Goal: Register for event/course

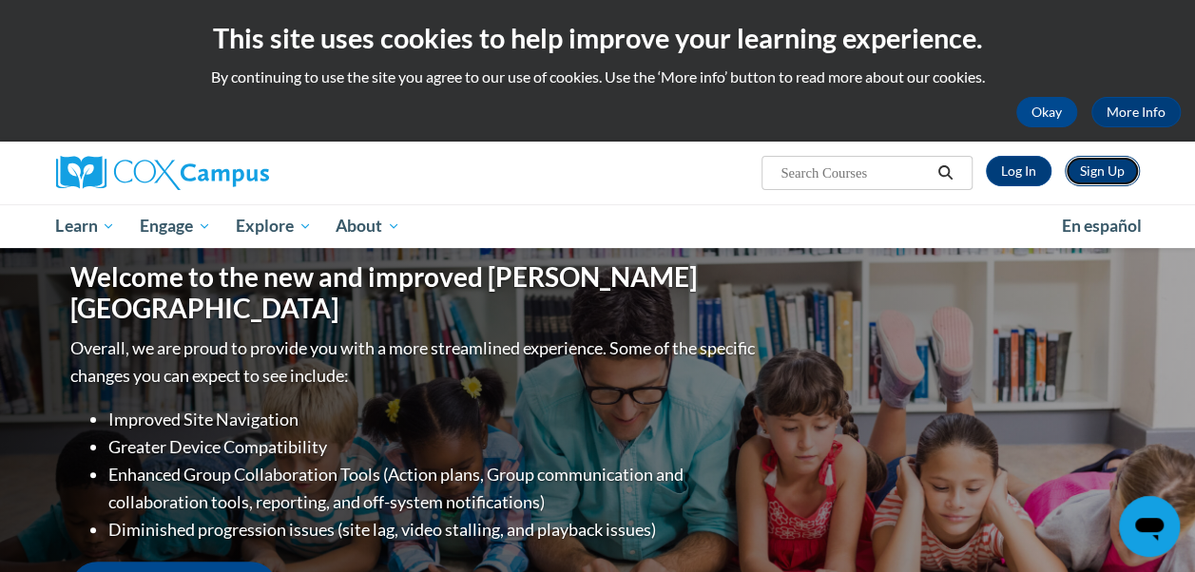
click at [1102, 169] on link "Sign Up" at bounding box center [1102, 171] width 75 height 30
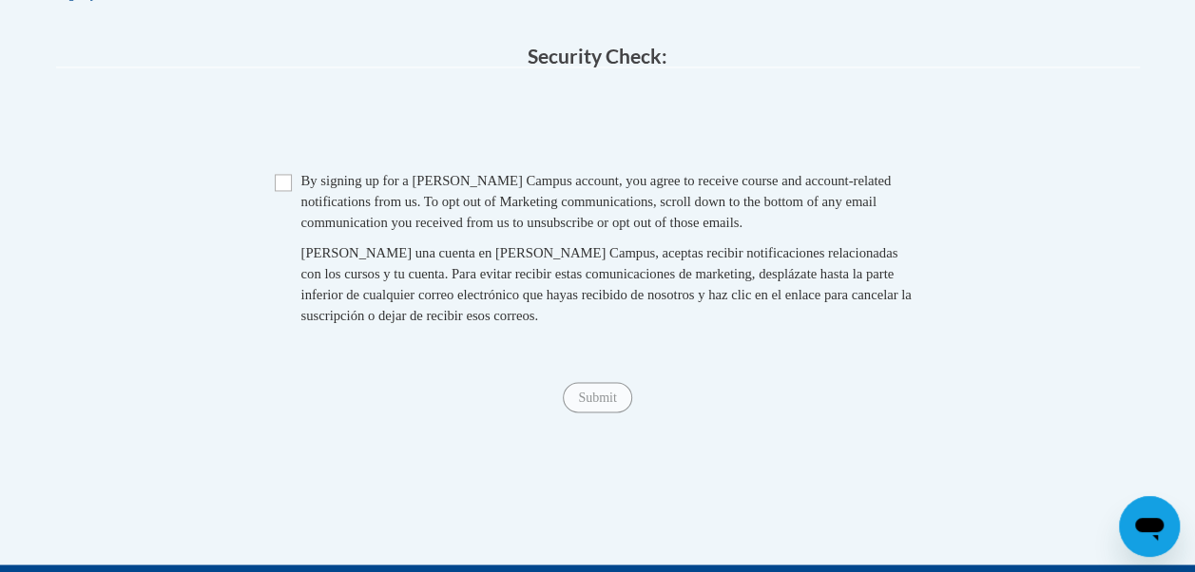
scroll to position [1511, 0]
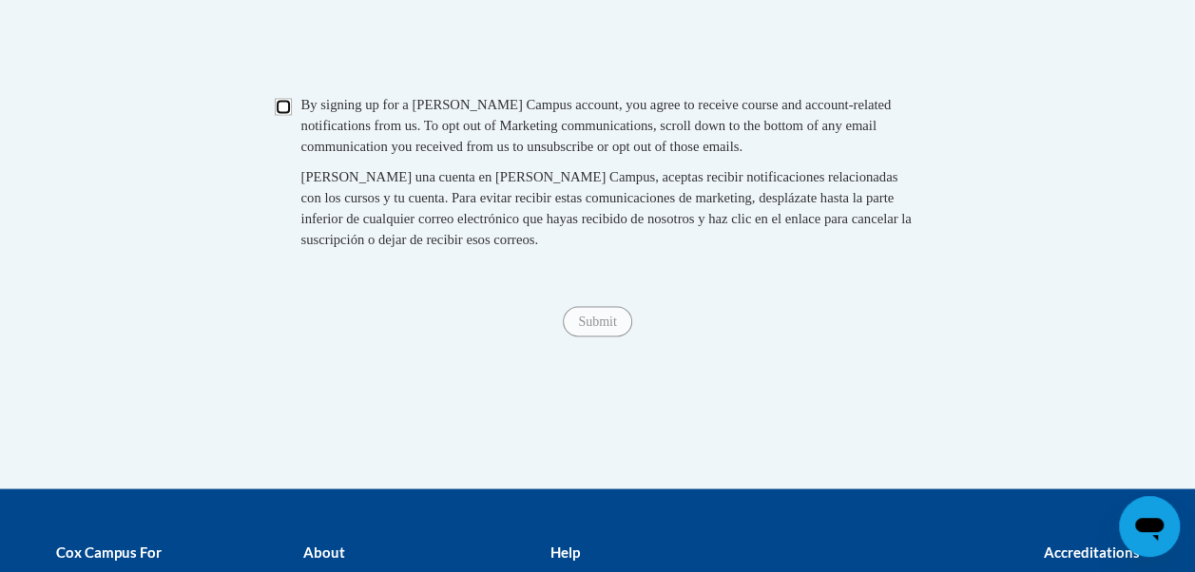
click at [285, 115] on input "Checkbox" at bounding box center [283, 106] width 17 height 17
checkbox input "true"
click at [595, 337] on div "Submit Submit" at bounding box center [598, 321] width 1084 height 30
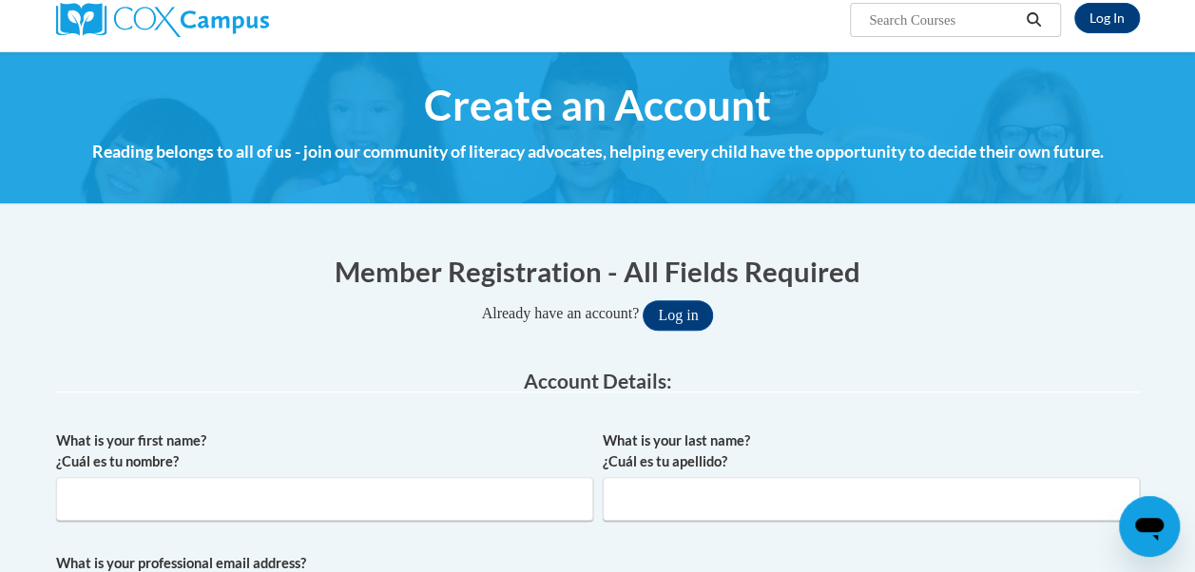
scroll to position [0, 0]
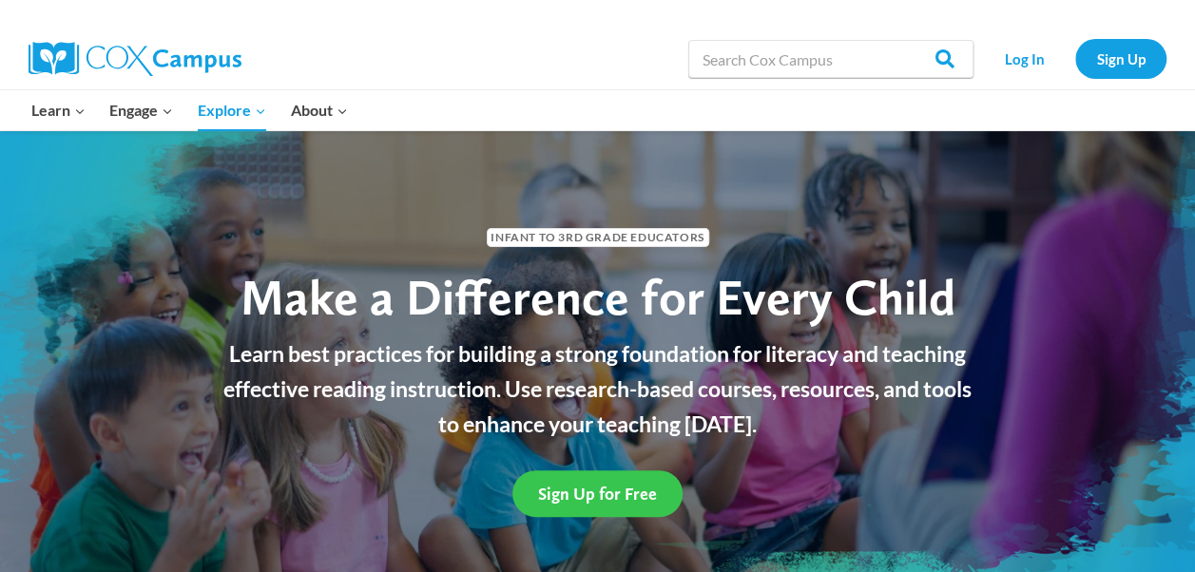
click at [620, 496] on span "Sign Up for Free" at bounding box center [597, 494] width 119 height 20
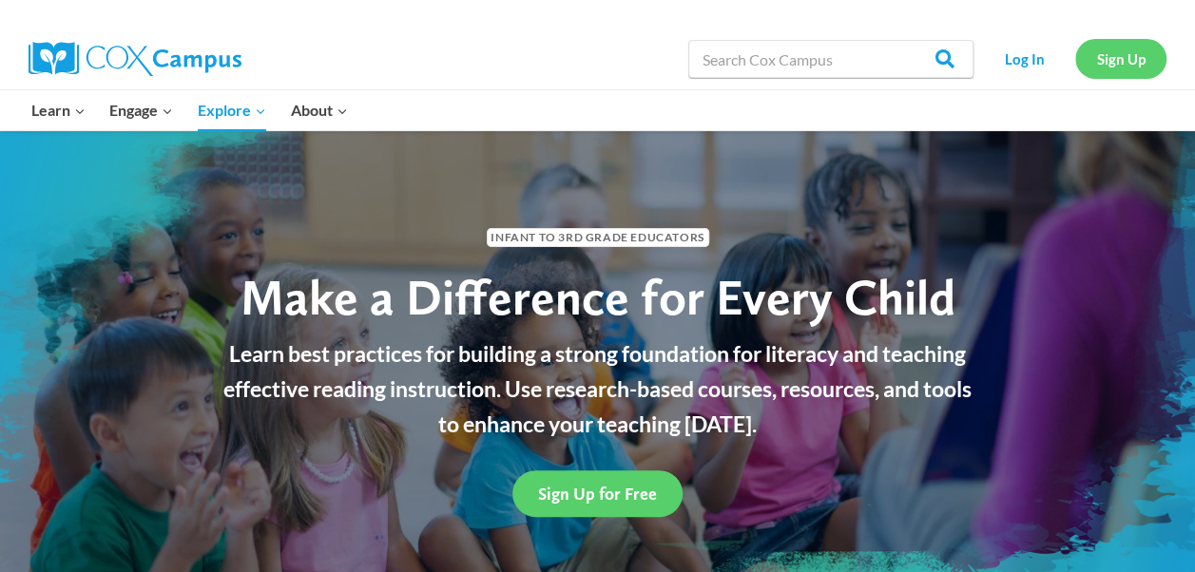
click at [1138, 57] on link "Sign Up" at bounding box center [1120, 58] width 91 height 39
click at [1048, 66] on link "Log In" at bounding box center [1024, 58] width 83 height 39
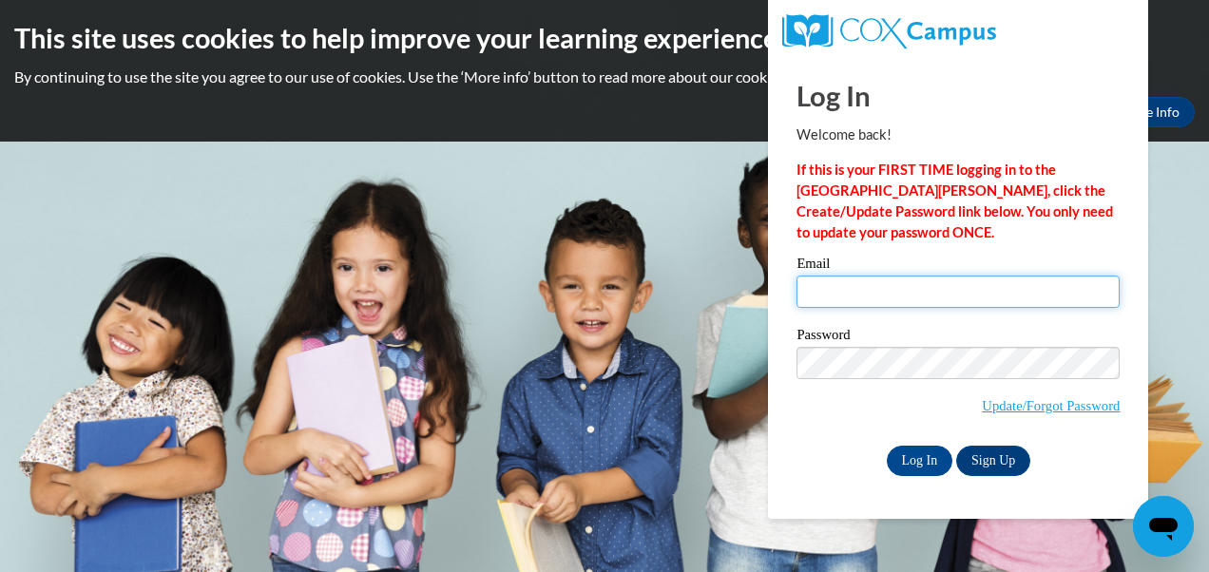
click at [856, 286] on input "Email" at bounding box center [958, 292] width 323 height 32
type input "[EMAIL_ADDRESS][DOMAIN_NAME]"
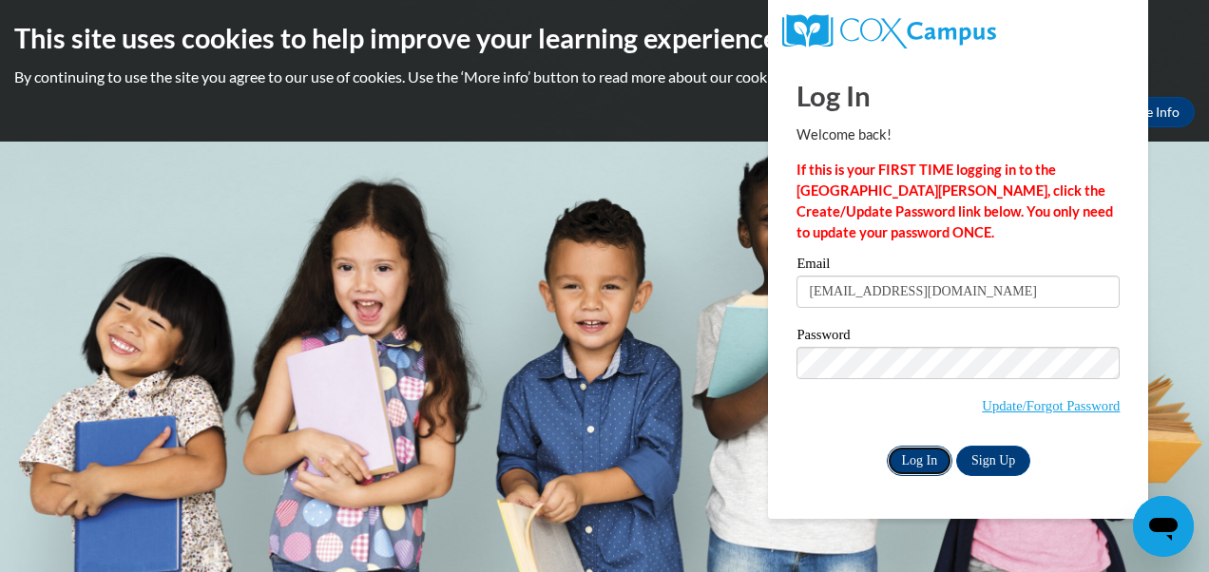
click at [917, 462] on input "Log In" at bounding box center [920, 461] width 67 height 30
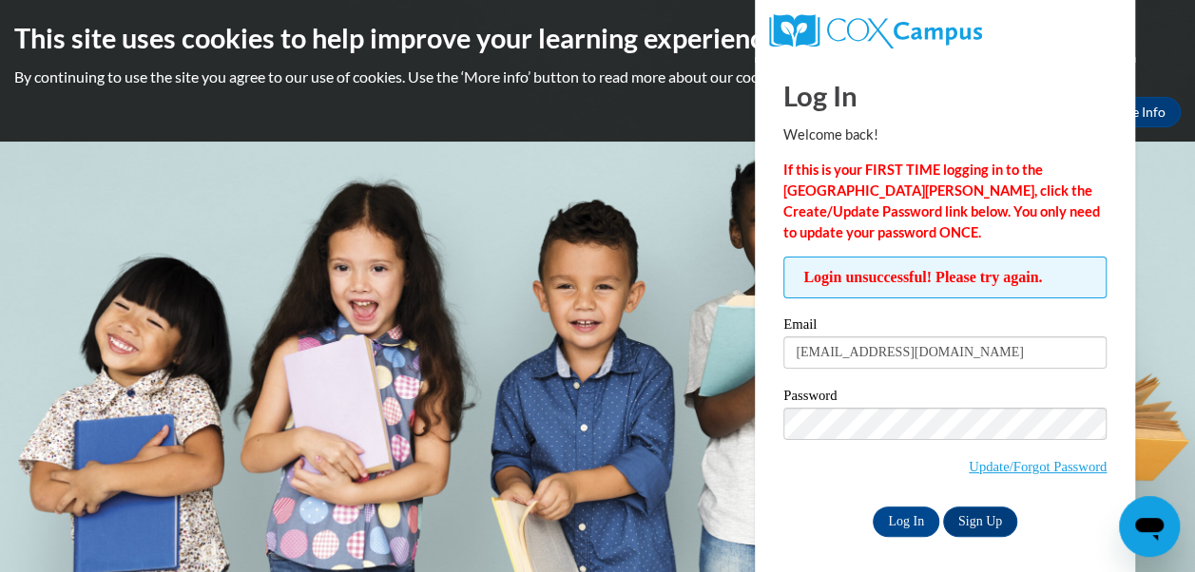
click at [692, 164] on body "This site uses cookies to help improve your learning experience. By continuing …" at bounding box center [597, 286] width 1195 height 572
click at [1162, 47] on h2 "This site uses cookies to help improve your learning experience." at bounding box center [597, 38] width 1166 height 38
click at [975, 525] on link "Sign Up" at bounding box center [980, 522] width 74 height 30
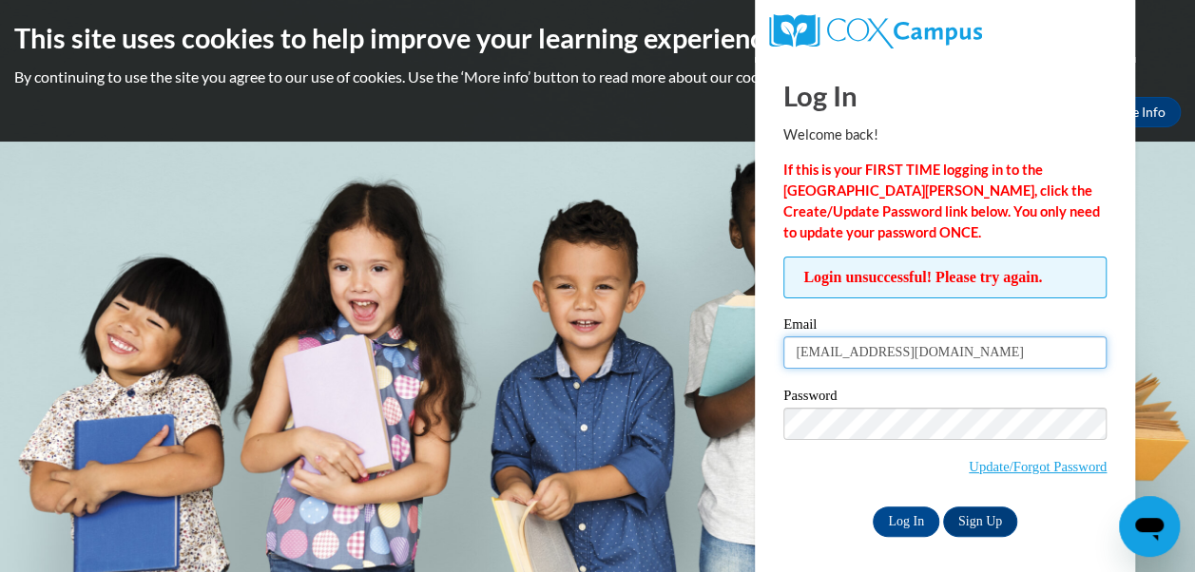
click at [951, 361] on input "jeniece228@gmail.com" at bounding box center [944, 353] width 323 height 32
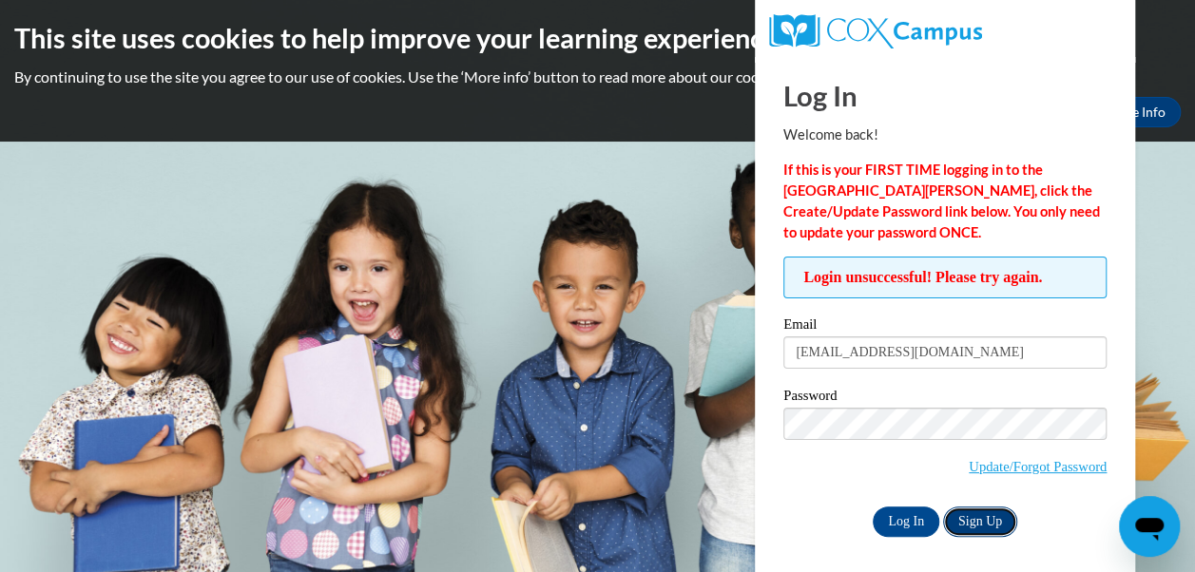
click at [983, 522] on link "Sign Up" at bounding box center [980, 522] width 74 height 30
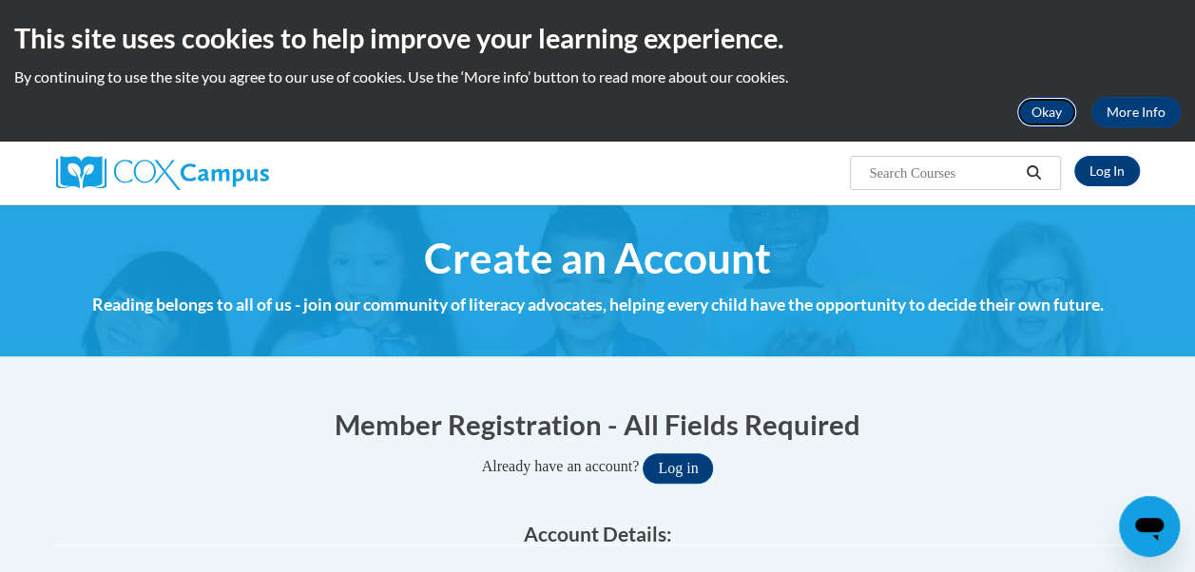
click at [1066, 118] on button "Okay" at bounding box center [1046, 112] width 61 height 30
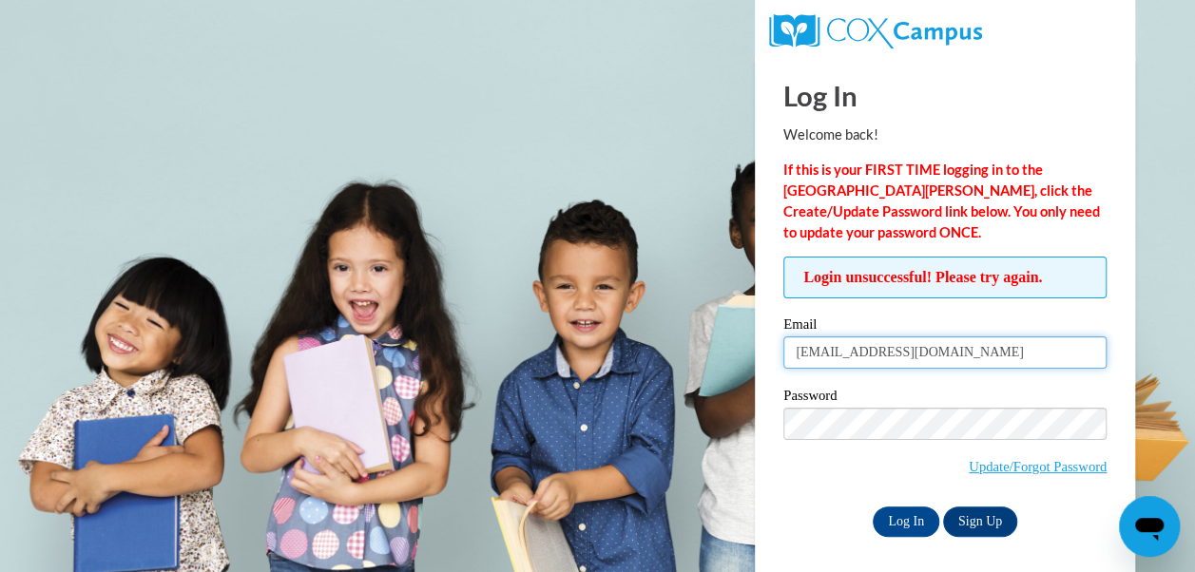
click at [953, 355] on input "[EMAIL_ADDRESS][DOMAIN_NAME]" at bounding box center [944, 353] width 323 height 32
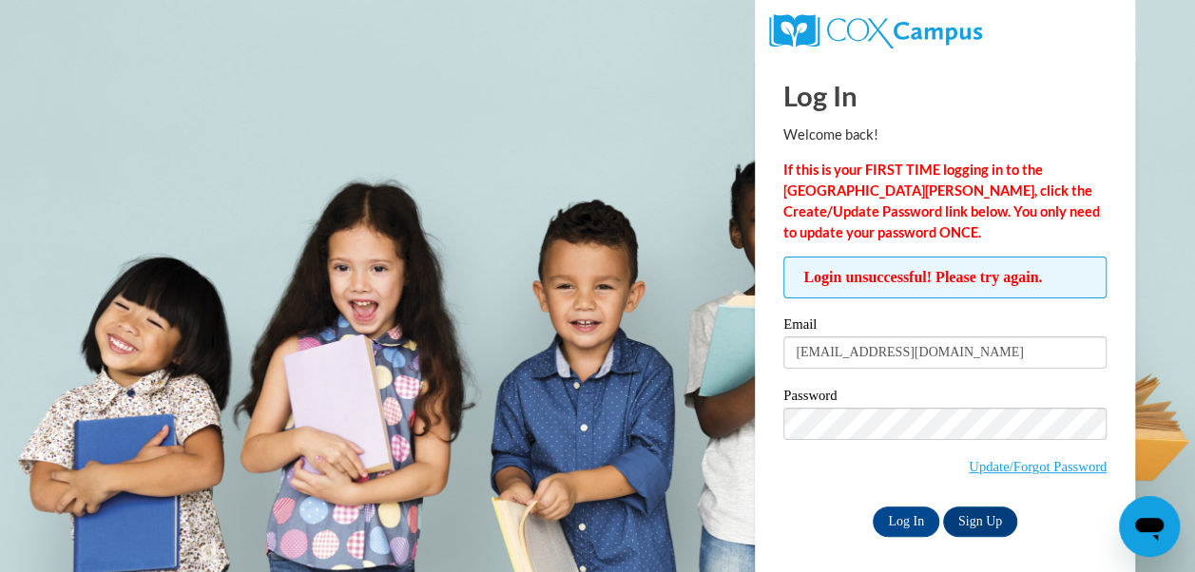
click at [799, 464] on span "Update/Forgot Password" at bounding box center [944, 447] width 323 height 79
click at [905, 510] on input "Log In" at bounding box center [906, 522] width 67 height 30
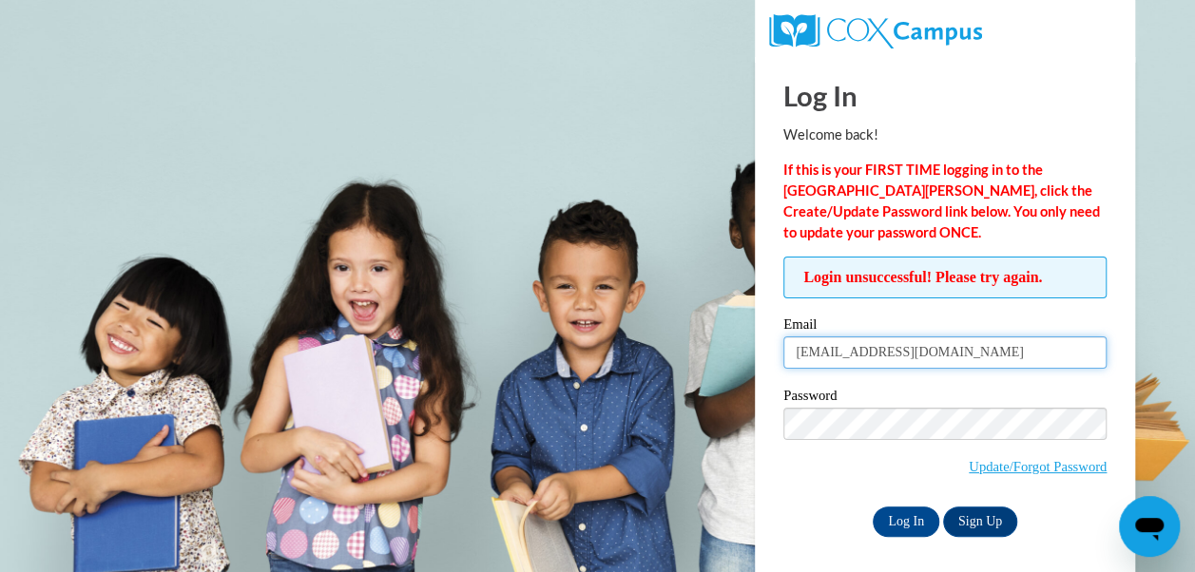
click at [939, 352] on input "[EMAIL_ADDRESS][DOMAIN_NAME]" at bounding box center [944, 353] width 323 height 32
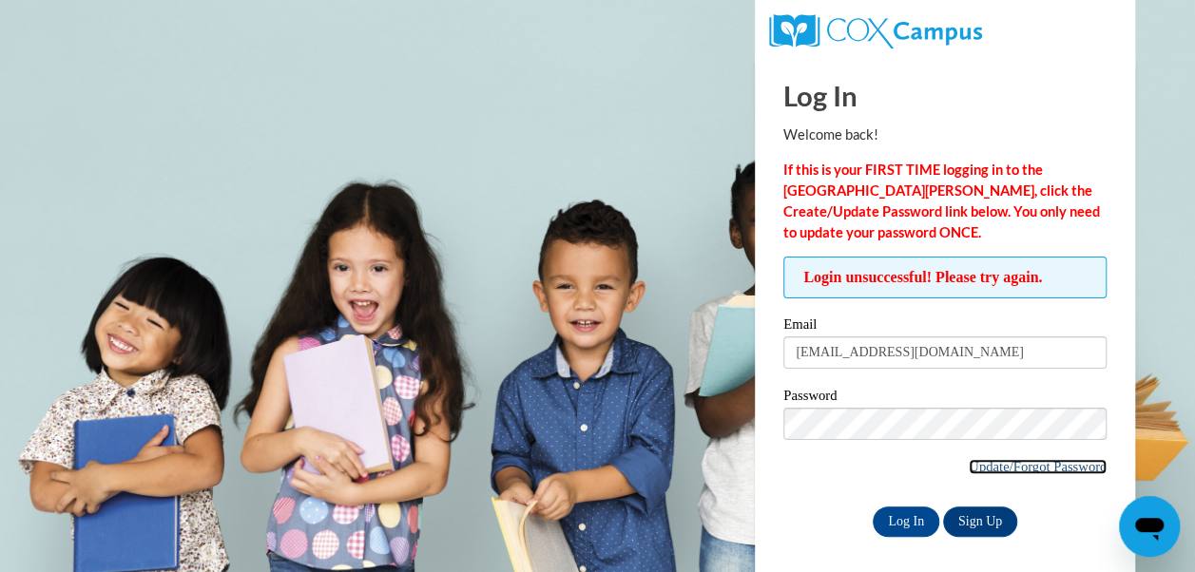
click at [986, 464] on link "Update/Forgot Password" at bounding box center [1038, 466] width 138 height 15
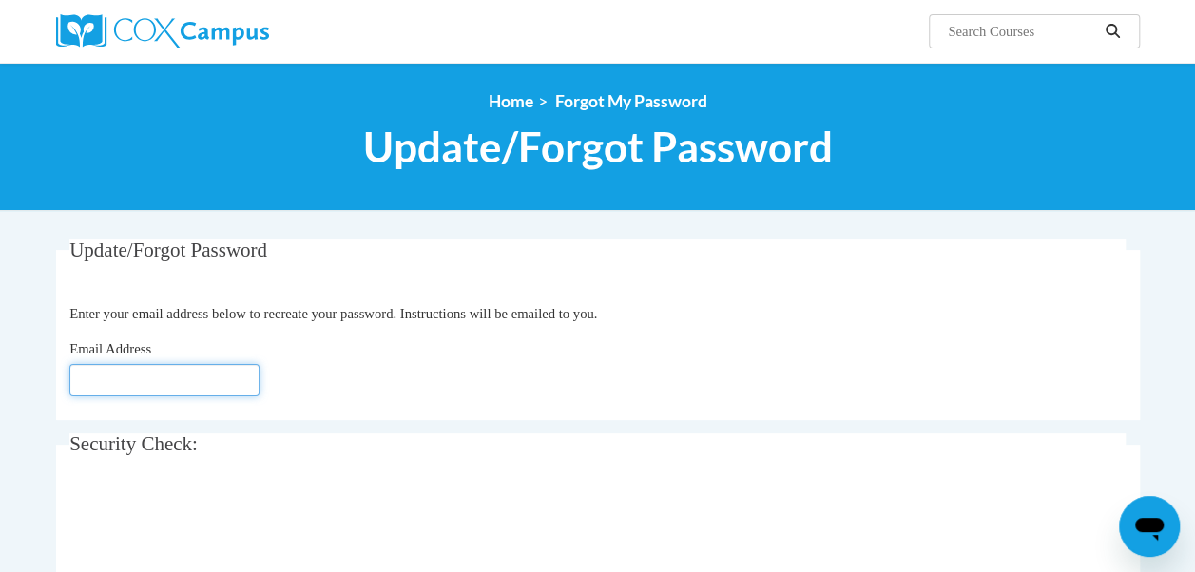
click at [118, 380] on input "Email Address" at bounding box center [164, 380] width 190 height 32
type input "[EMAIL_ADDRESS][DOMAIN_NAME]"
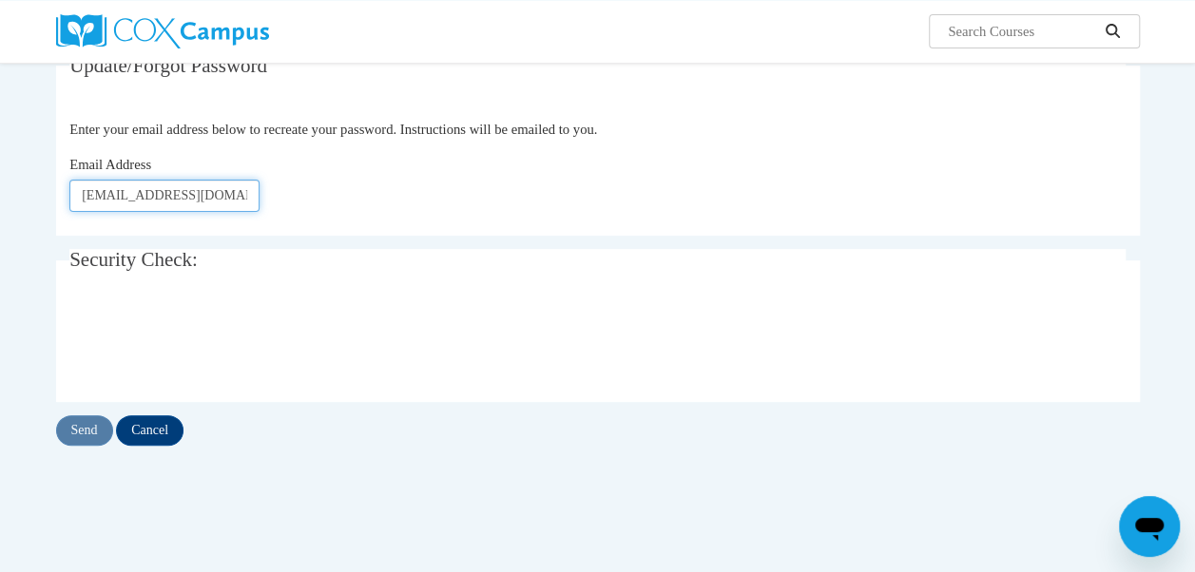
scroll to position [192, 0]
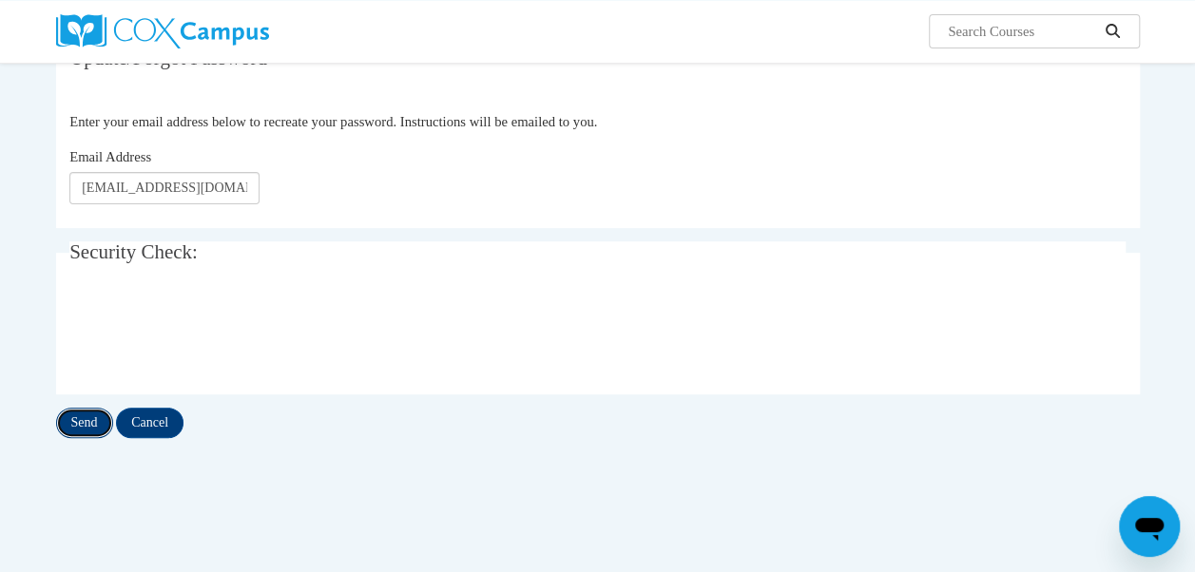
click at [78, 429] on input "Send" at bounding box center [84, 423] width 57 height 30
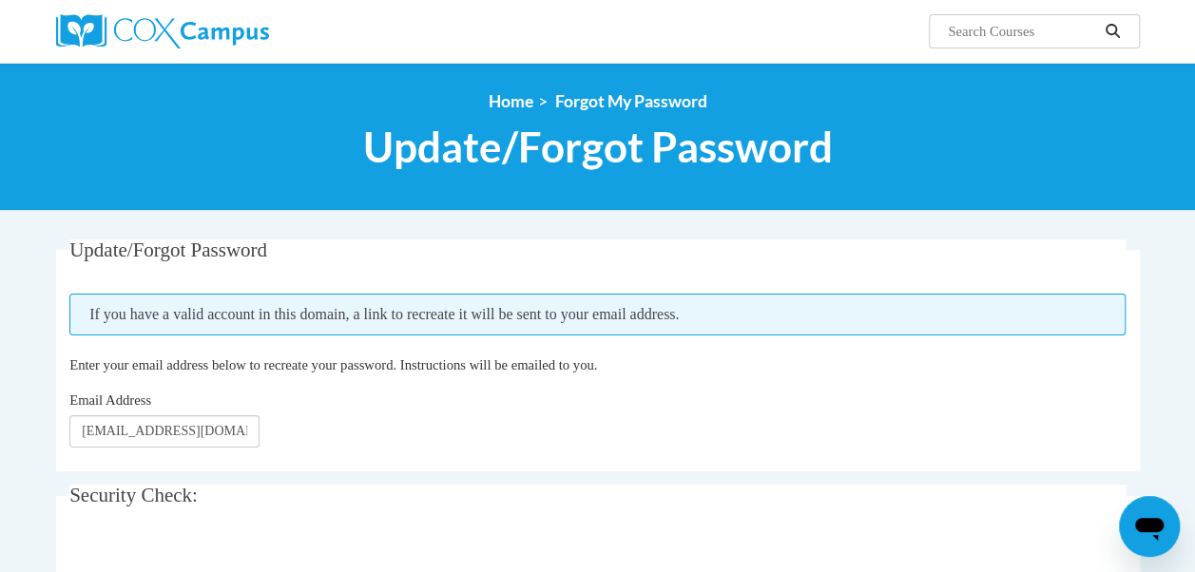
scroll to position [106, 0]
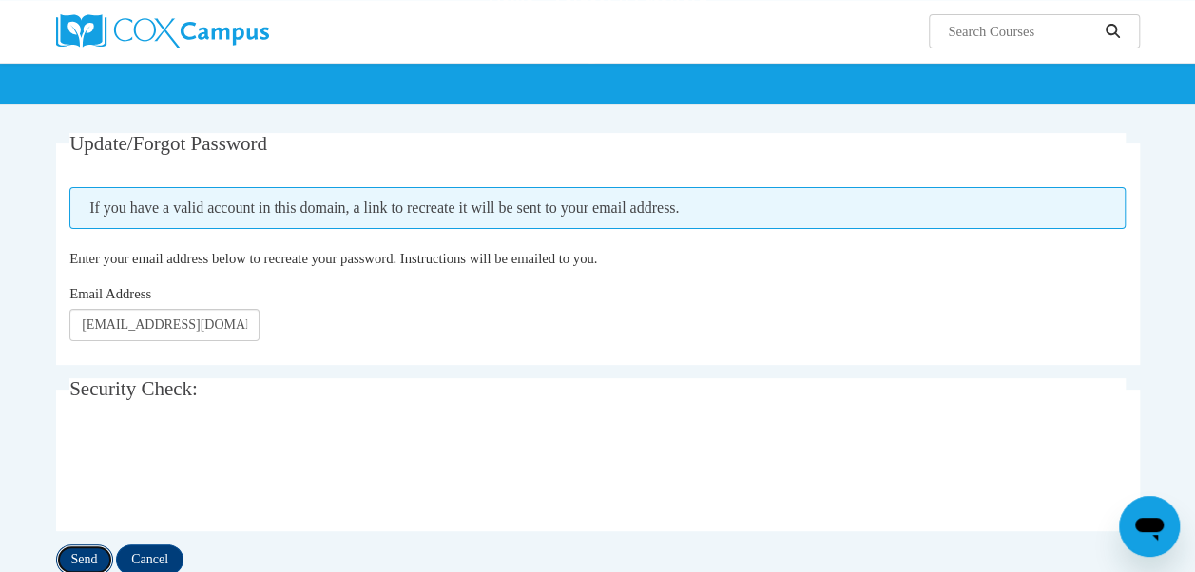
click at [87, 556] on input "Send" at bounding box center [84, 560] width 57 height 30
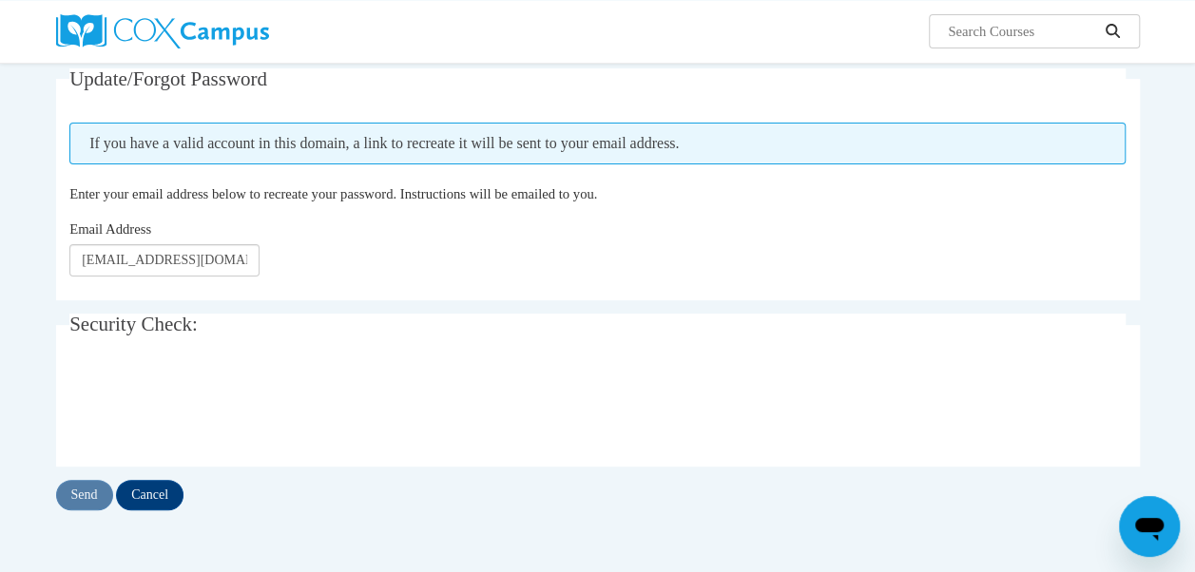
scroll to position [180, 0]
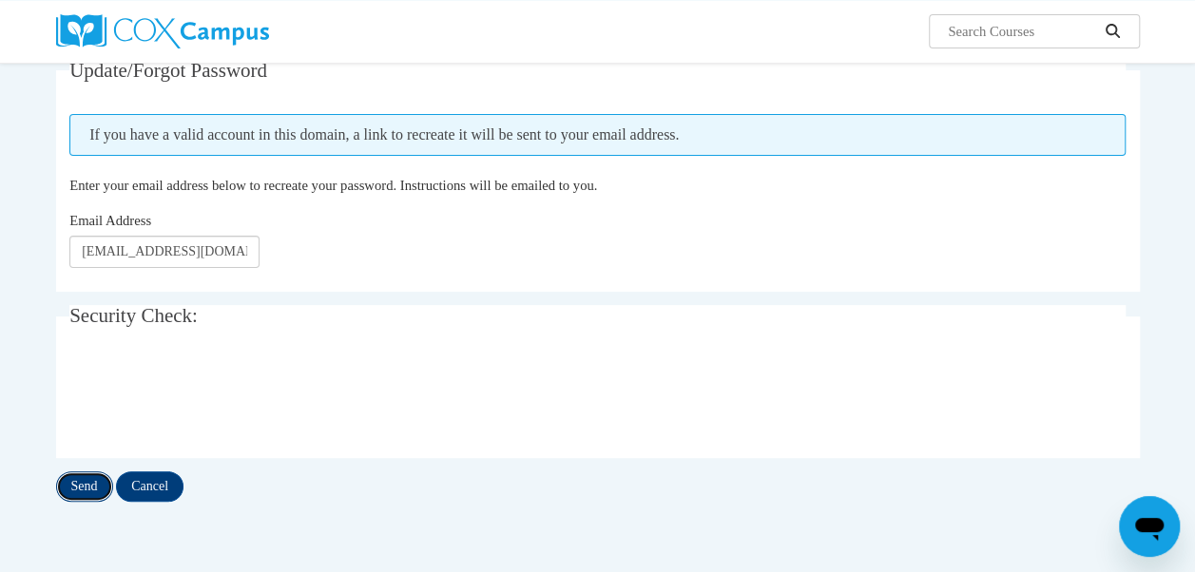
click at [86, 495] on input "Send" at bounding box center [84, 486] width 57 height 30
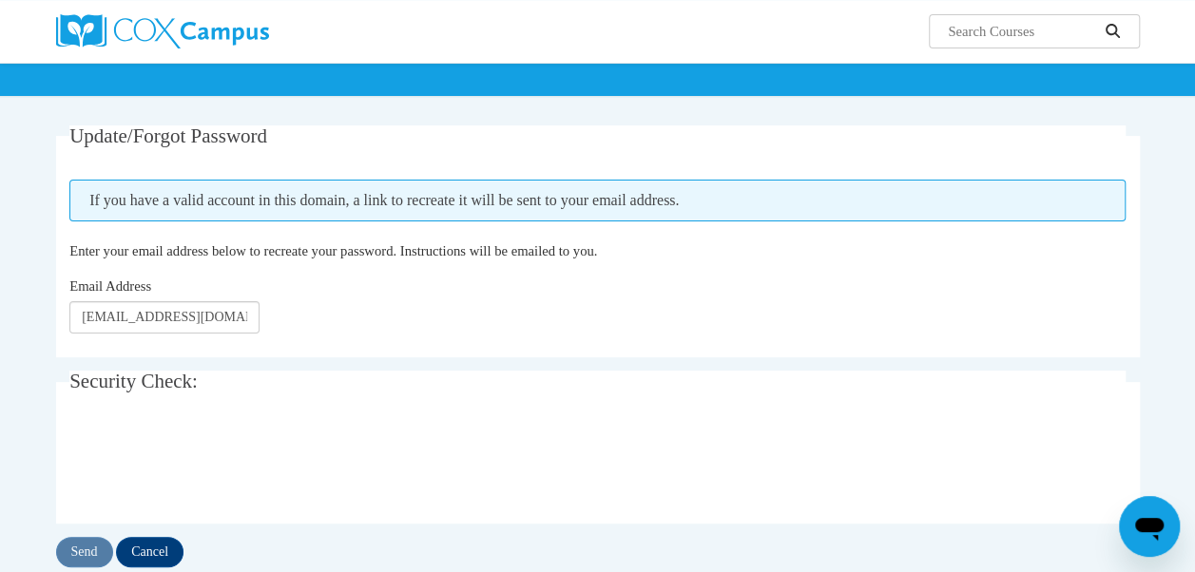
scroll to position [152, 0]
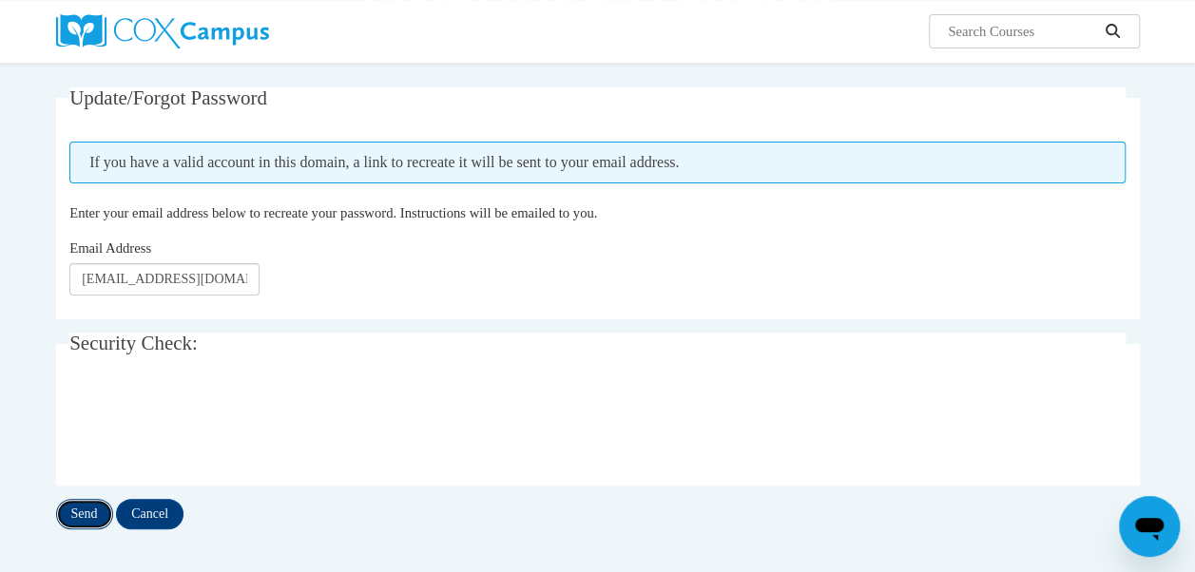
click at [71, 517] on input "Send" at bounding box center [84, 514] width 57 height 30
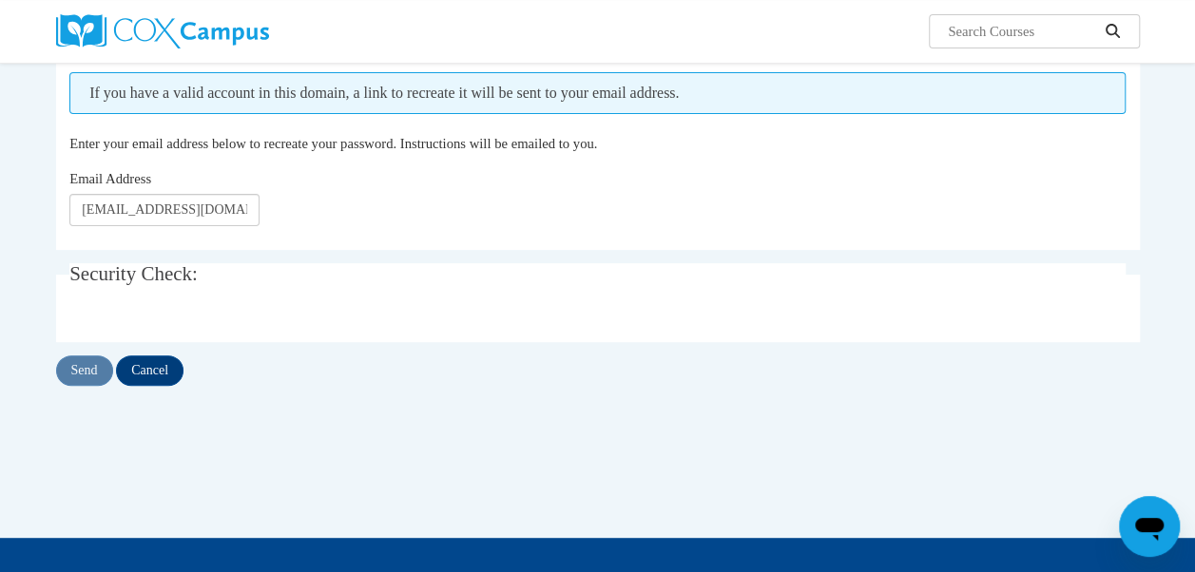
scroll to position [180, 0]
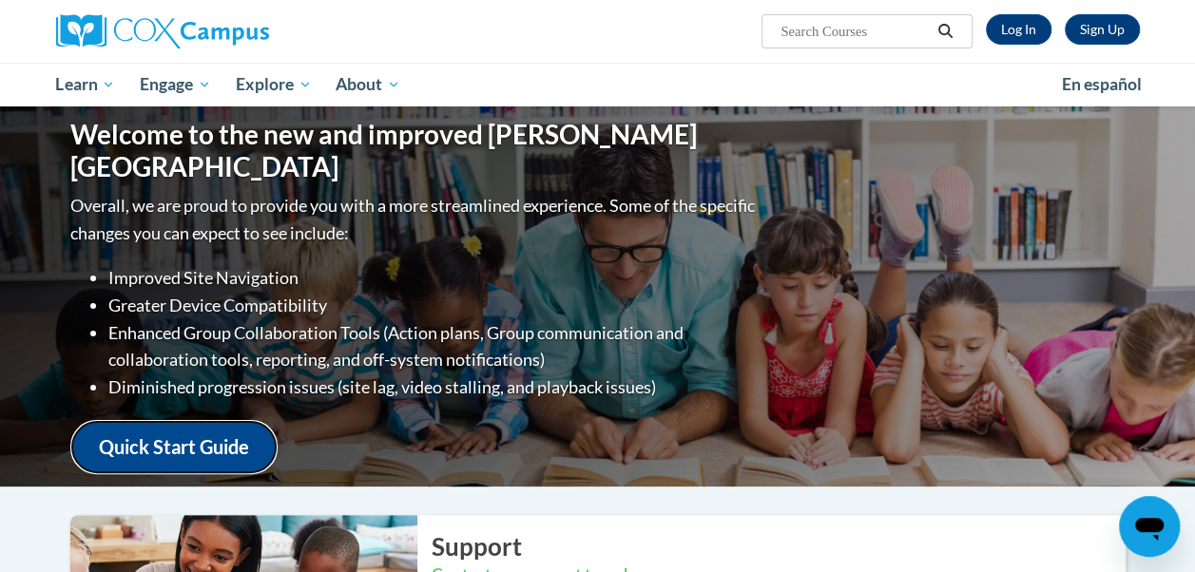
click at [171, 428] on link "Quick Start Guide" at bounding box center [173, 447] width 207 height 54
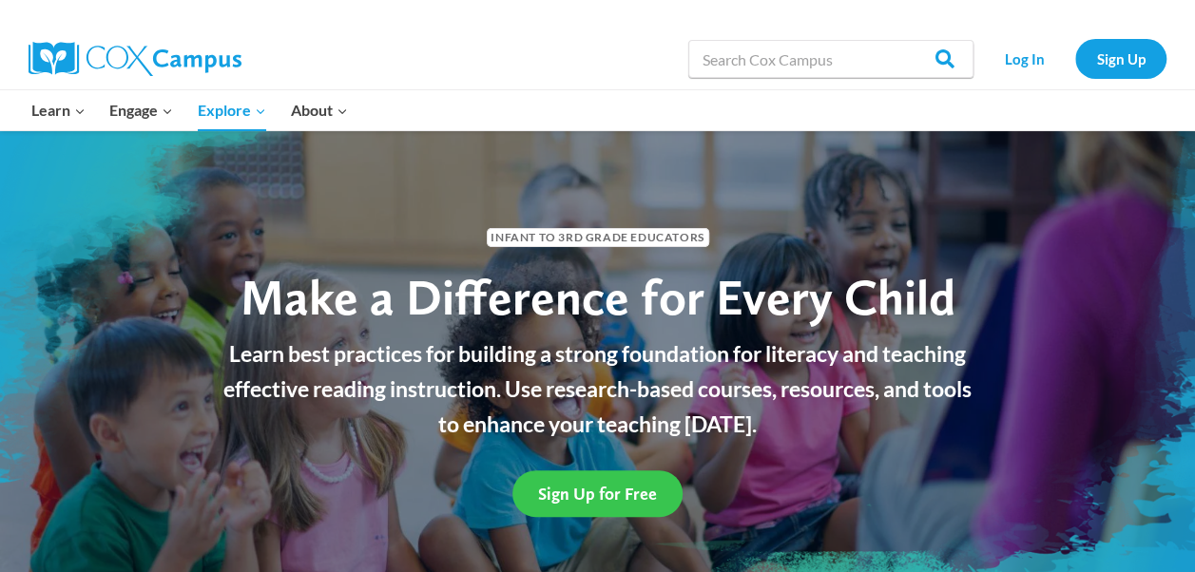
click at [645, 501] on span "Sign Up for Free" at bounding box center [597, 494] width 119 height 20
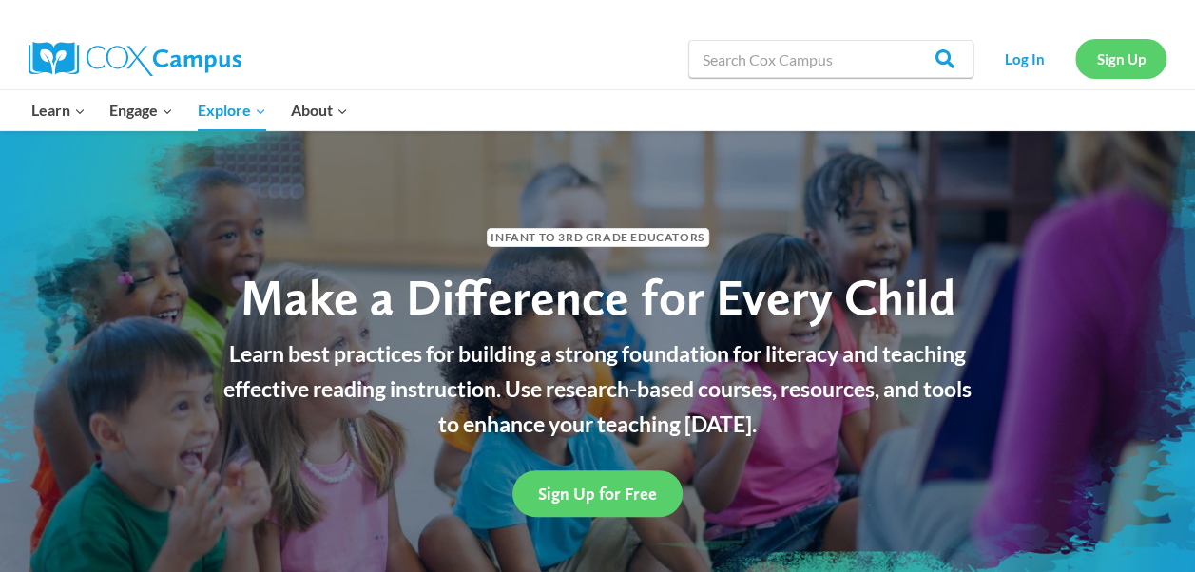
click at [1112, 50] on link "Sign Up" at bounding box center [1120, 58] width 91 height 39
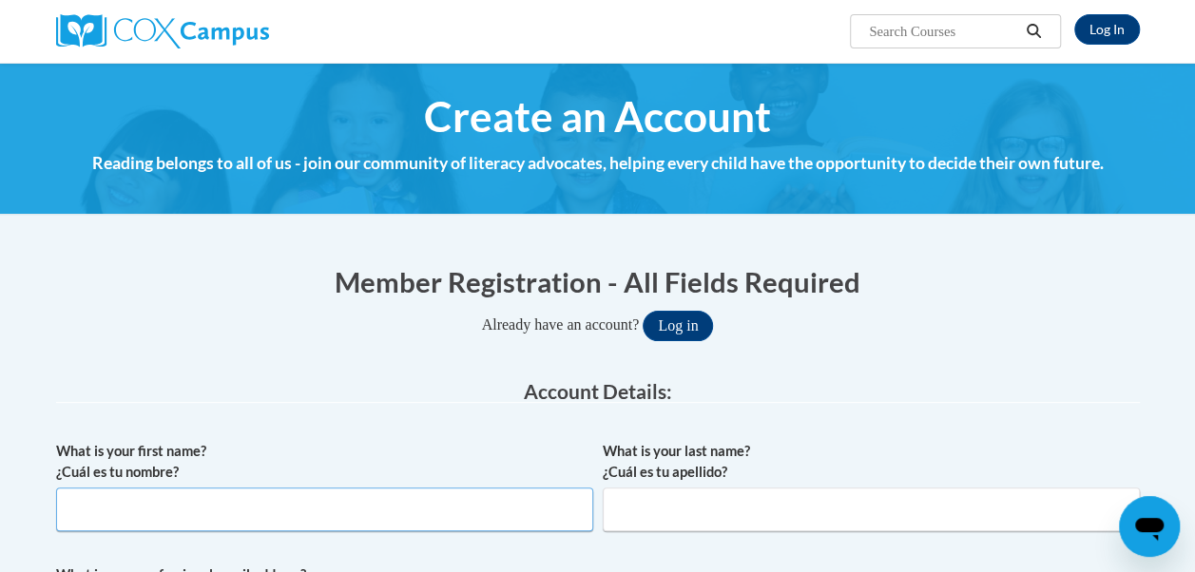
click at [222, 517] on input "What is your first name? ¿Cuál es tu nombre?" at bounding box center [324, 510] width 537 height 44
type input "j"
type input "Jeniece"
click at [635, 515] on input "What is your last name? ¿Cuál es tu apellido?" at bounding box center [871, 510] width 537 height 44
type input "m"
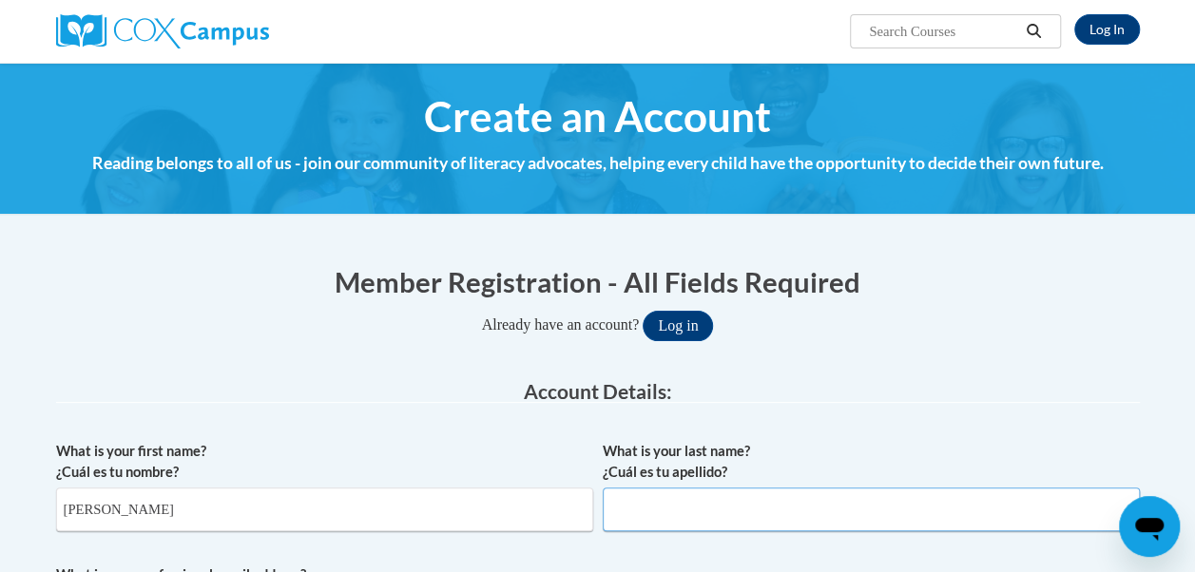
type input "m"
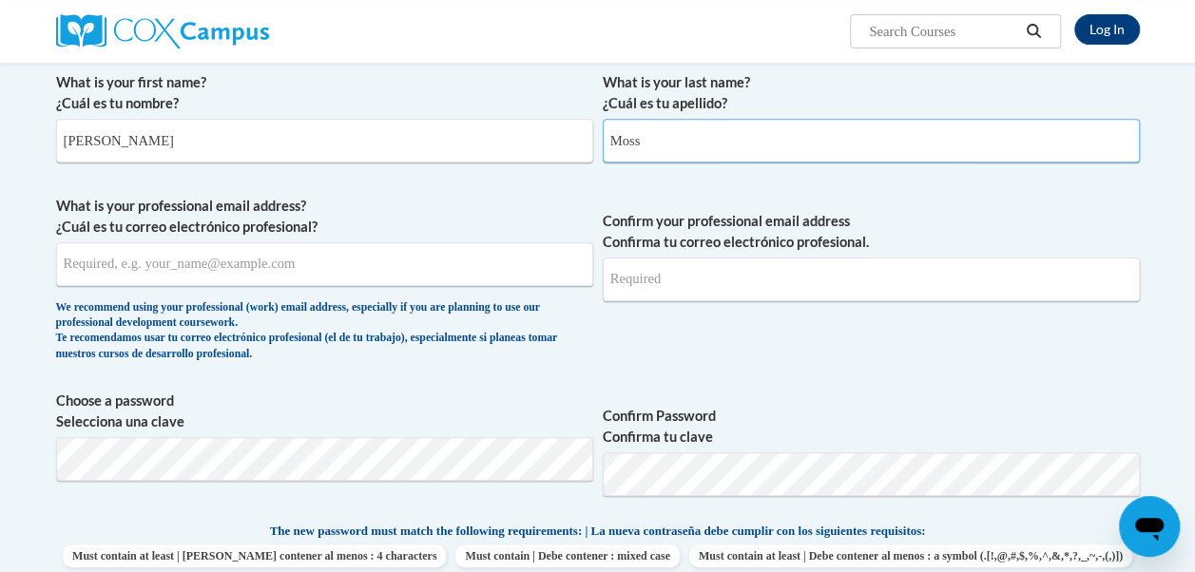
scroll to position [391, 0]
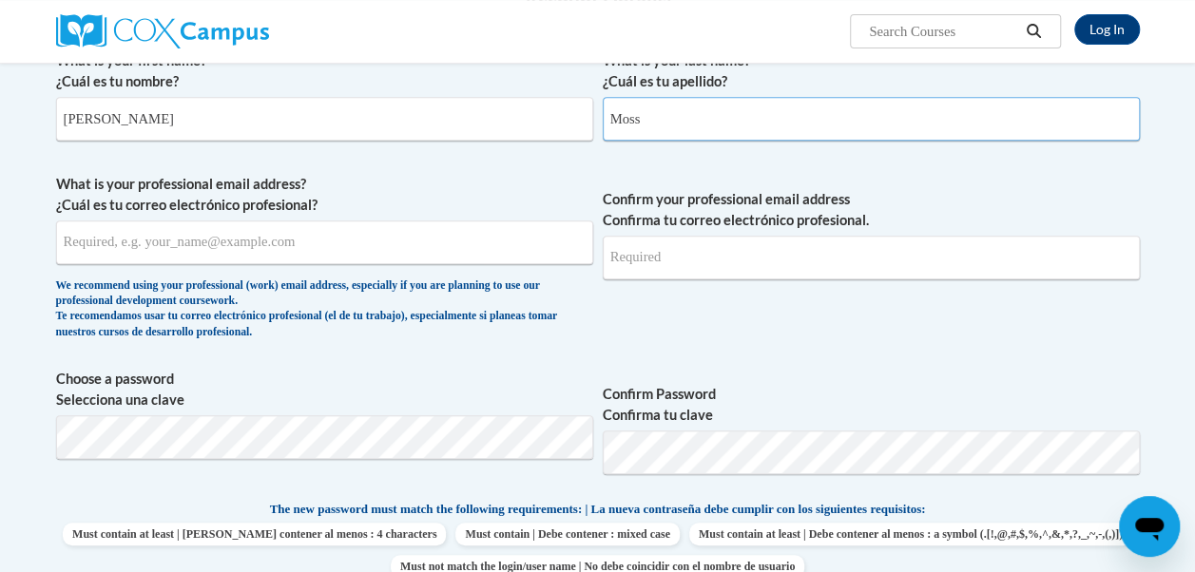
type input "Moss"
click at [143, 244] on input "What is your professional email address? ¿Cuál es tu correo electrónico profesi…" at bounding box center [324, 243] width 537 height 44
type input "jeniece228@gmail.com"
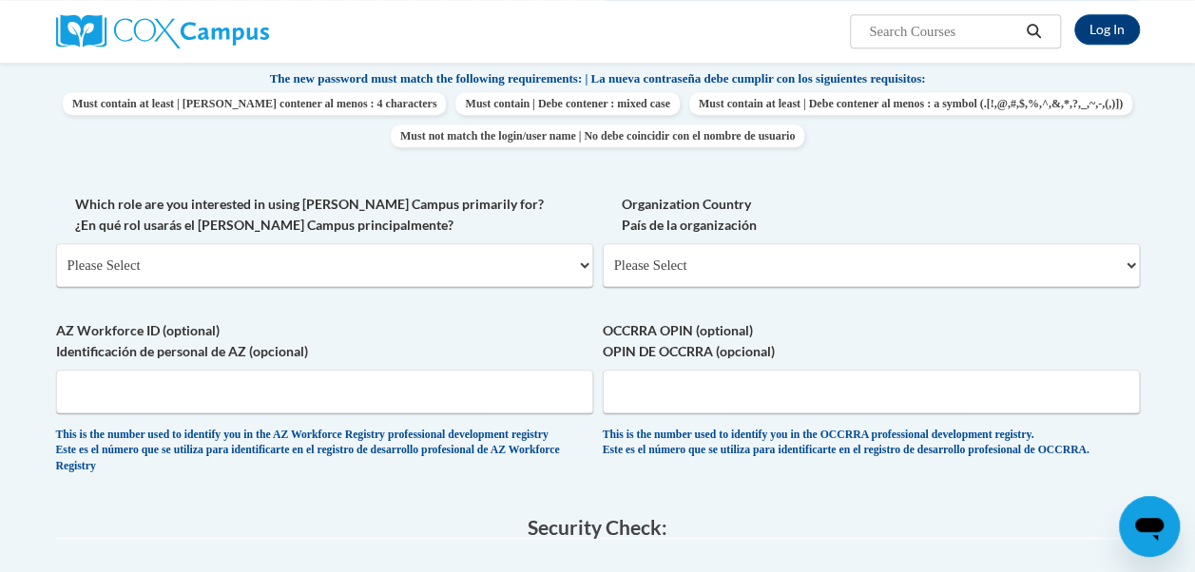
scroll to position [814, 0]
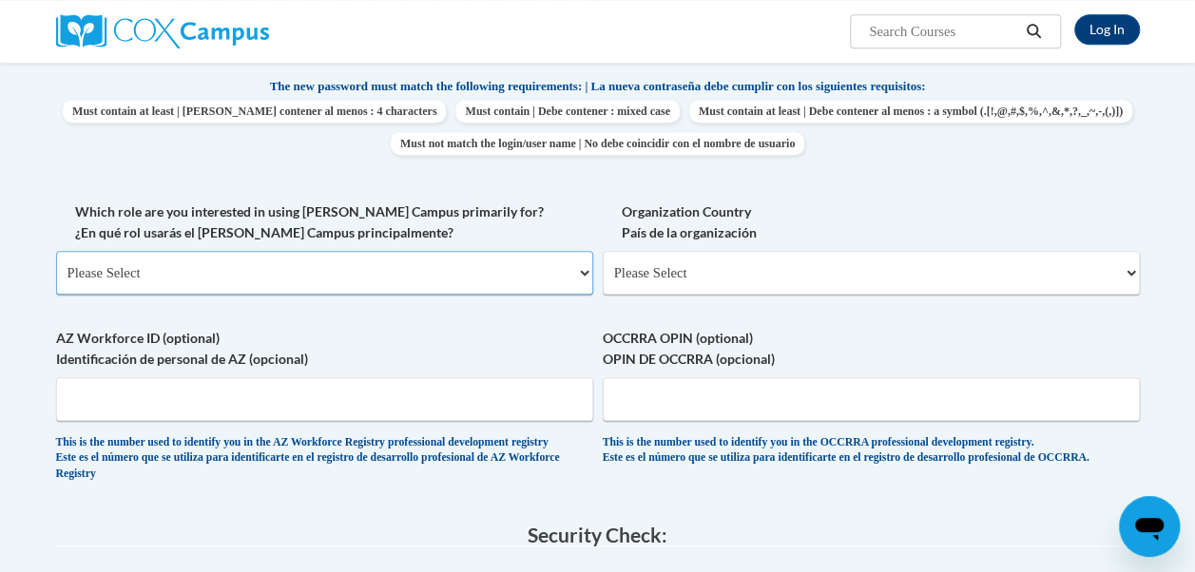
click at [582, 267] on select "Please Select College/University | Colegio/Universidad Community/Nonprofit Part…" at bounding box center [324, 273] width 537 height 44
select select "fbf2d438-af2f-41f8-98f1-81c410e29de3"
click at [56, 251] on select "Please Select College/University | Colegio/Universidad Community/Nonprofit Part…" at bounding box center [324, 273] width 537 height 44
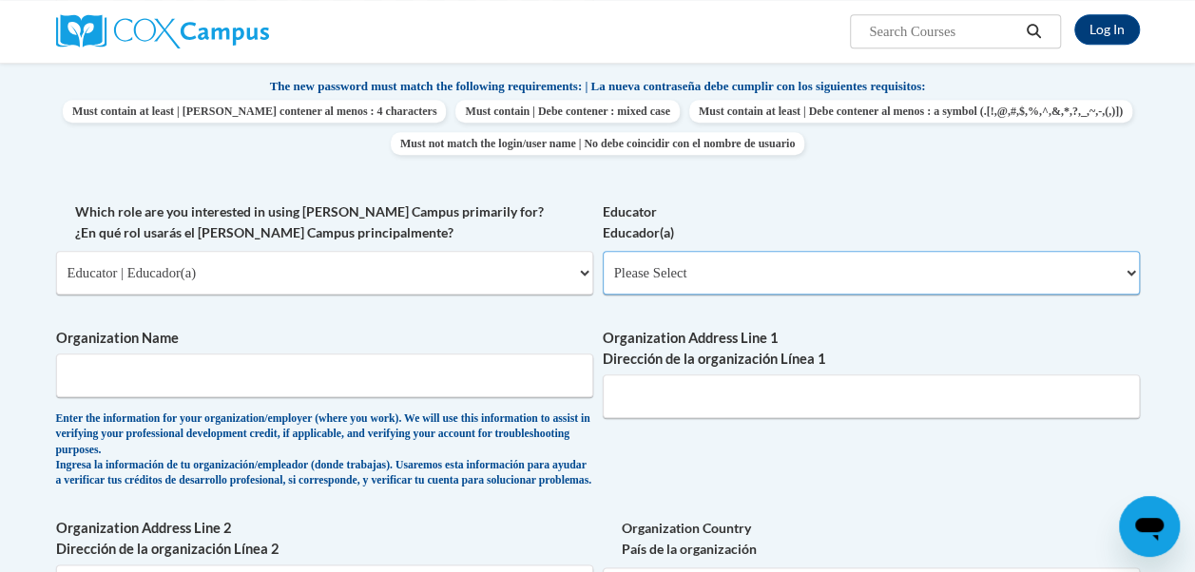
click at [1129, 268] on select "Please Select Early Learning/Daycare Teacher/Family Home Care Provider | Maestr…" at bounding box center [871, 273] width 537 height 44
select select "8e40623d-54d0-45cd-9f92-5df65cd3f8cf"
click at [603, 251] on select "Please Select Early Learning/Daycare Teacher/Family Home Care Provider | Maestr…" at bounding box center [871, 273] width 537 height 44
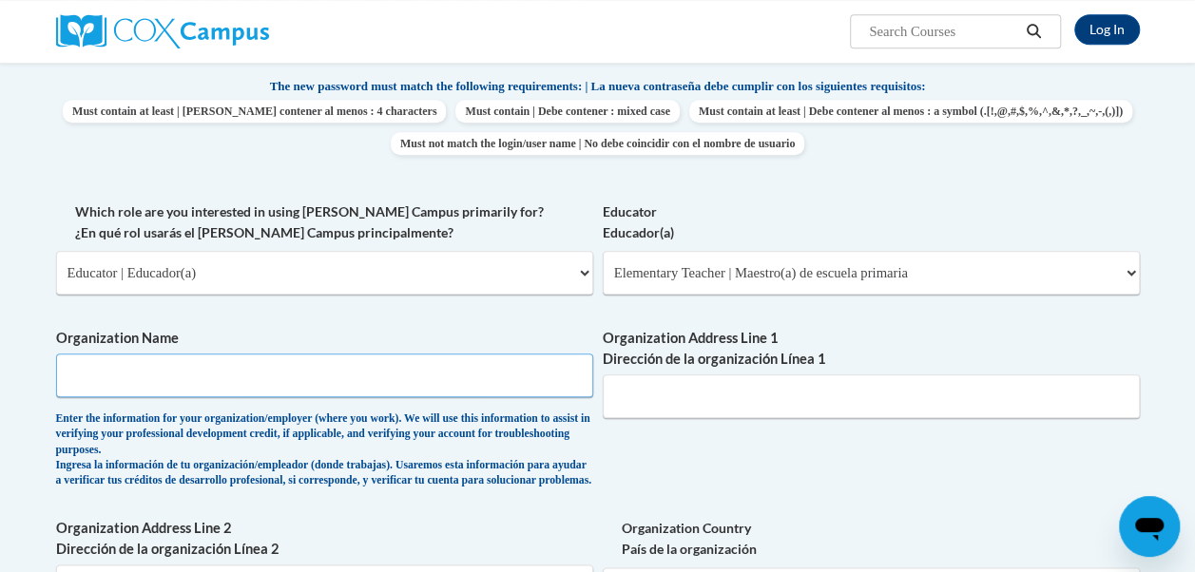
click at [555, 375] on input "Organization Name" at bounding box center [324, 376] width 537 height 44
type input "Augusta University"
click at [726, 403] on input "Organization Address Line 1 Dirección de la organización Línea 1" at bounding box center [871, 397] width 537 height 44
click at [637, 392] on input "Organization Address Line 1 Dirección de la organización Línea 1" at bounding box center [871, 397] width 537 height 44
type input "w"
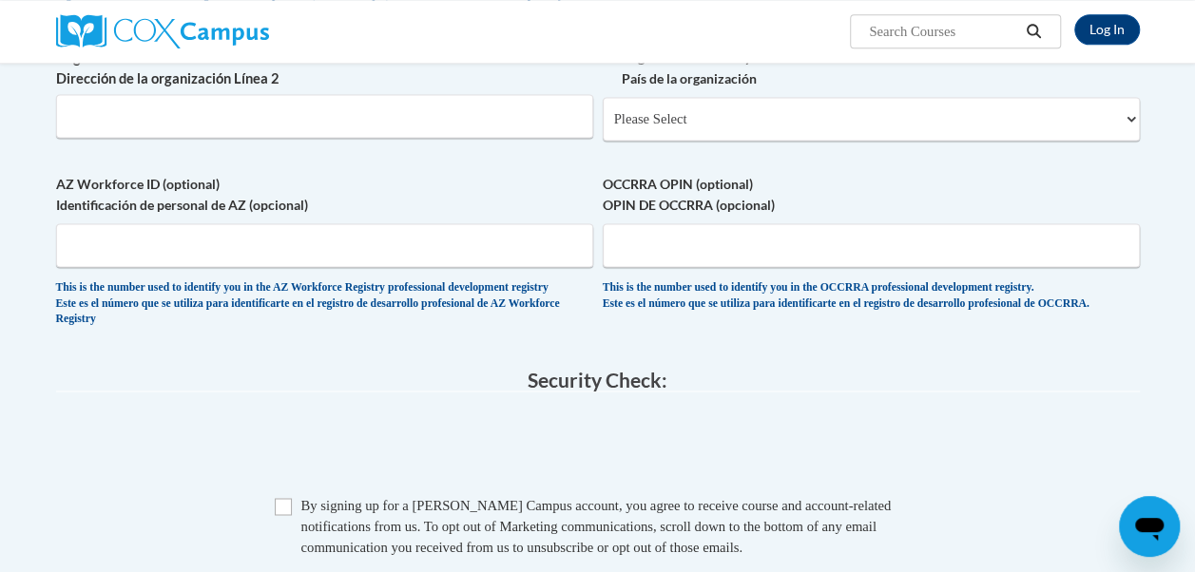
scroll to position [1310, 0]
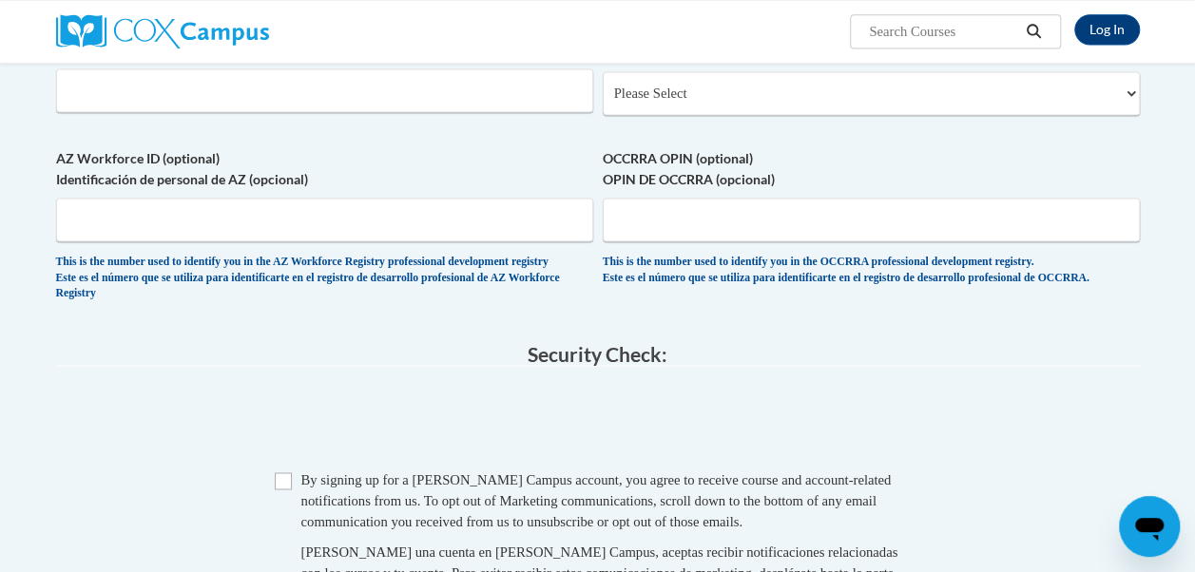
type input "Walton way"
click at [281, 490] on input "Checkbox" at bounding box center [283, 480] width 17 height 17
checkbox input "true"
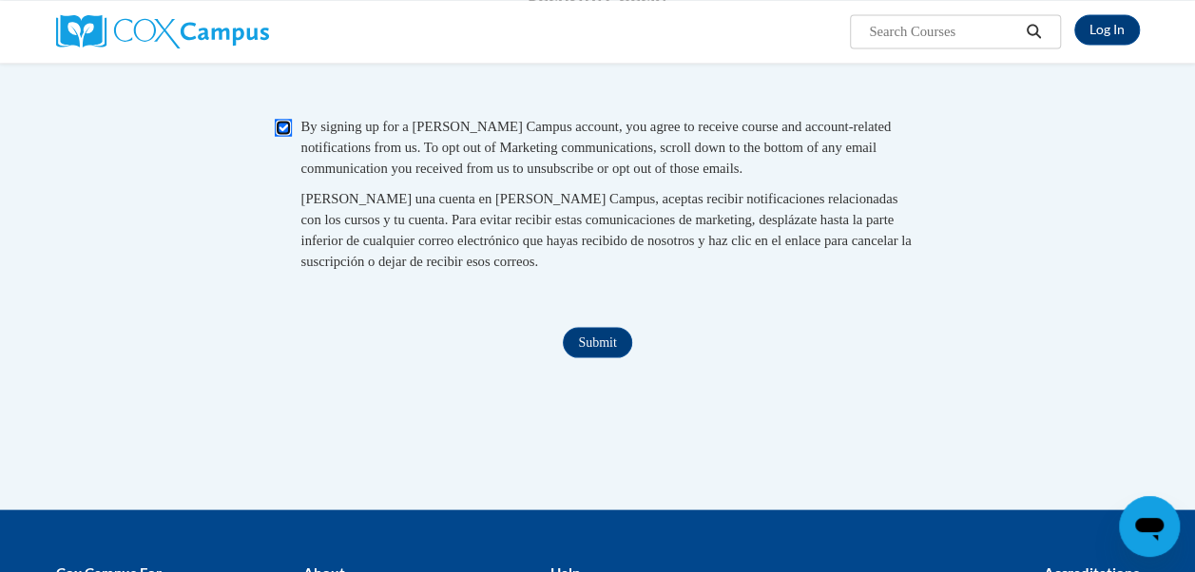
scroll to position [1687, 0]
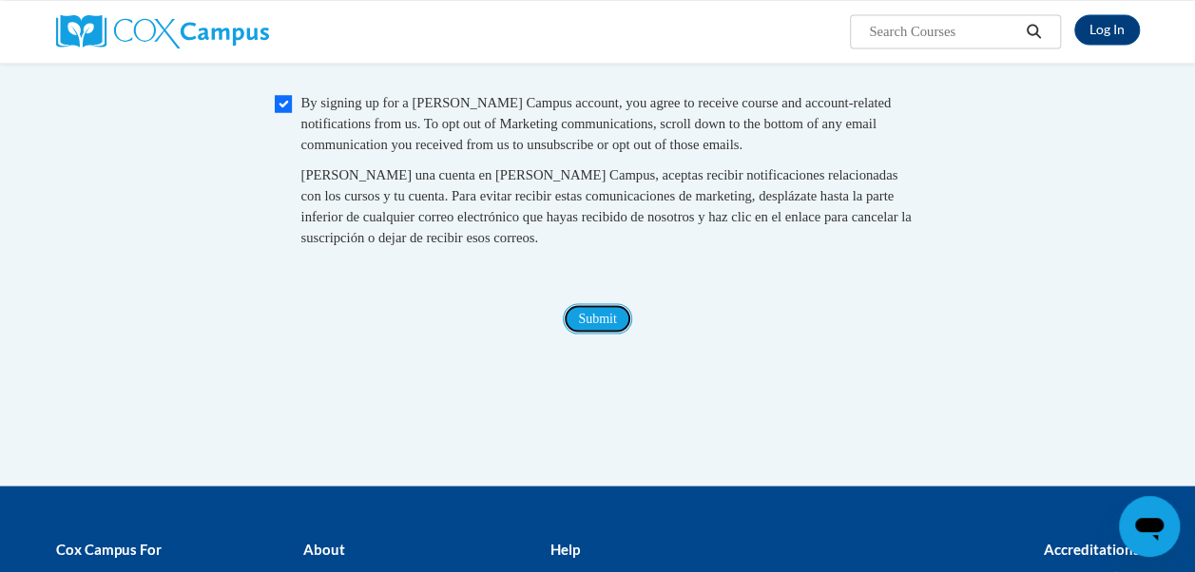
click at [605, 334] on input "Submit" at bounding box center [597, 318] width 68 height 30
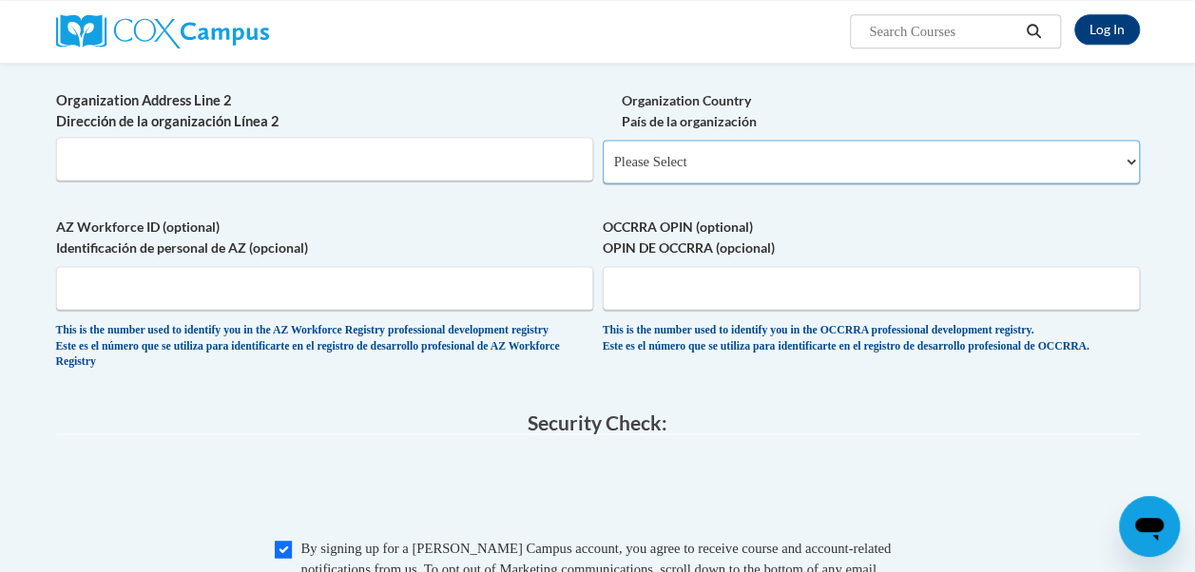
scroll to position [1244, 0]
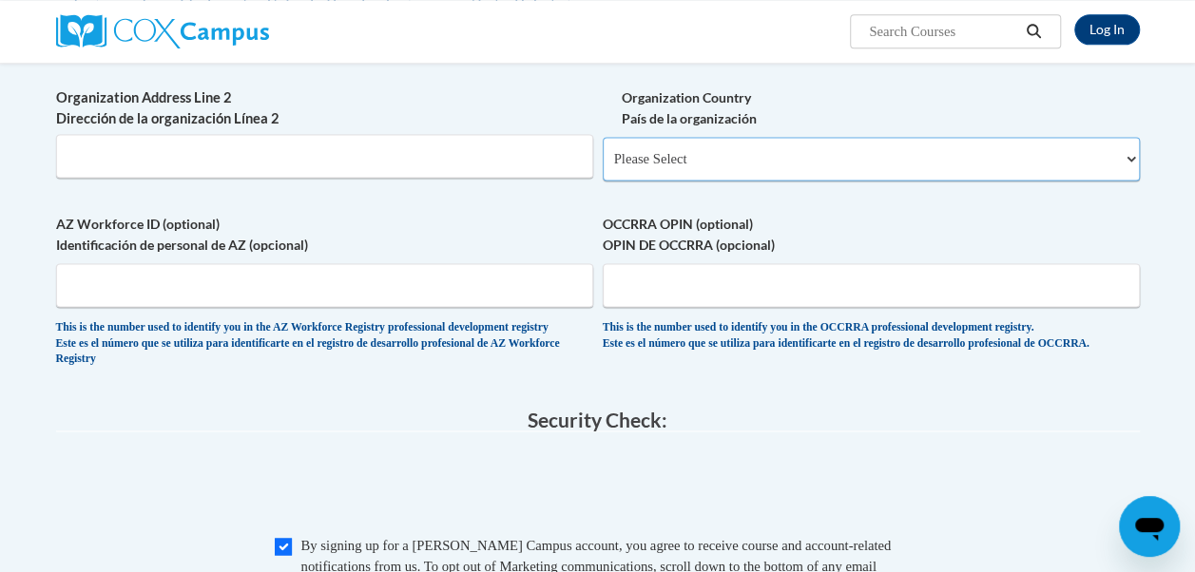
click at [1130, 173] on select "Please Select United States | Estados Unidos Outside of the United States | Fue…" at bounding box center [871, 159] width 537 height 44
select select "ad49bcad-a171-4b2e-b99c-48b446064914"
click at [603, 151] on select "Please Select United States | Estados Unidos Outside of the United States | Fue…" at bounding box center [871, 159] width 537 height 44
select select
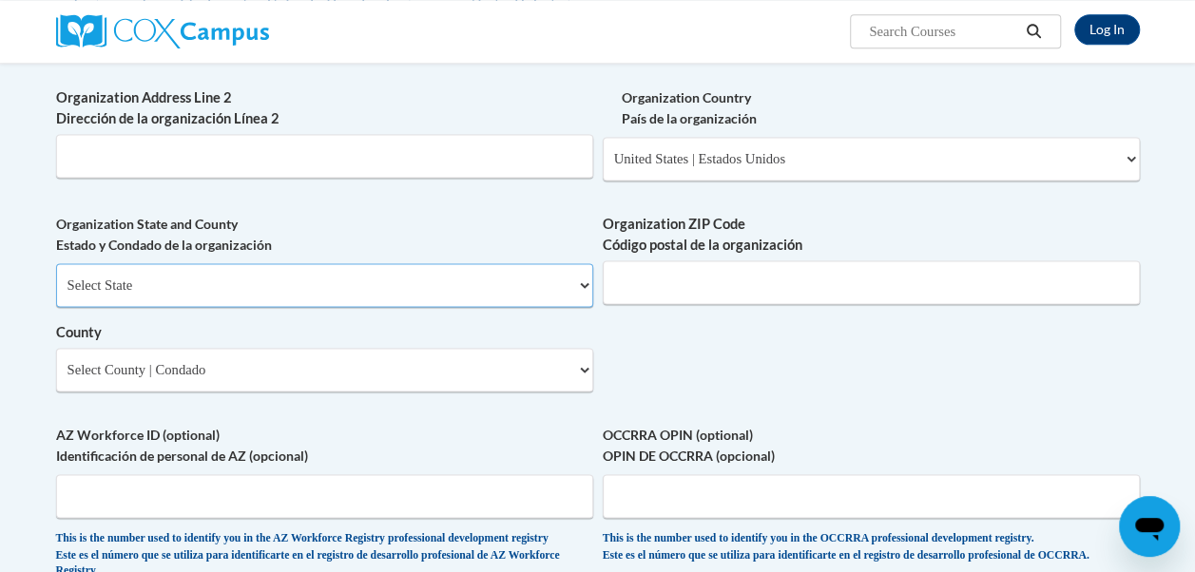
click at [581, 298] on select "Select State Alabama Alaska Arizona Arkansas California Colorado Connecticut De…" at bounding box center [324, 285] width 537 height 44
select select "Georgia"
click at [56, 278] on select "Select State Alabama Alaska Arizona Arkansas California Colorado Connecticut De…" at bounding box center [324, 285] width 537 height 44
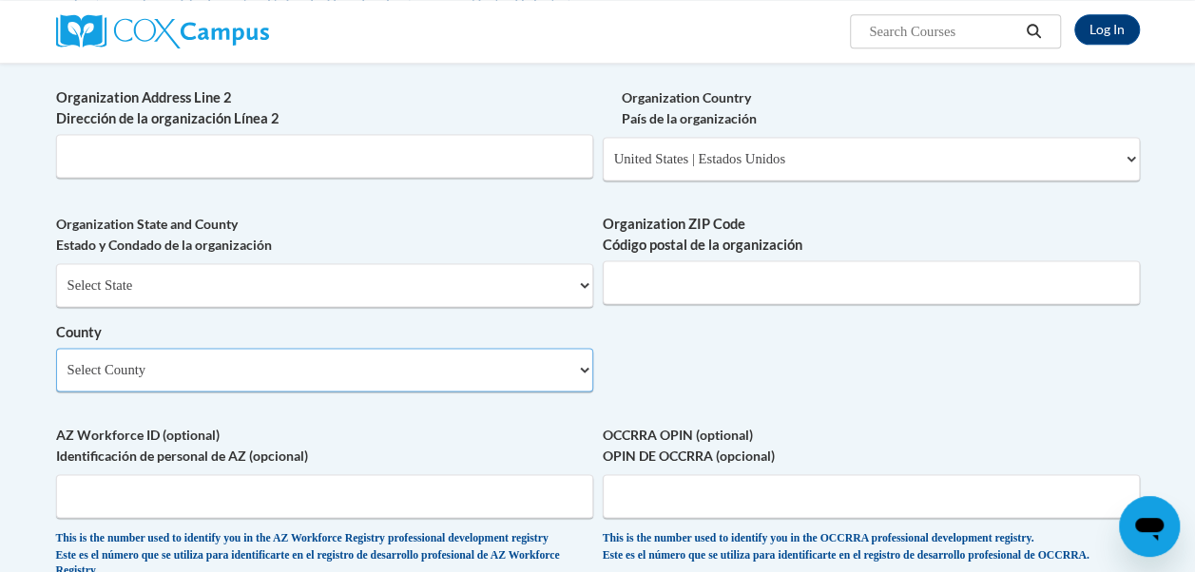
click at [580, 380] on select "Select County Appling Atkinson Bacon Baker Baldwin Banks Barrow Bartow Ben Hill…" at bounding box center [324, 370] width 537 height 44
select select "Columbia"
click at [56, 362] on select "Select County Appling Atkinson Bacon Baker Baldwin Banks Barrow Bartow Ben Hill…" at bounding box center [324, 370] width 537 height 44
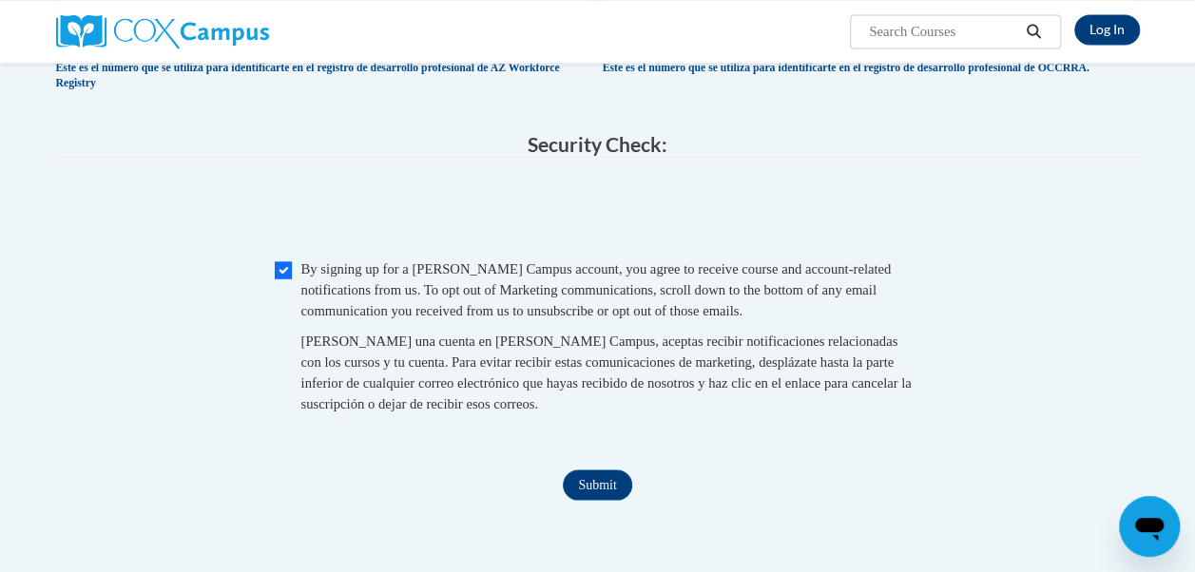
scroll to position [1859, 0]
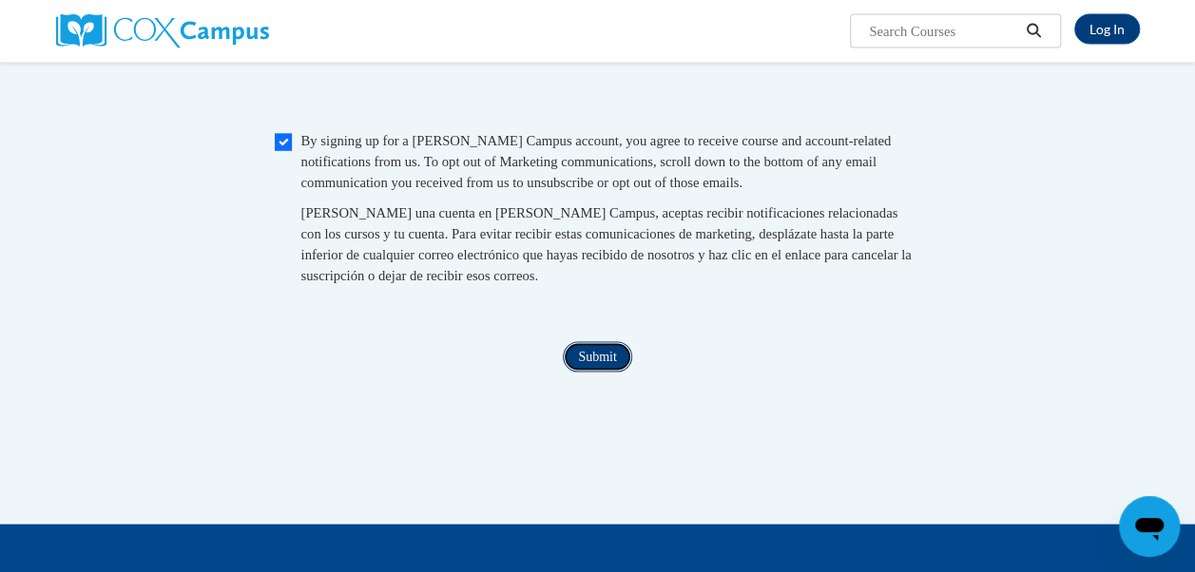
click at [592, 373] on input "Submit" at bounding box center [597, 357] width 68 height 30
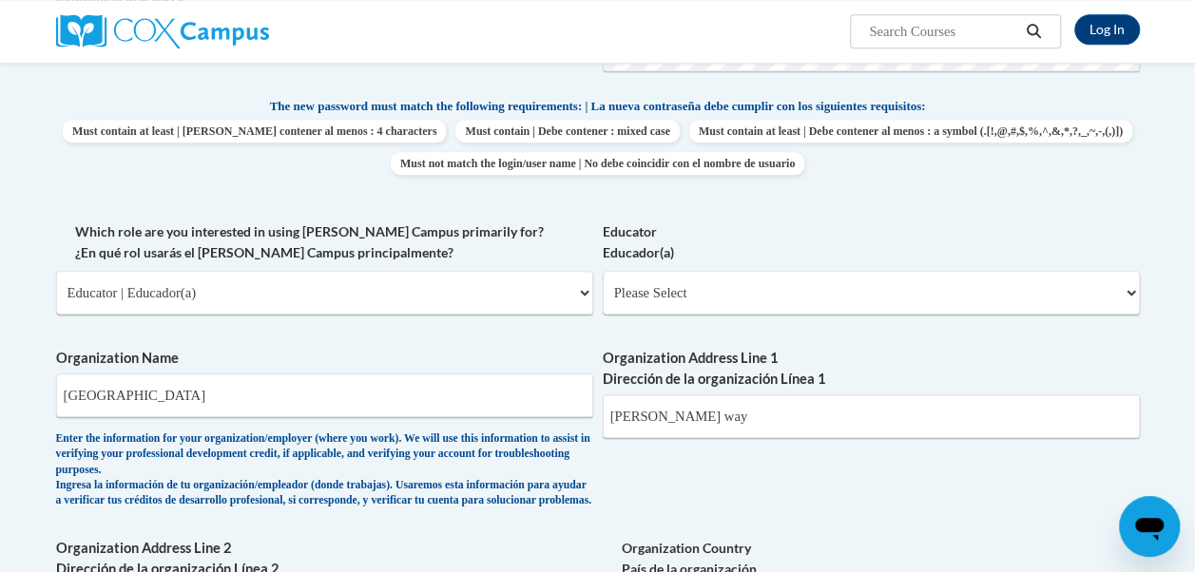
scroll to position [643, 0]
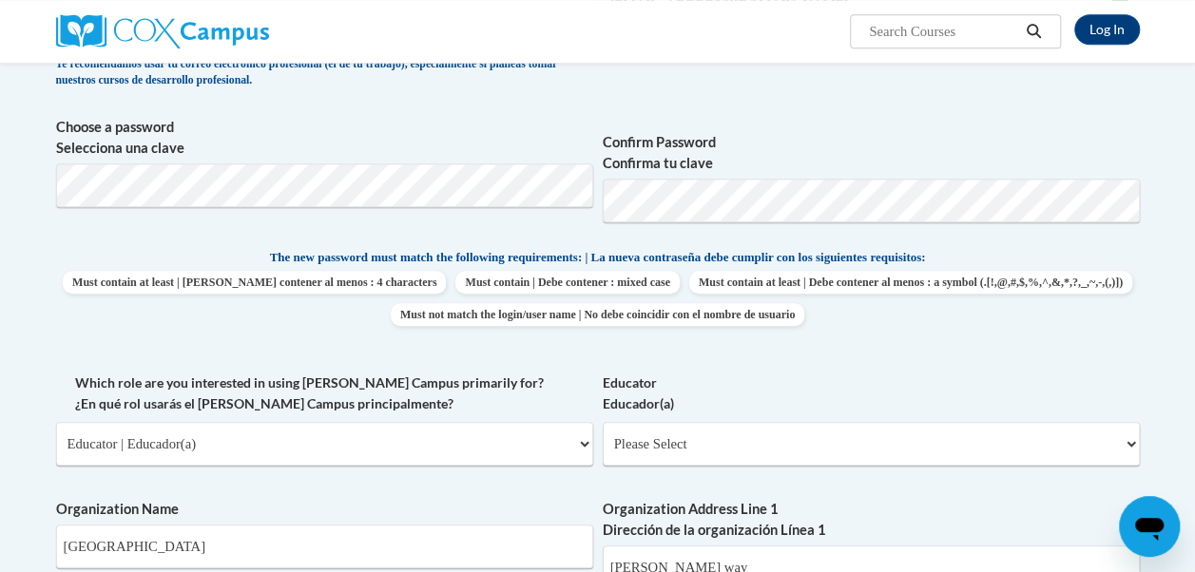
type input "30909"
click at [1131, 441] on select "Please Select Early Learning/Daycare Teacher/Family Home Care Provider | Maestr…" at bounding box center [871, 444] width 537 height 44
select select "8e40623d-54d0-45cd-9f92-5df65cd3f8cf"
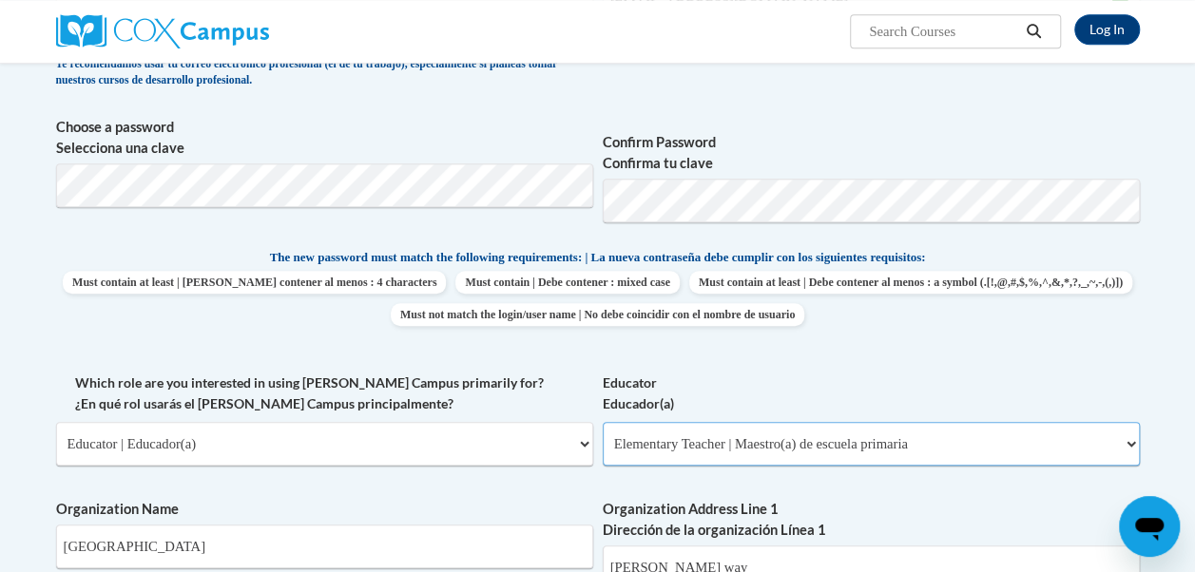
click at [603, 422] on select "Please Select Early Learning/Daycare Teacher/Family Home Care Provider | Maestr…" at bounding box center [871, 444] width 537 height 44
select select "null"
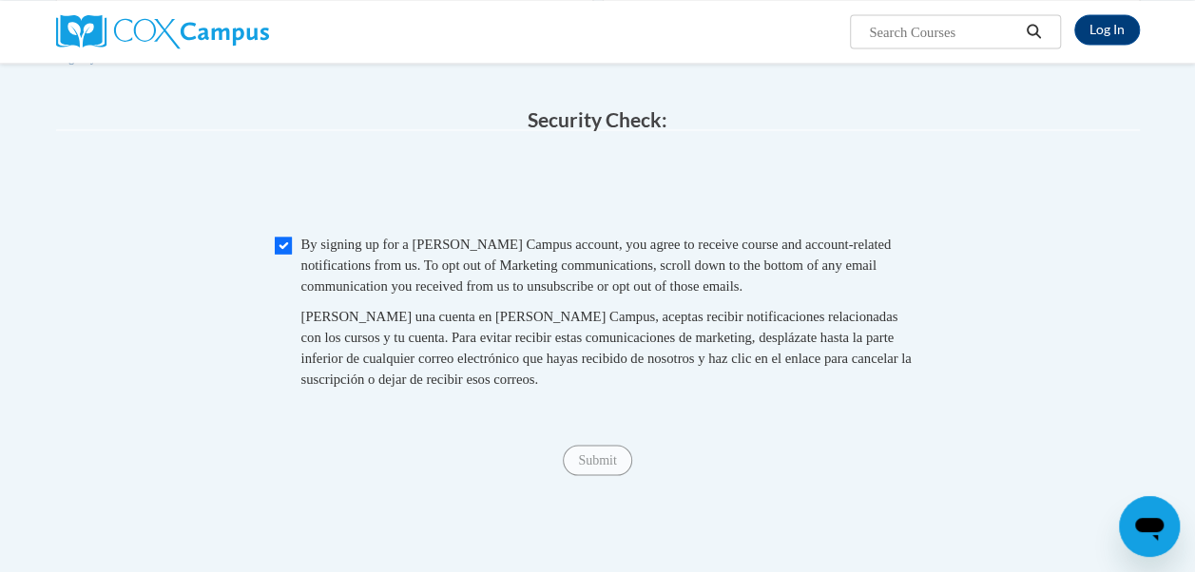
scroll to position [1744, 0]
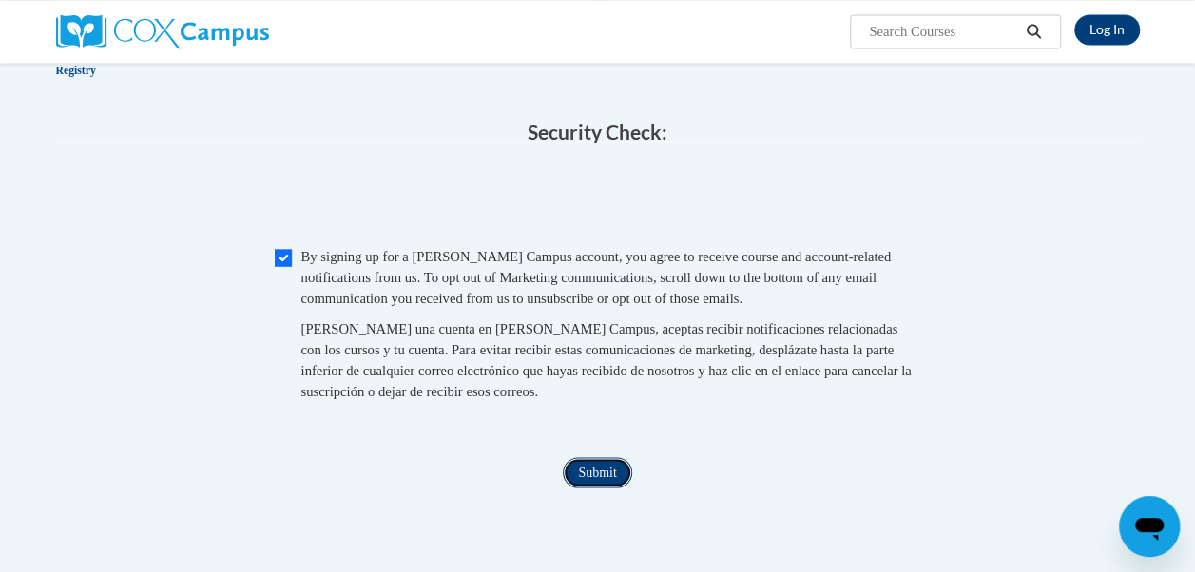
click at [583, 488] on input "Submit" at bounding box center [597, 472] width 68 height 30
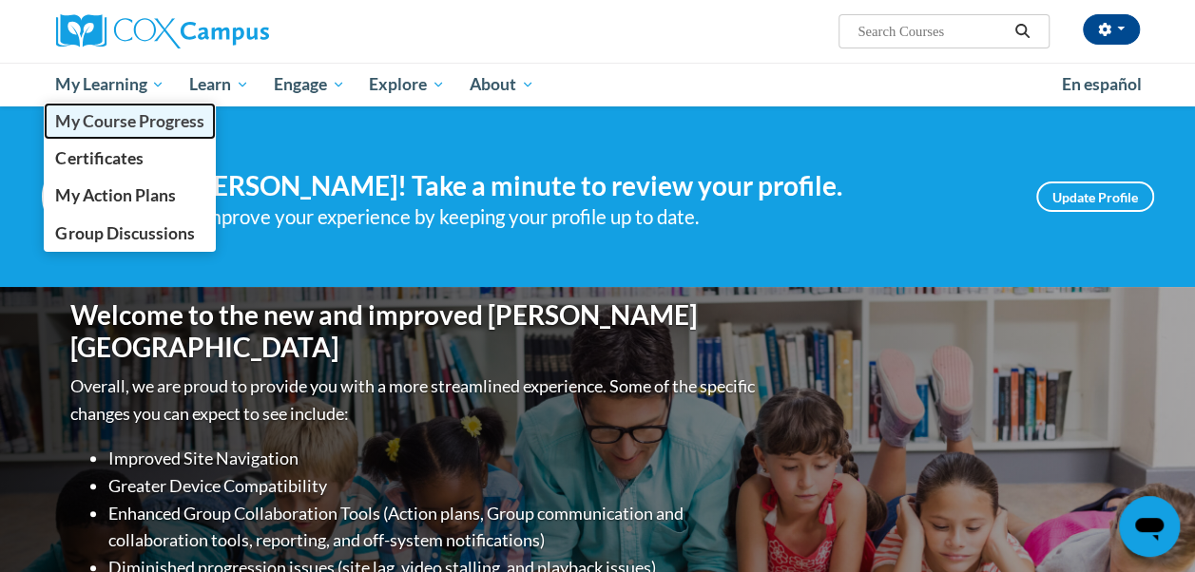
click at [131, 128] on span "My Course Progress" at bounding box center [129, 121] width 148 height 20
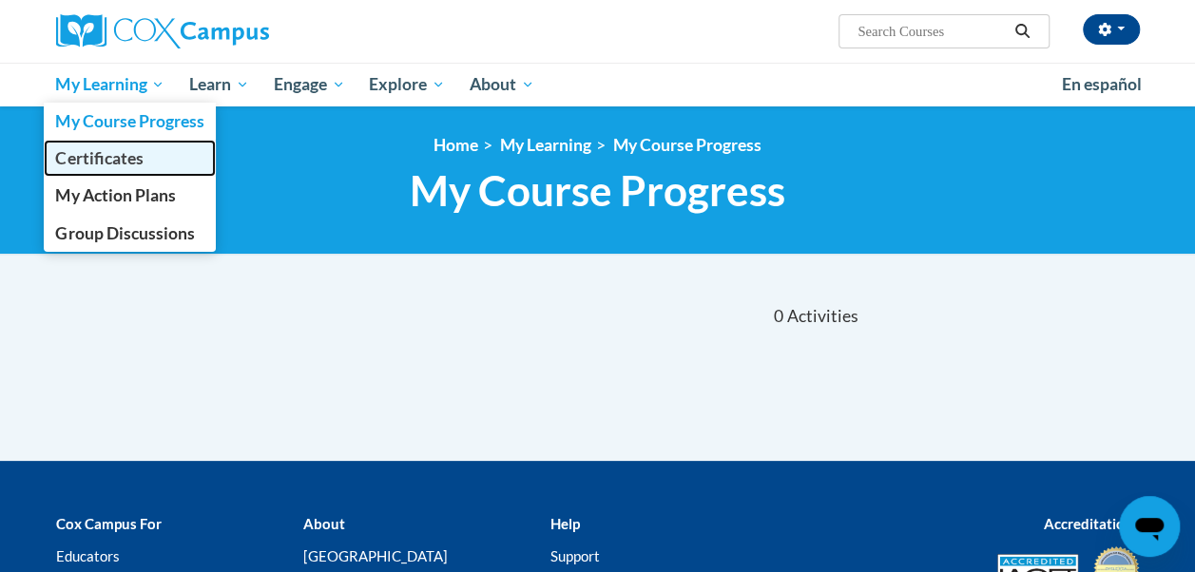
click at [135, 154] on span "Certificates" at bounding box center [98, 158] width 87 height 20
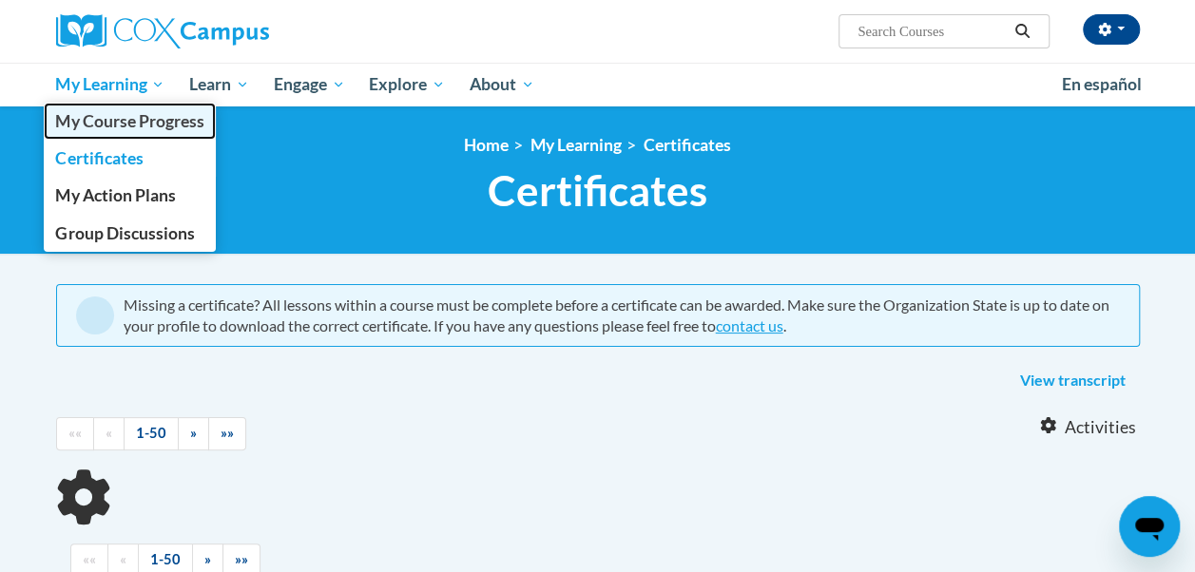
click at [155, 123] on span "My Course Progress" at bounding box center [129, 121] width 148 height 20
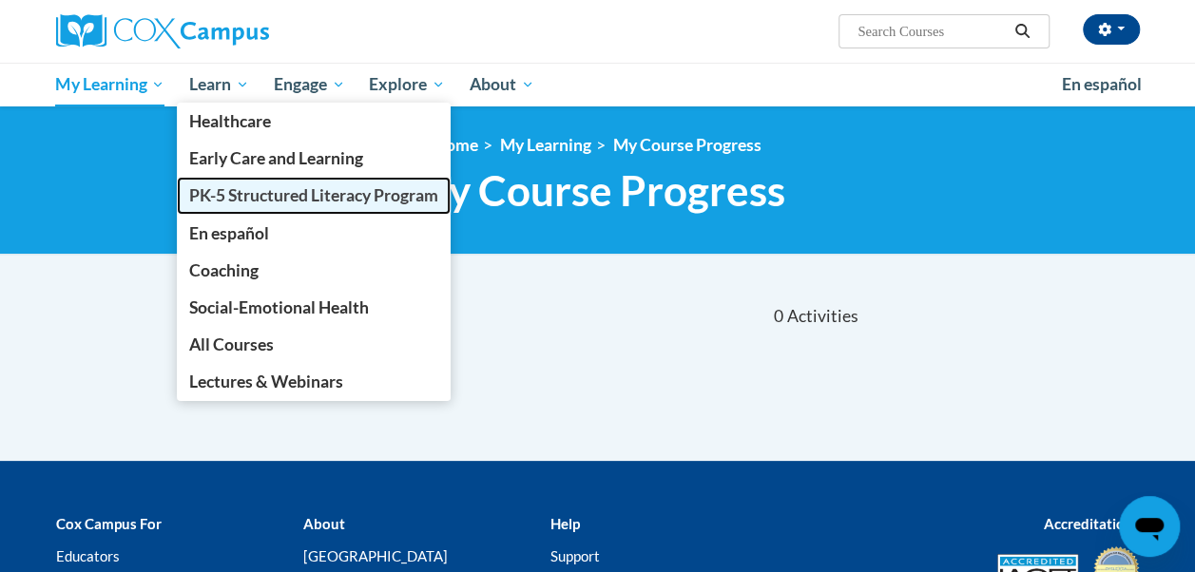
click at [256, 192] on span "PK-5 Structured Literacy Program" at bounding box center [313, 195] width 249 height 20
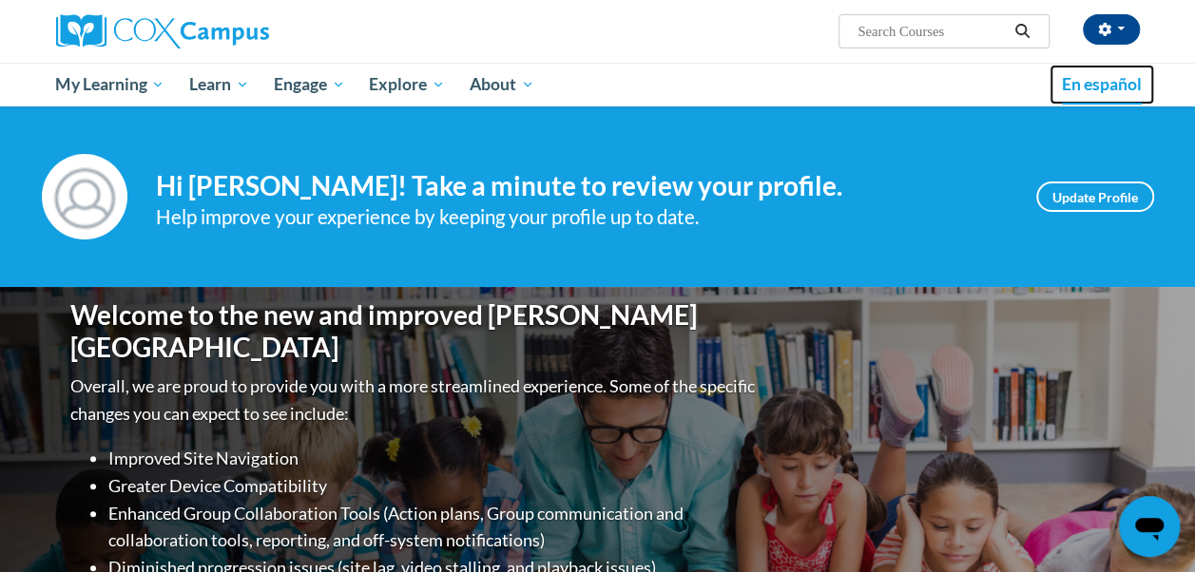
click at [1111, 88] on span "En español" at bounding box center [1102, 84] width 80 height 20
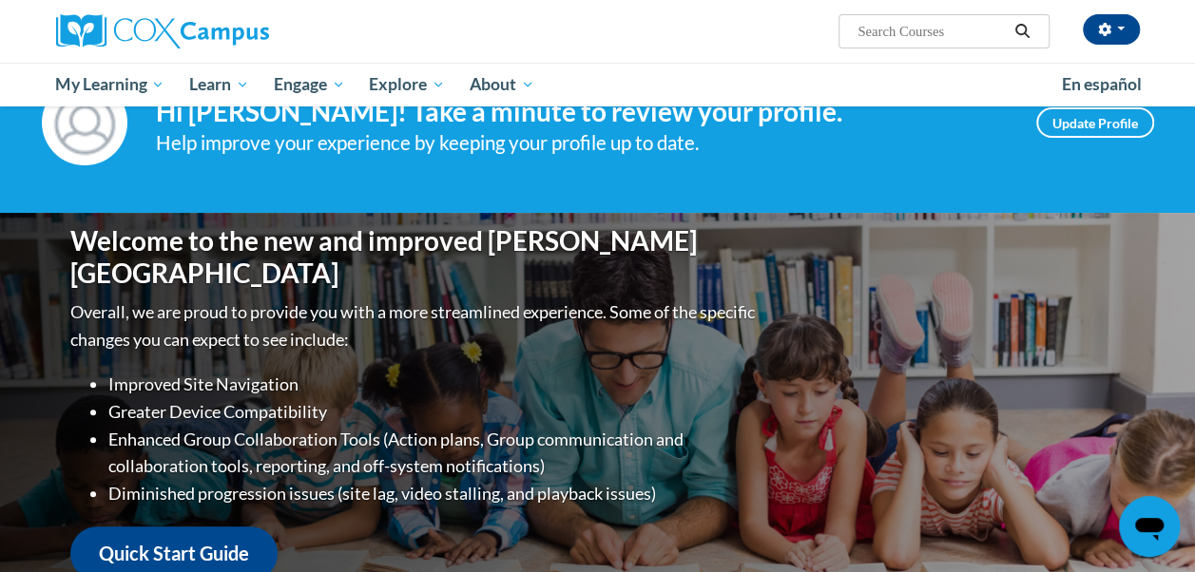
scroll to position [89, 0]
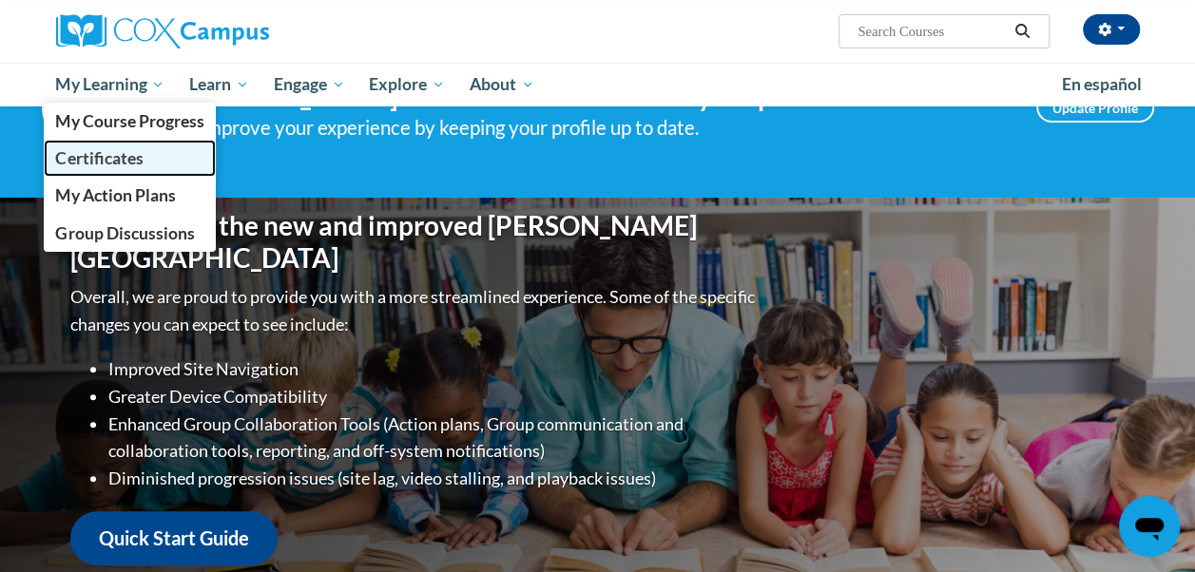
click at [131, 154] on span "Certificates" at bounding box center [98, 158] width 87 height 20
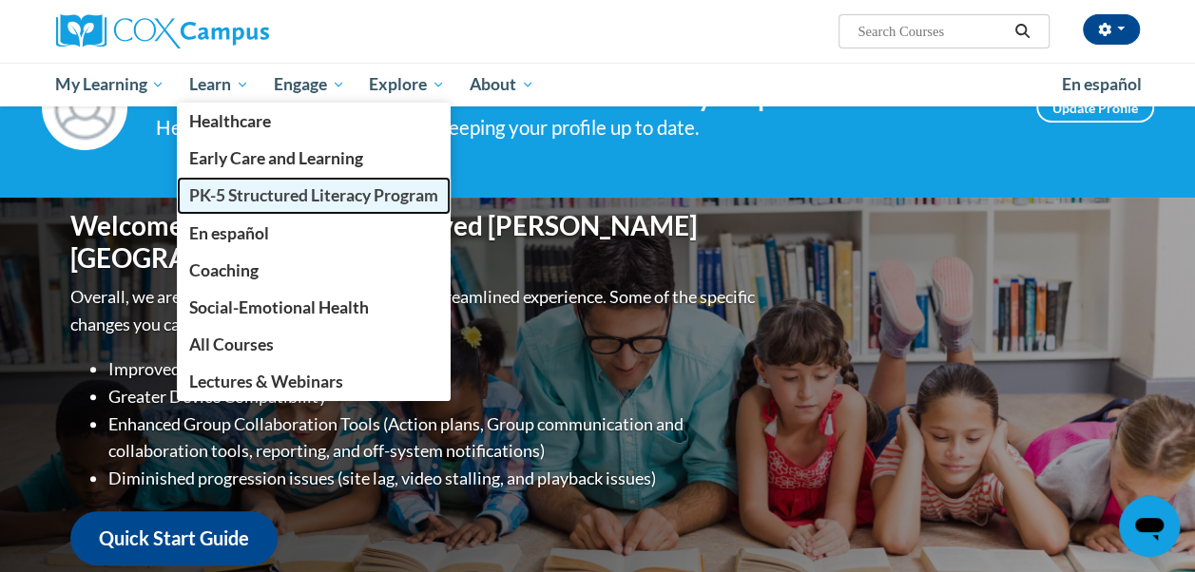
click at [249, 191] on span "PK-5 Structured Literacy Program" at bounding box center [313, 195] width 249 height 20
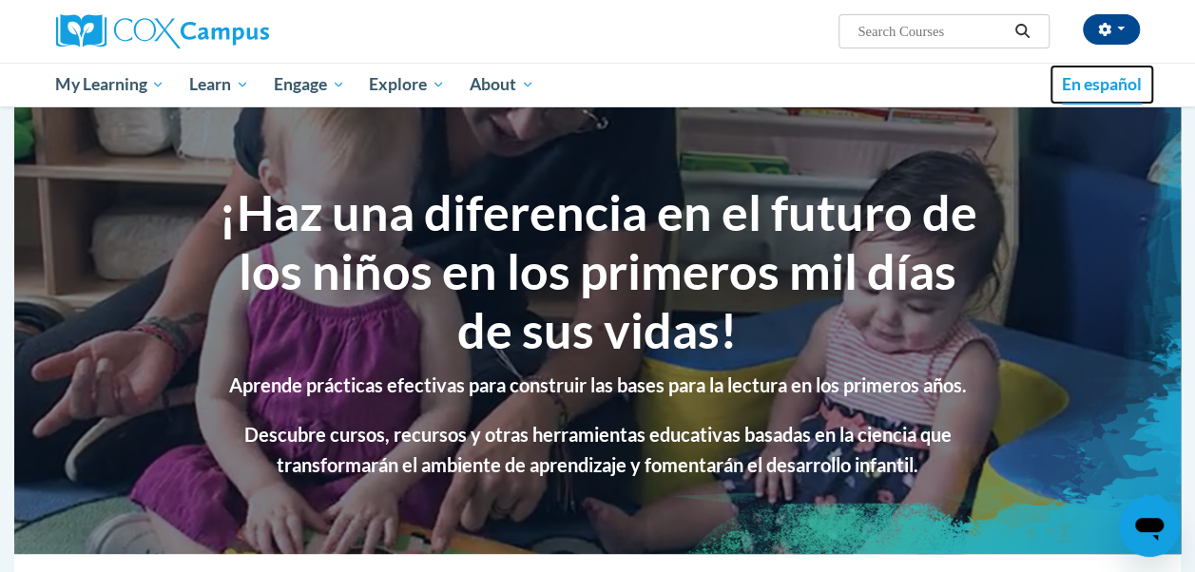
drag, startPoint x: 0, startPoint y: 0, endPoint x: 1111, endPoint y: 88, distance: 1114.8
click at [1111, 88] on span "En español" at bounding box center [1102, 84] width 80 height 20
click at [1065, 86] on span "En español" at bounding box center [1102, 84] width 80 height 20
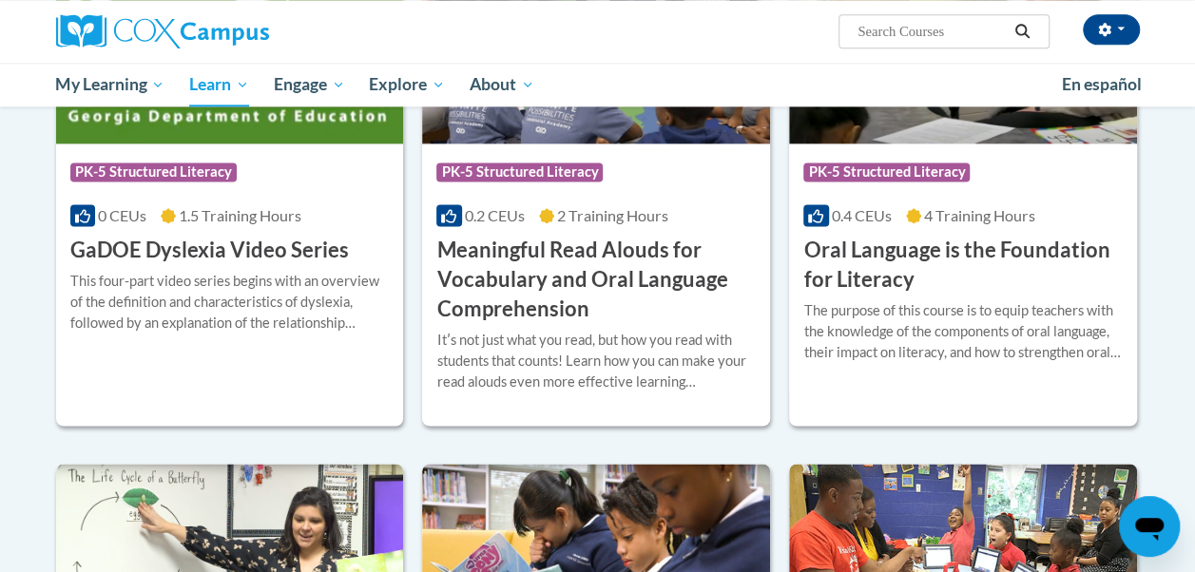
scroll to position [1268, 0]
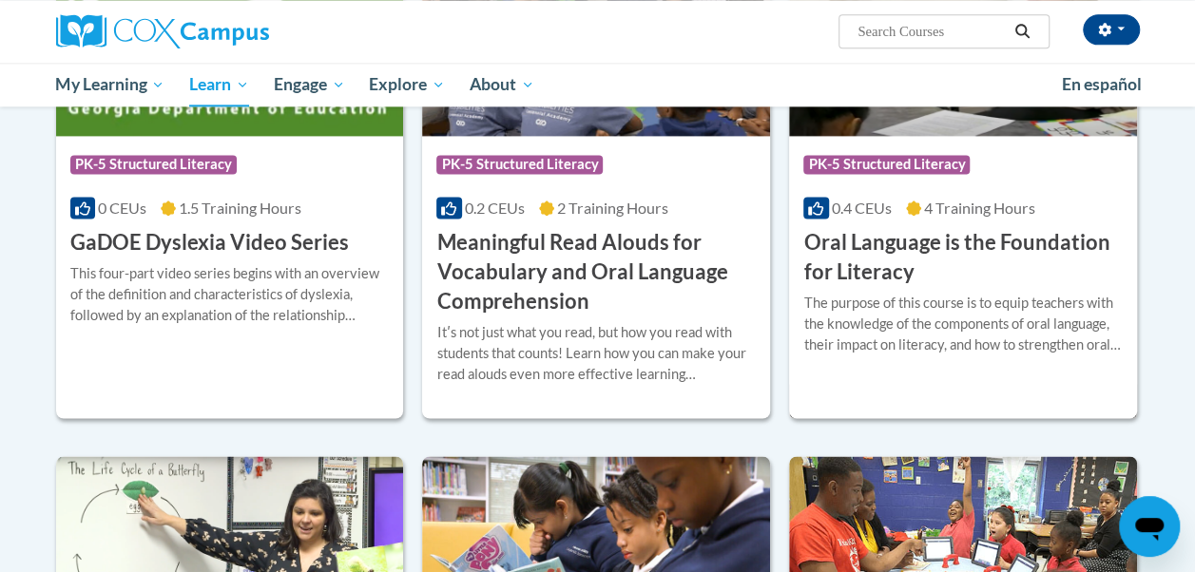
click at [900, 250] on h3 "Oral Language is the Foundation for Literacy" at bounding box center [962, 257] width 319 height 59
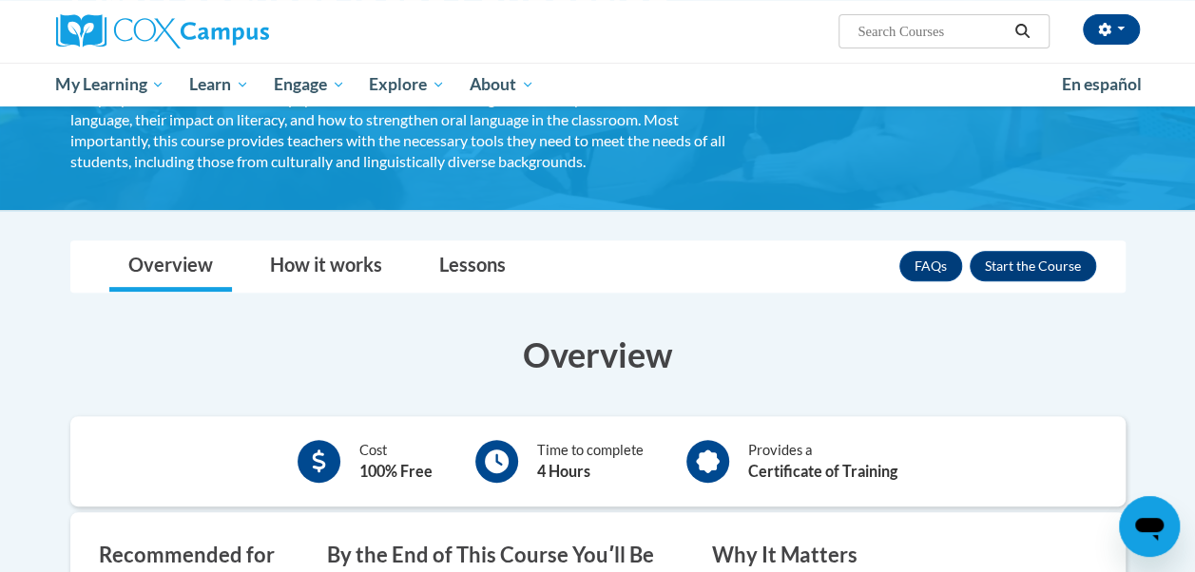
scroll to position [200, 0]
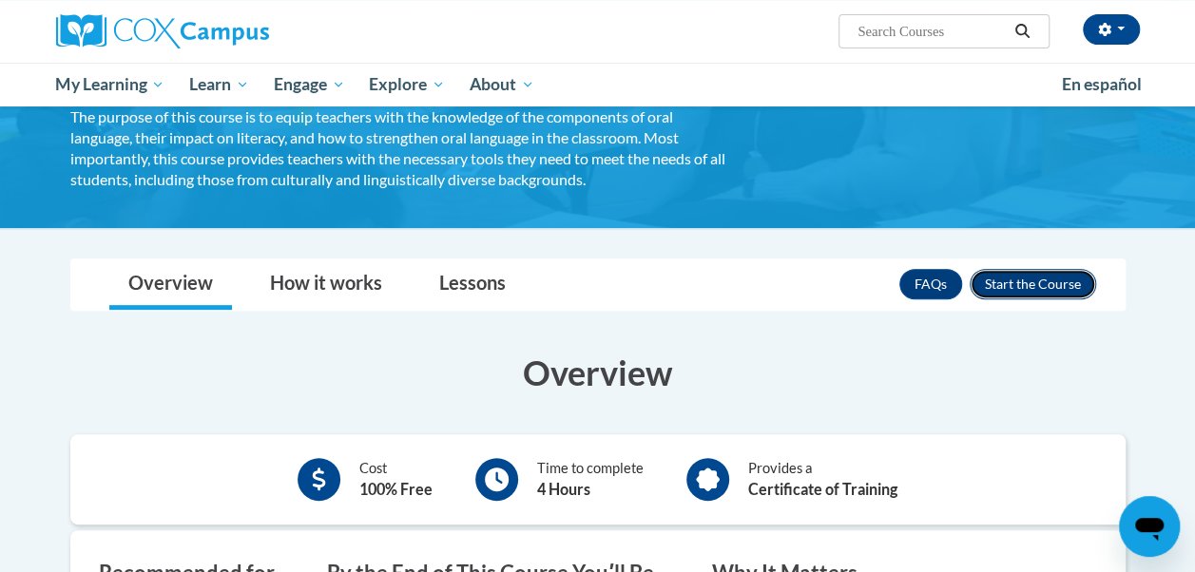
click at [1040, 279] on button "Enroll" at bounding box center [1033, 284] width 126 height 30
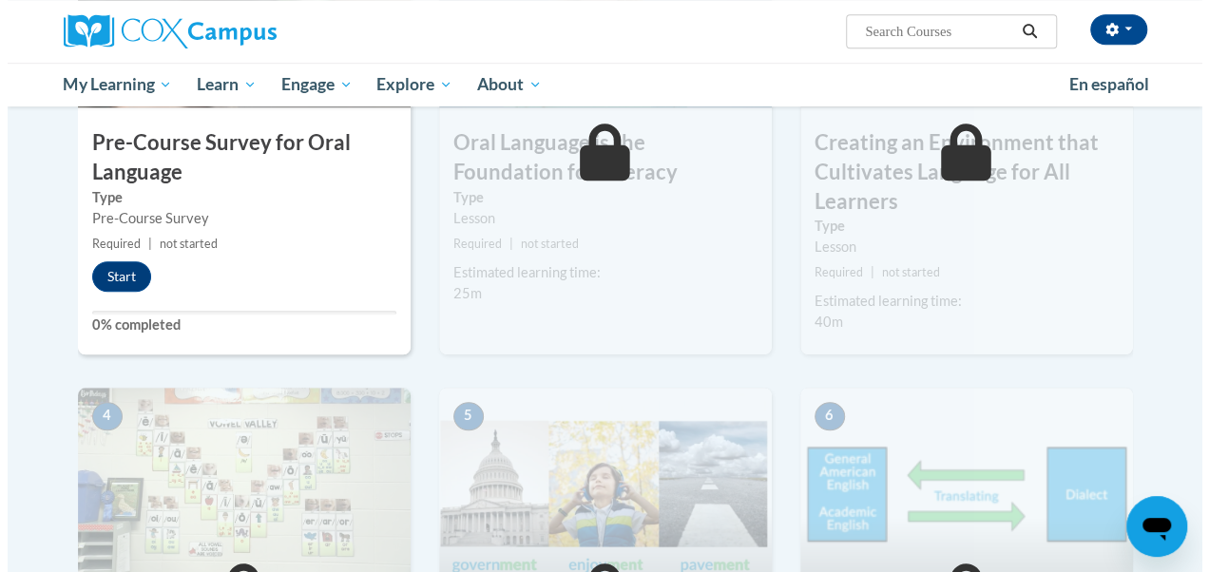
scroll to position [641, 0]
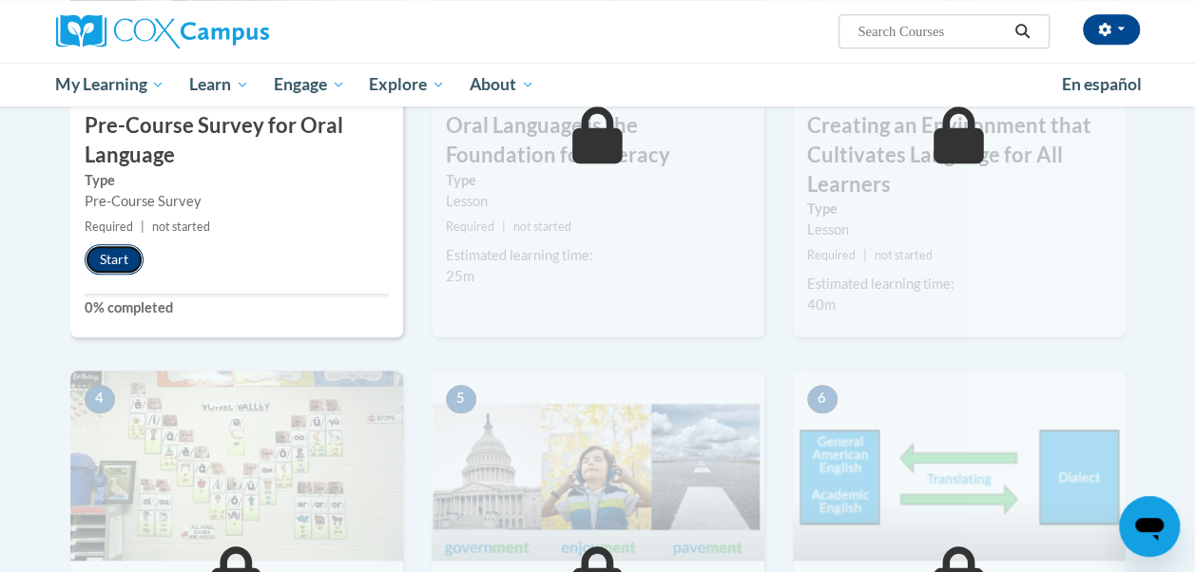
click at [126, 261] on button "Start" at bounding box center [114, 259] width 59 height 30
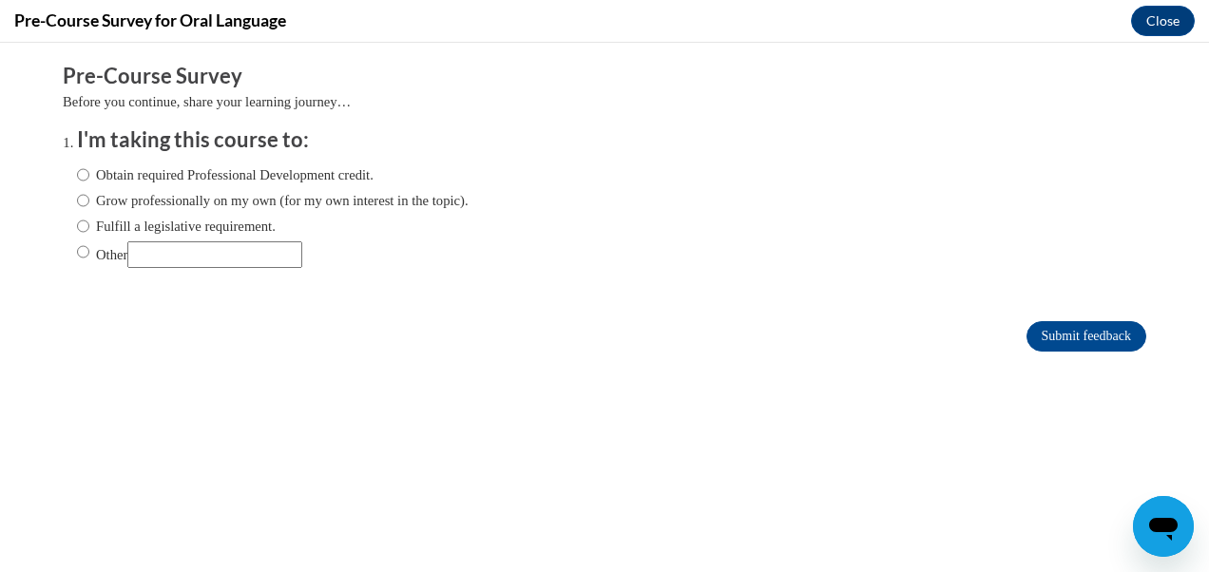
scroll to position [0, 0]
click at [77, 175] on input "Obtain required Professional Development credit." at bounding box center [83, 174] width 12 height 21
radio input "true"
click at [77, 203] on input "Grow professionally on my own (for my own interest in the topic)." at bounding box center [83, 200] width 12 height 21
radio input "true"
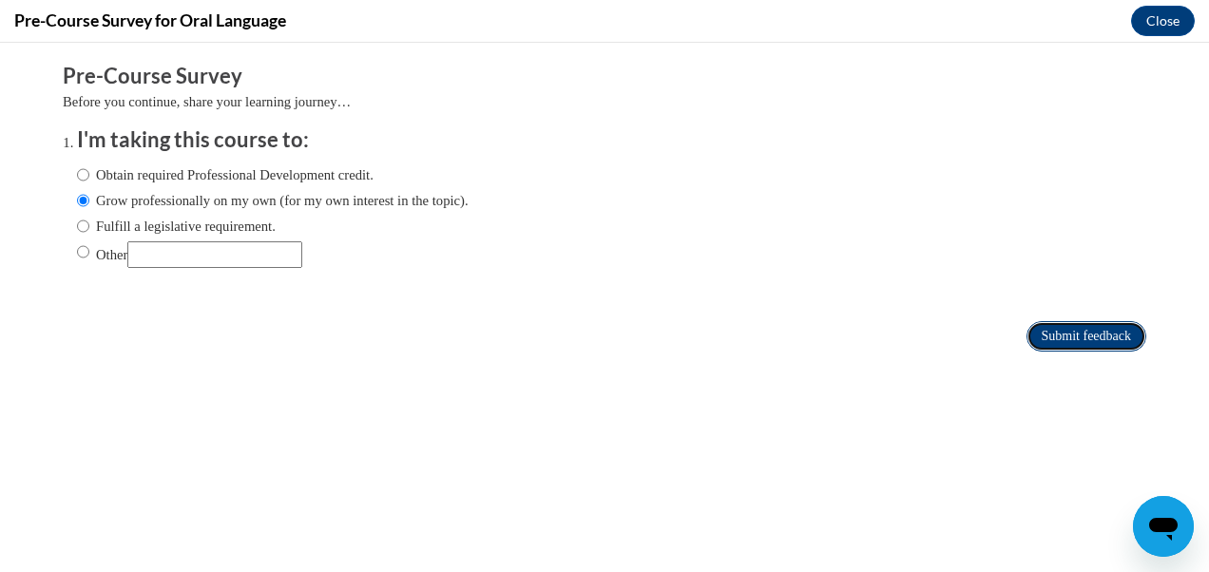
click at [1069, 339] on input "Submit feedback" at bounding box center [1087, 336] width 120 height 30
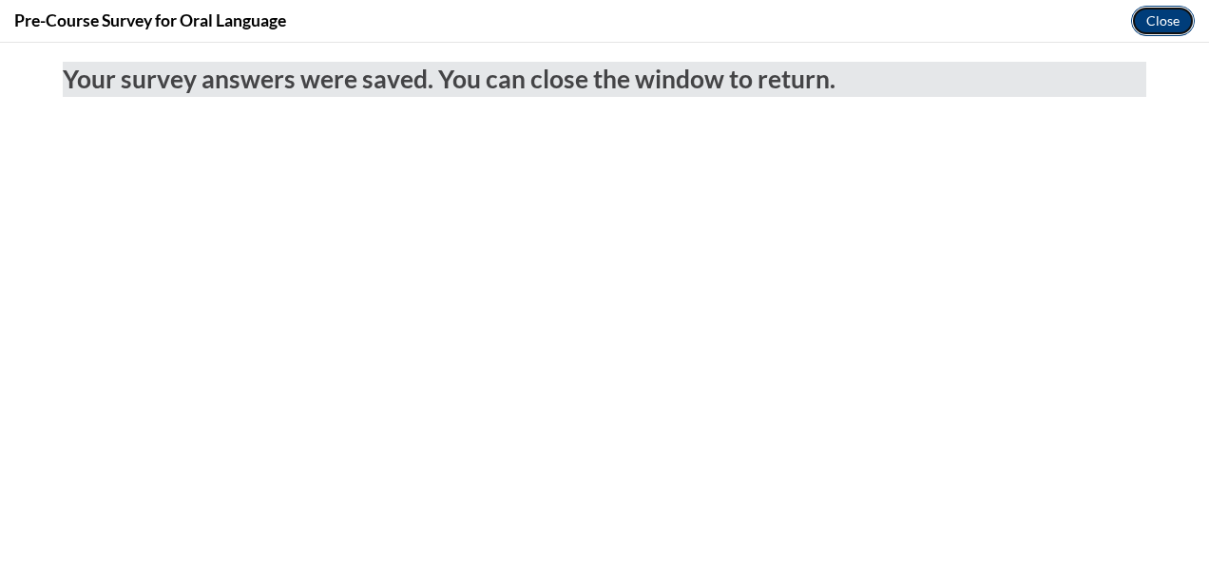
click at [1150, 21] on button "Close" at bounding box center [1163, 21] width 64 height 30
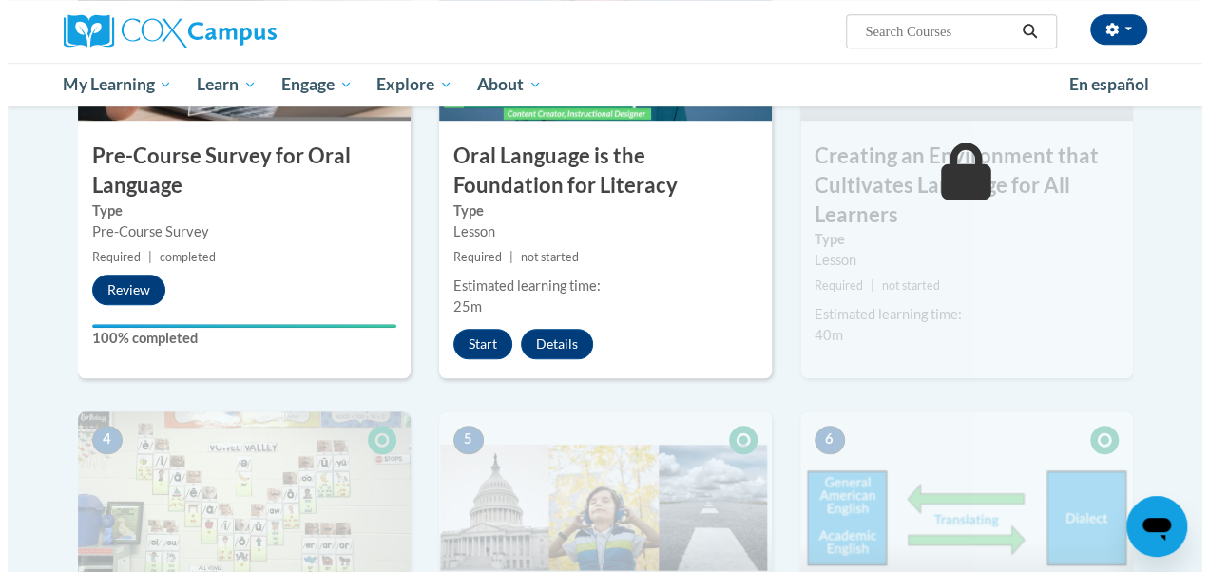
scroll to position [621, 0]
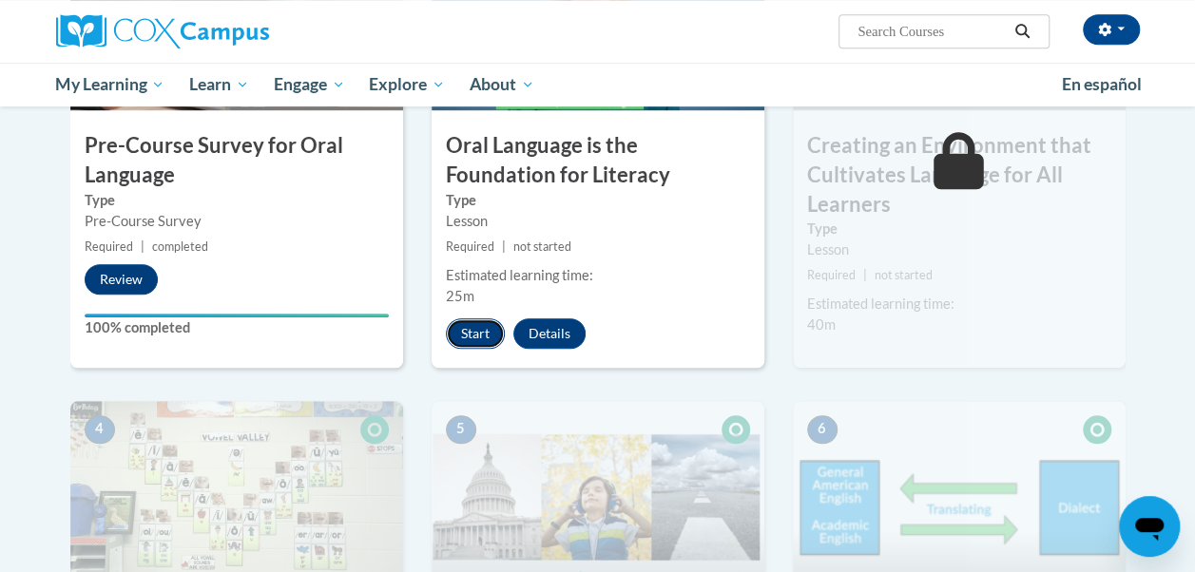
click at [468, 333] on button "Start" at bounding box center [475, 333] width 59 height 30
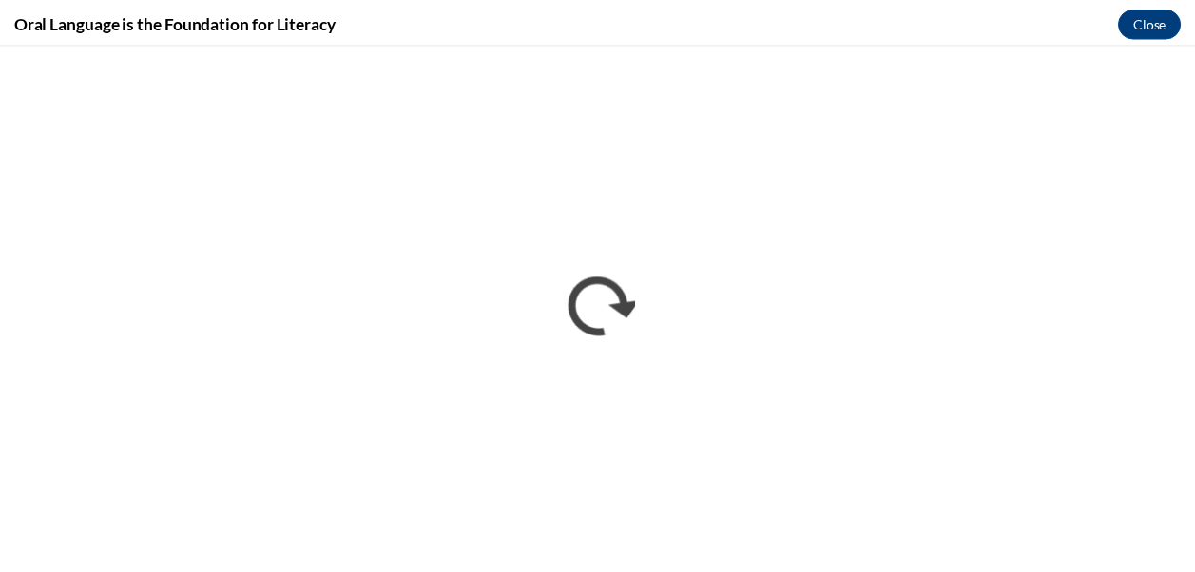
scroll to position [0, 0]
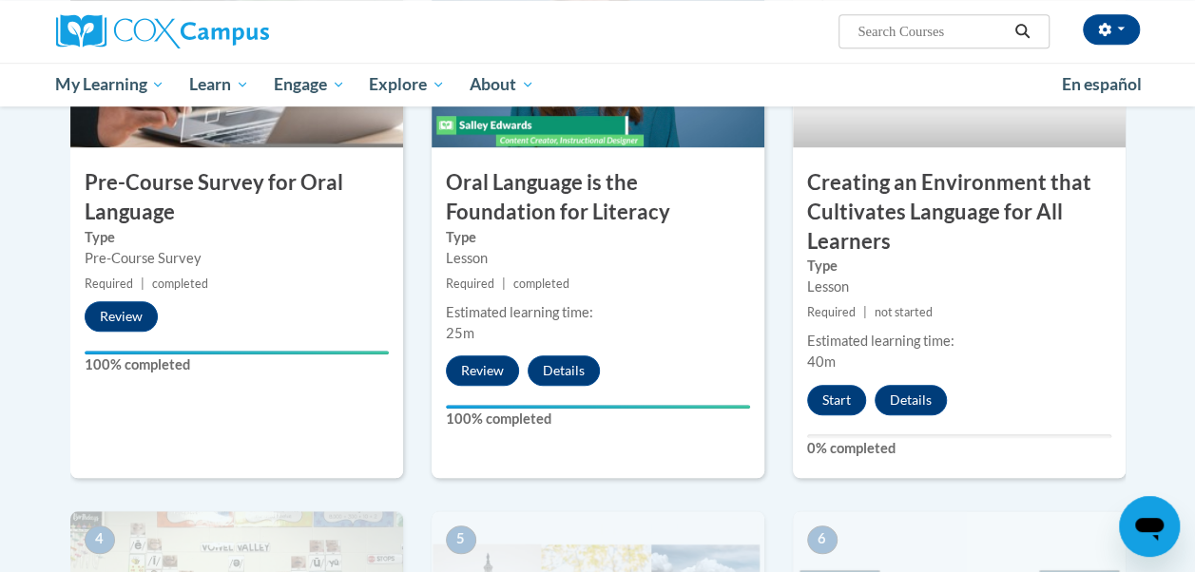
scroll to position [577, 0]
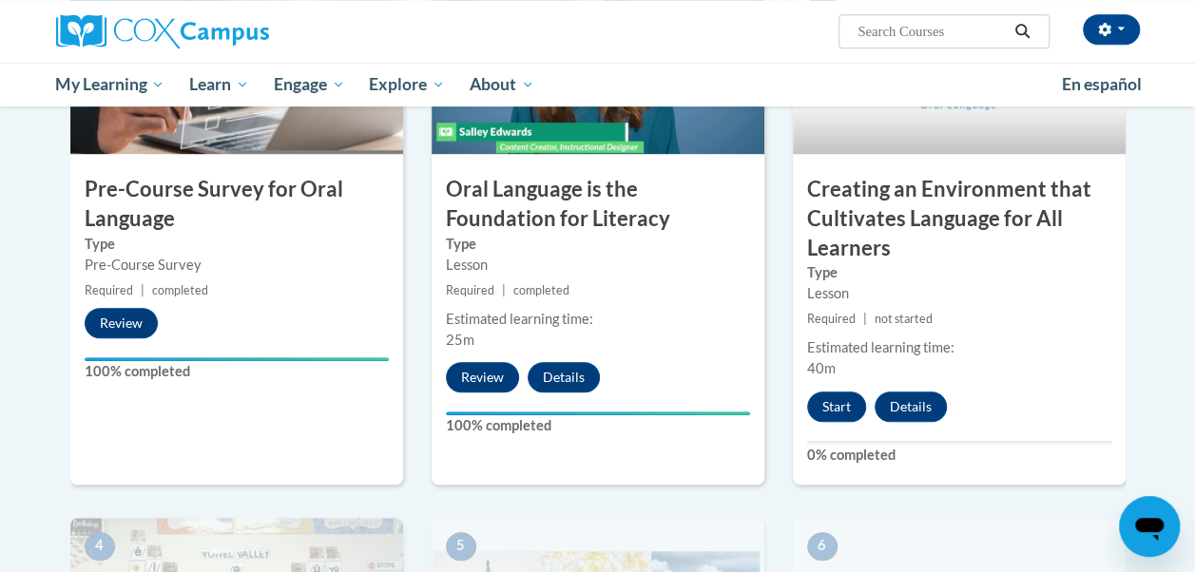
drag, startPoint x: 1194, startPoint y: 174, endPoint x: 1187, endPoint y: 163, distance: 13.2
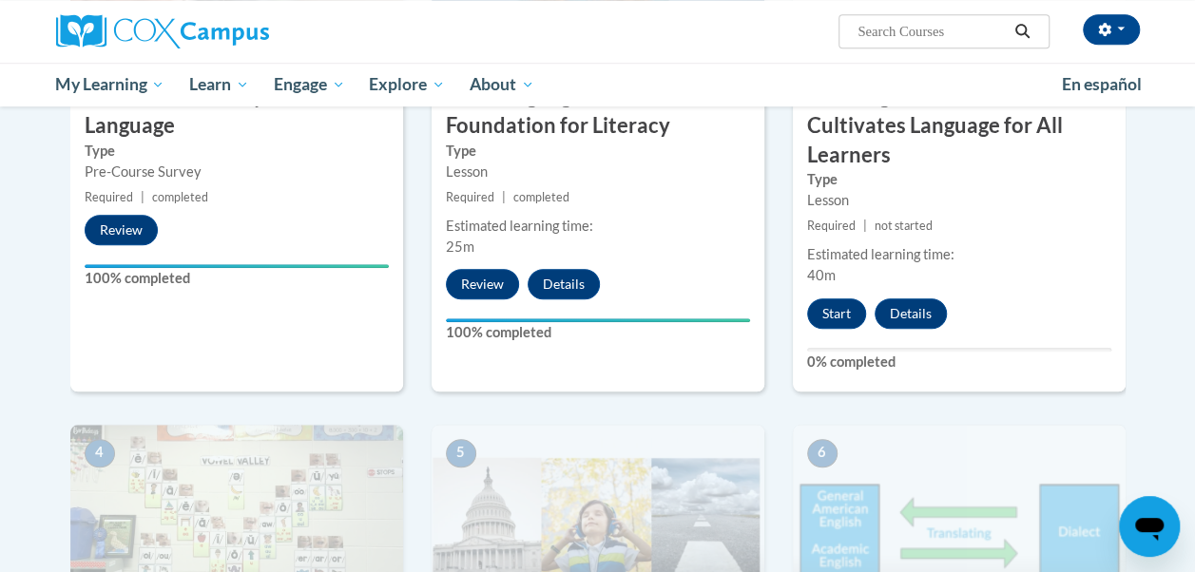
scroll to position [673, 0]
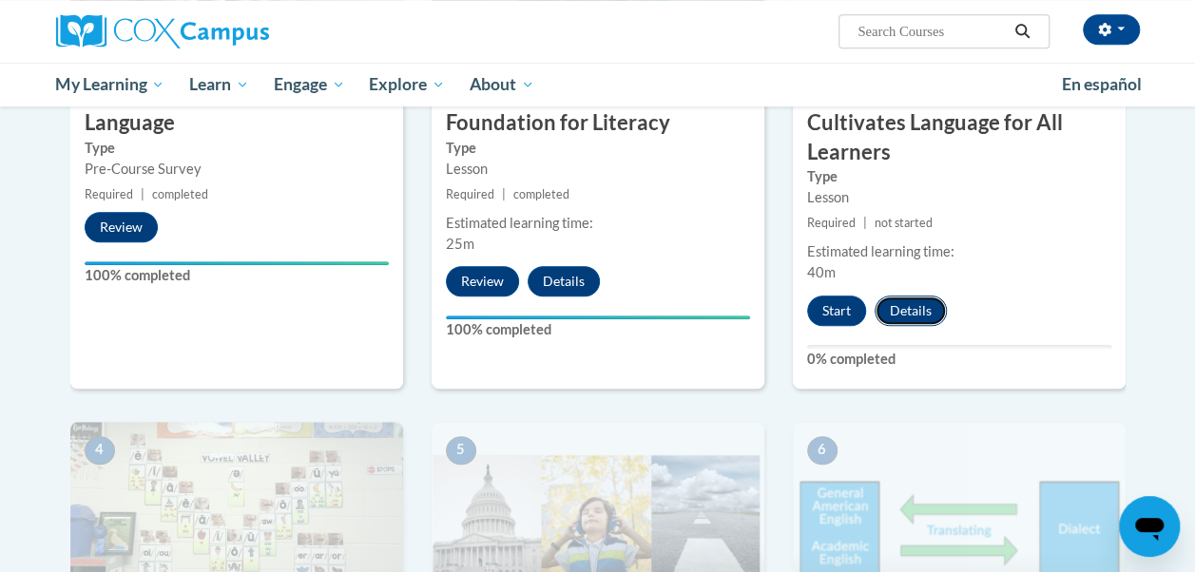
click at [919, 310] on button "Details" at bounding box center [911, 311] width 72 height 30
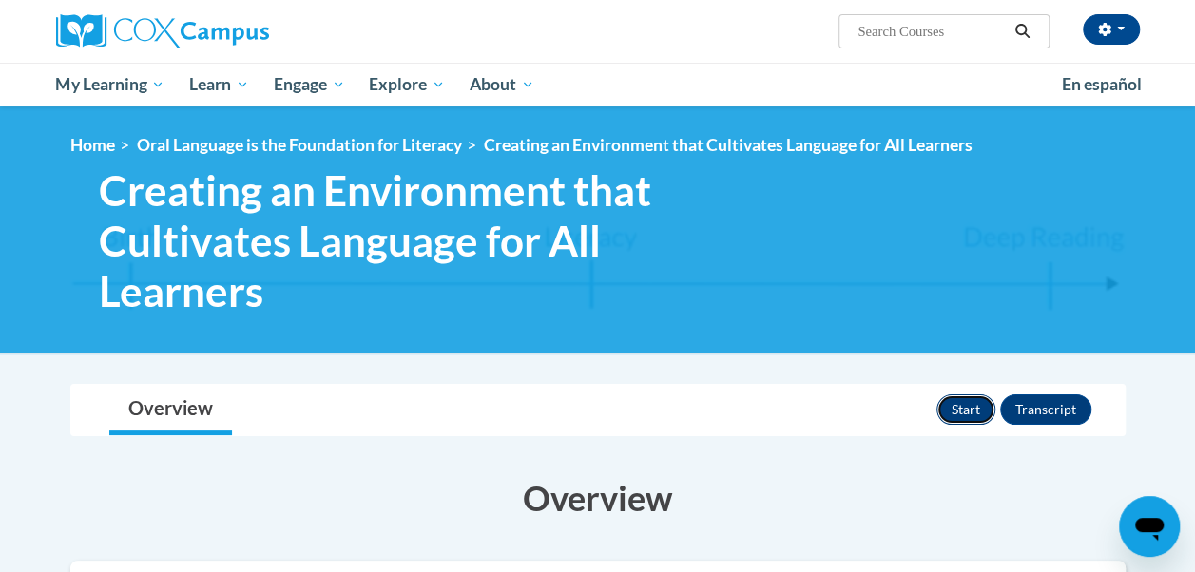
click at [965, 403] on button "Start" at bounding box center [965, 410] width 59 height 30
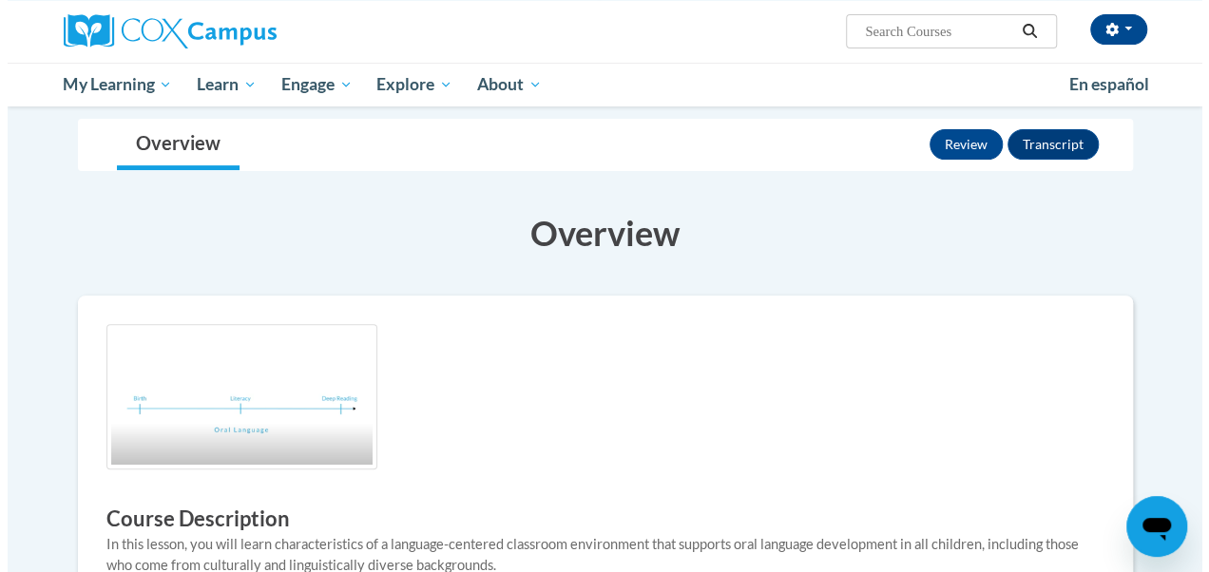
scroll to position [215, 0]
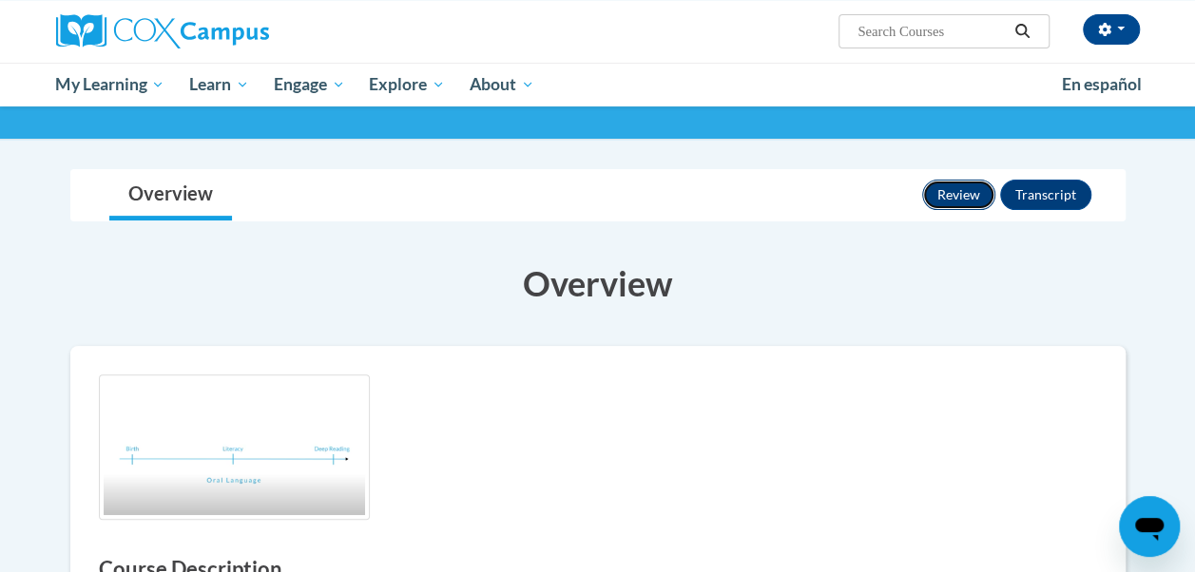
click at [959, 201] on button "Review" at bounding box center [958, 195] width 73 height 30
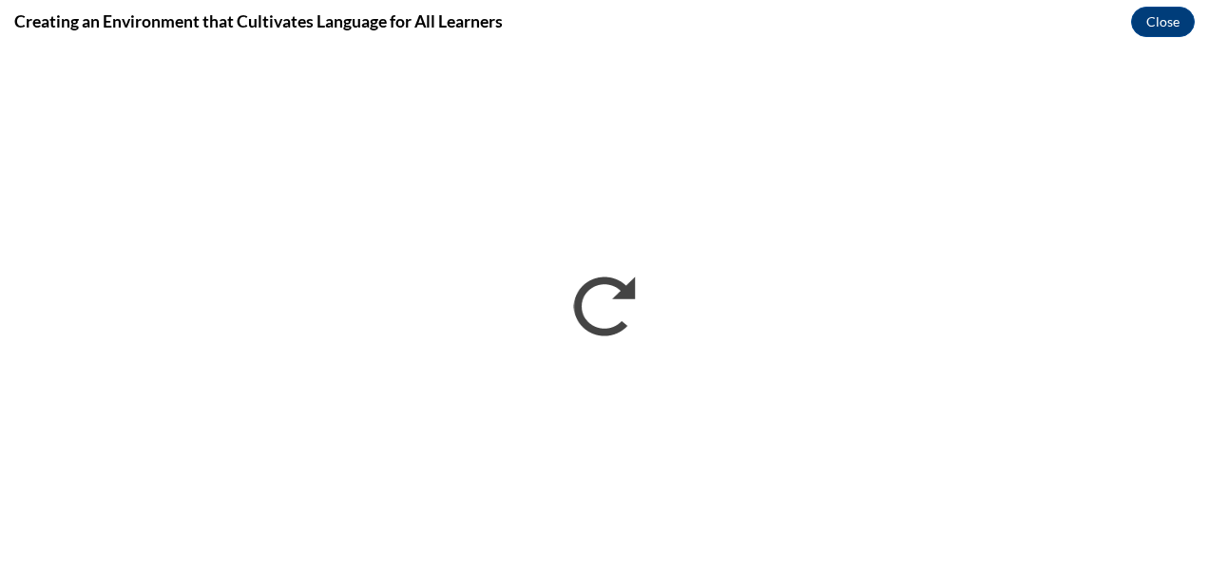
scroll to position [0, 0]
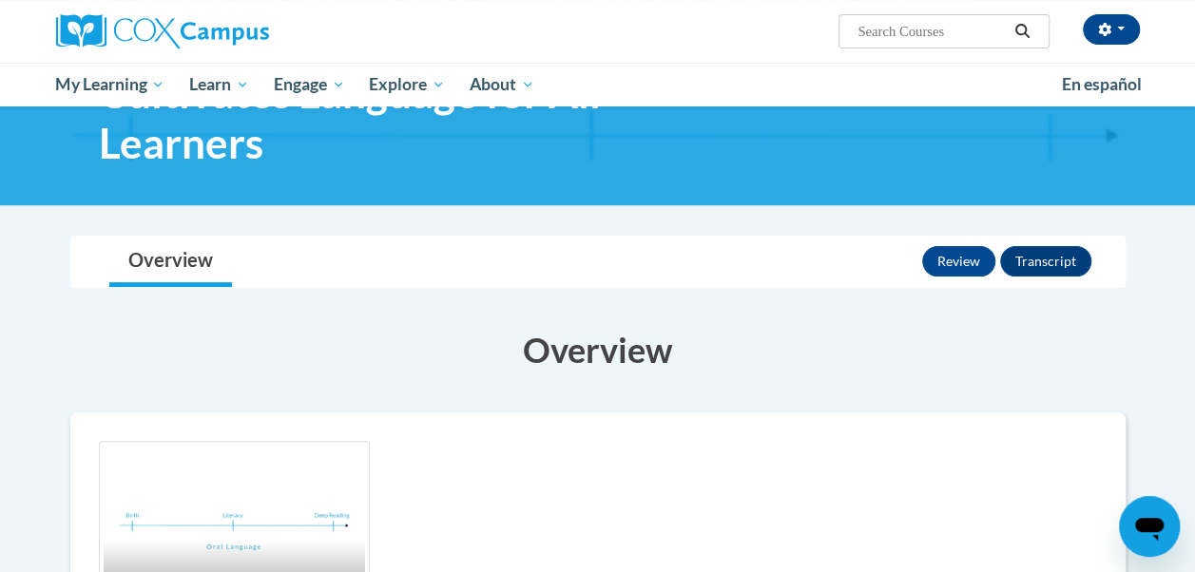
scroll to position [156, 0]
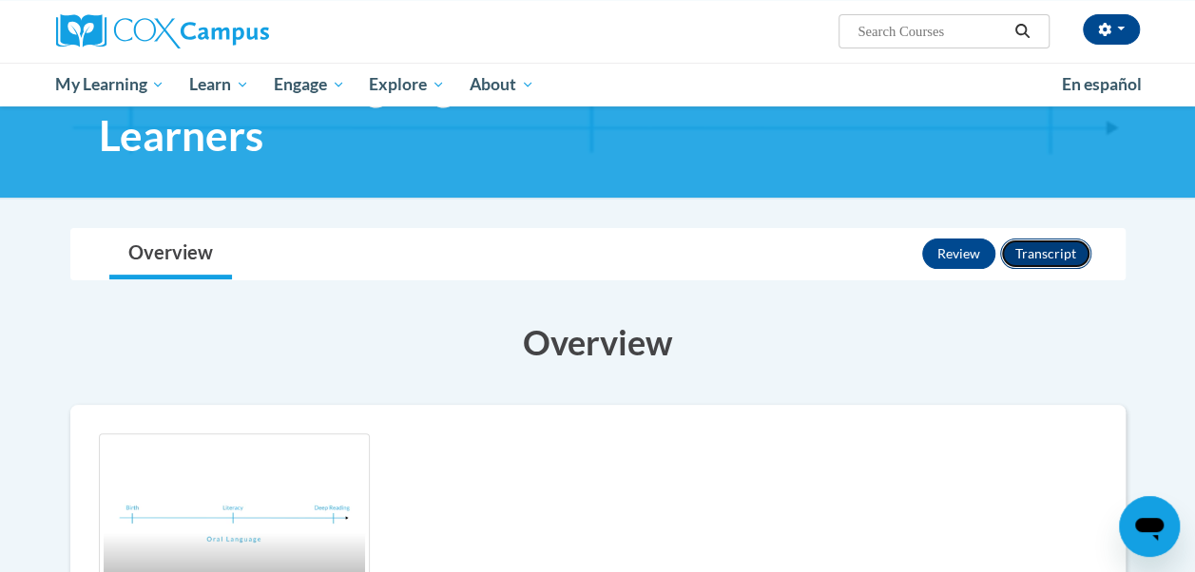
click at [1051, 262] on button "Transcript" at bounding box center [1045, 254] width 91 height 30
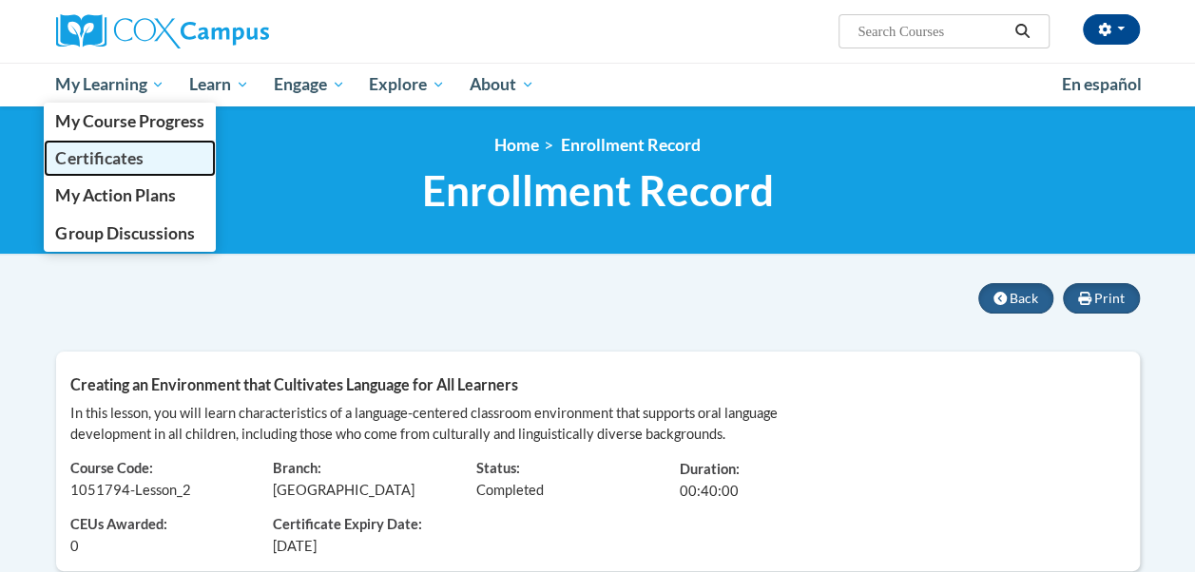
click at [114, 155] on span "Certificates" at bounding box center [98, 158] width 87 height 20
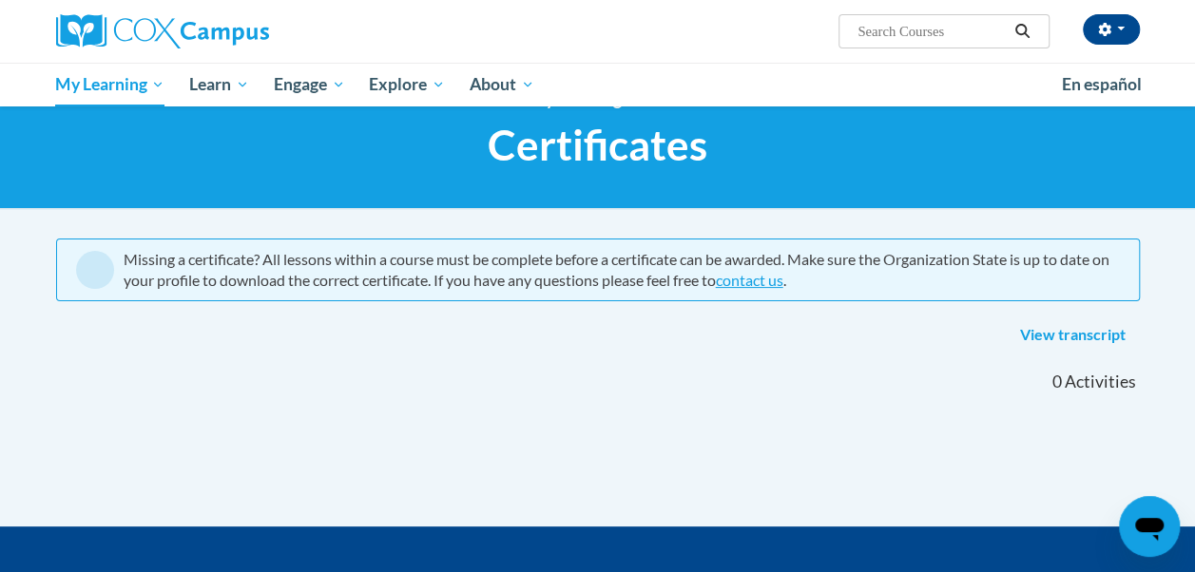
scroll to position [34, 0]
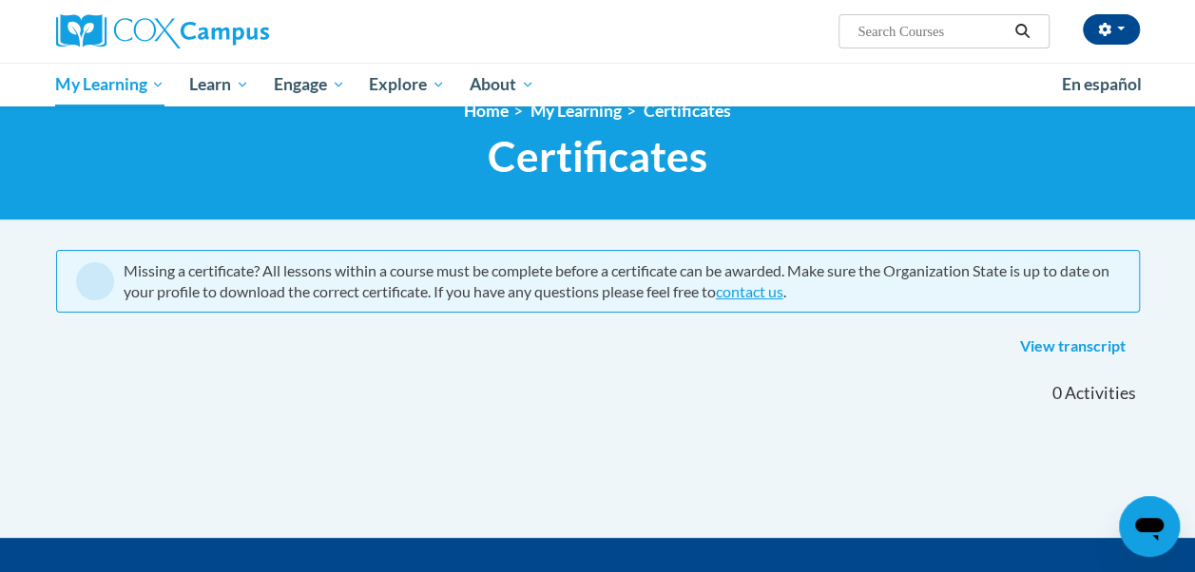
click at [81, 276] on span at bounding box center [95, 281] width 38 height 38
click at [1058, 352] on link "View transcript" at bounding box center [1073, 347] width 134 height 30
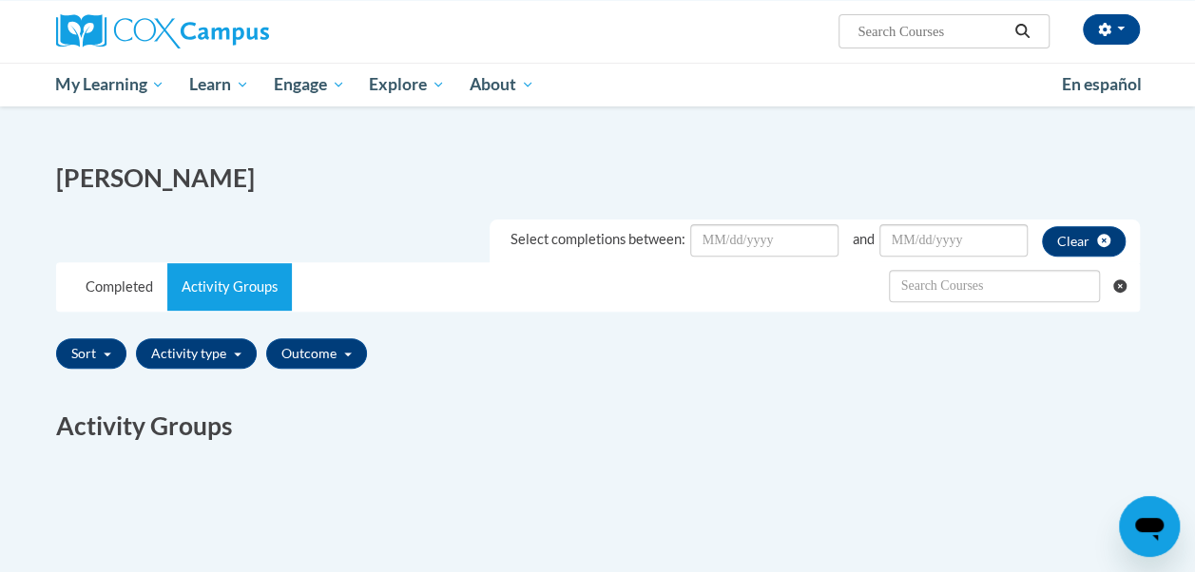
scroll to position [224, 0]
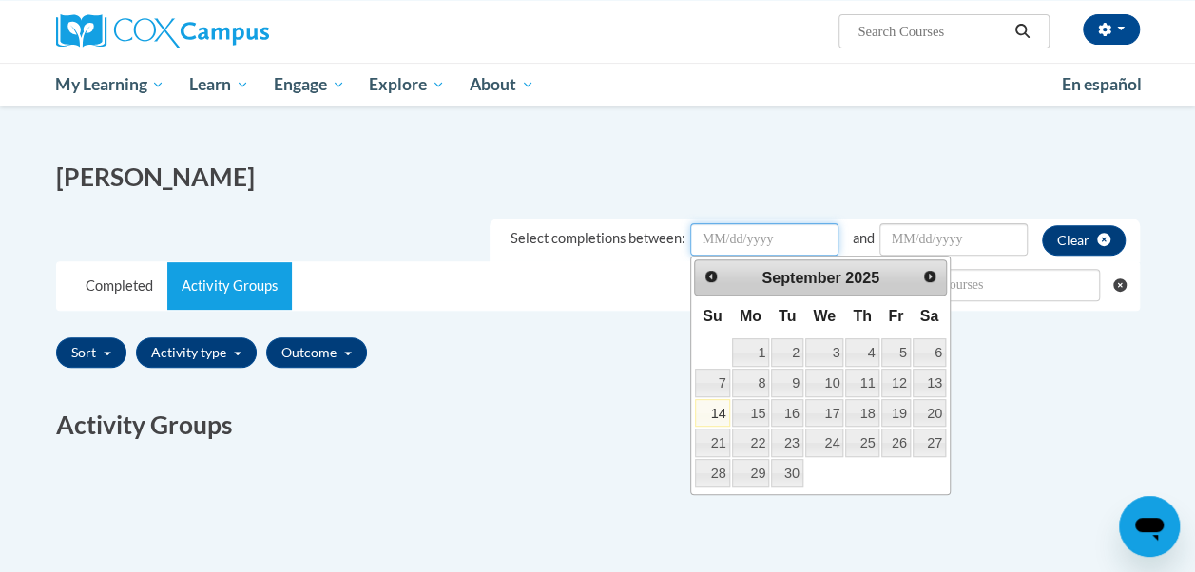
click at [716, 236] on input "Date Input" at bounding box center [764, 239] width 148 height 32
click at [720, 410] on link "14" at bounding box center [712, 413] width 34 height 29
type input "September/14/20252025"
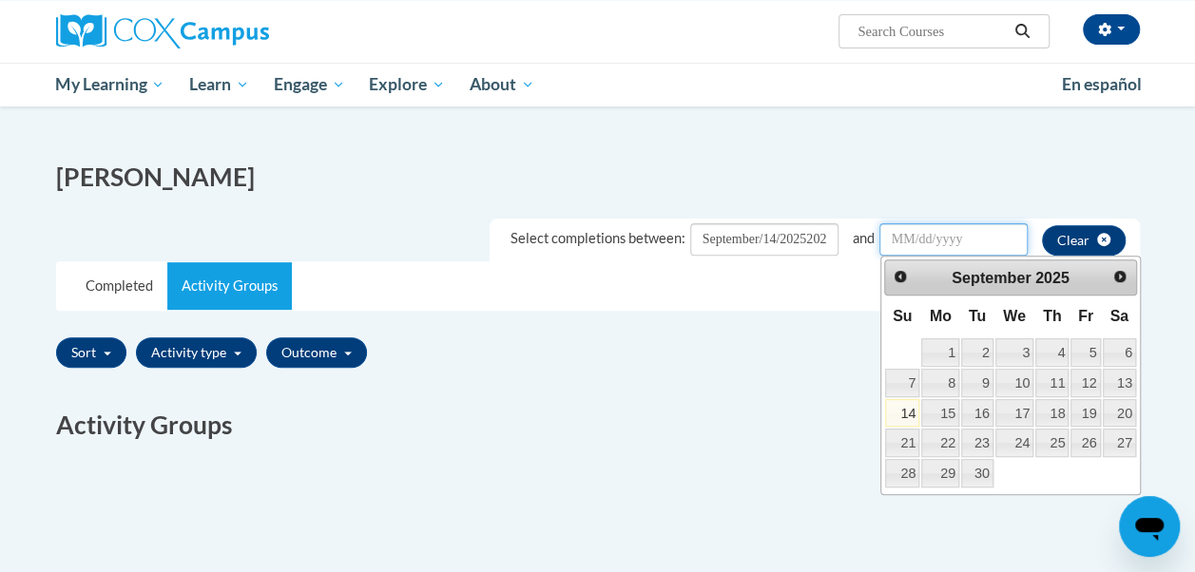
click at [894, 246] on input "Date Input" at bounding box center [953, 239] width 148 height 32
click at [909, 402] on link "14" at bounding box center [902, 413] width 34 height 29
type input "September/14/20252025"
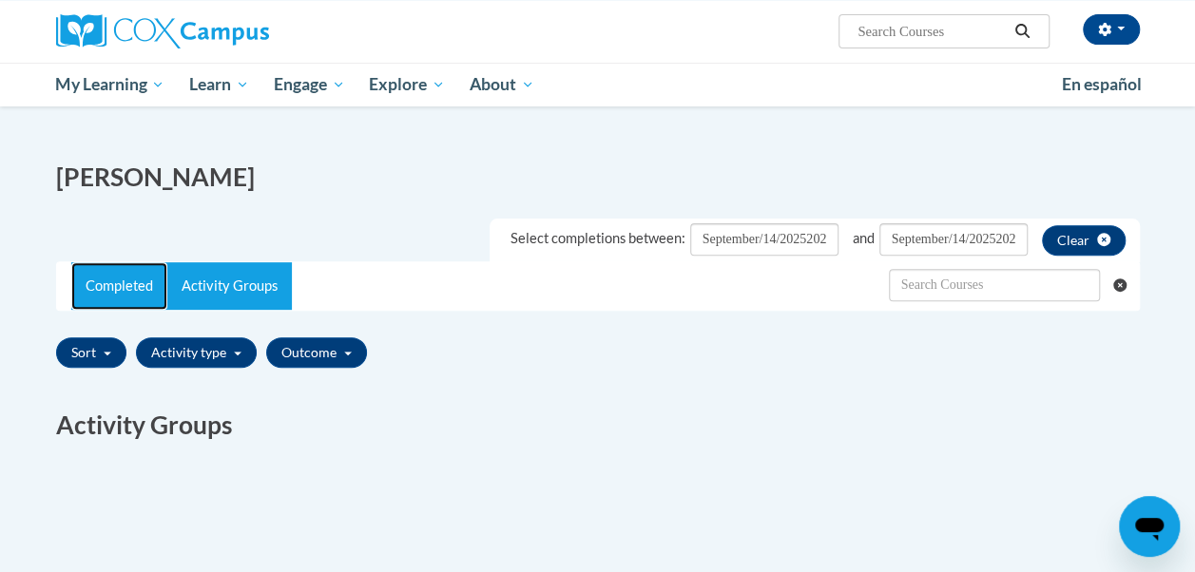
click at [127, 300] on link "Completed" at bounding box center [119, 286] width 96 height 48
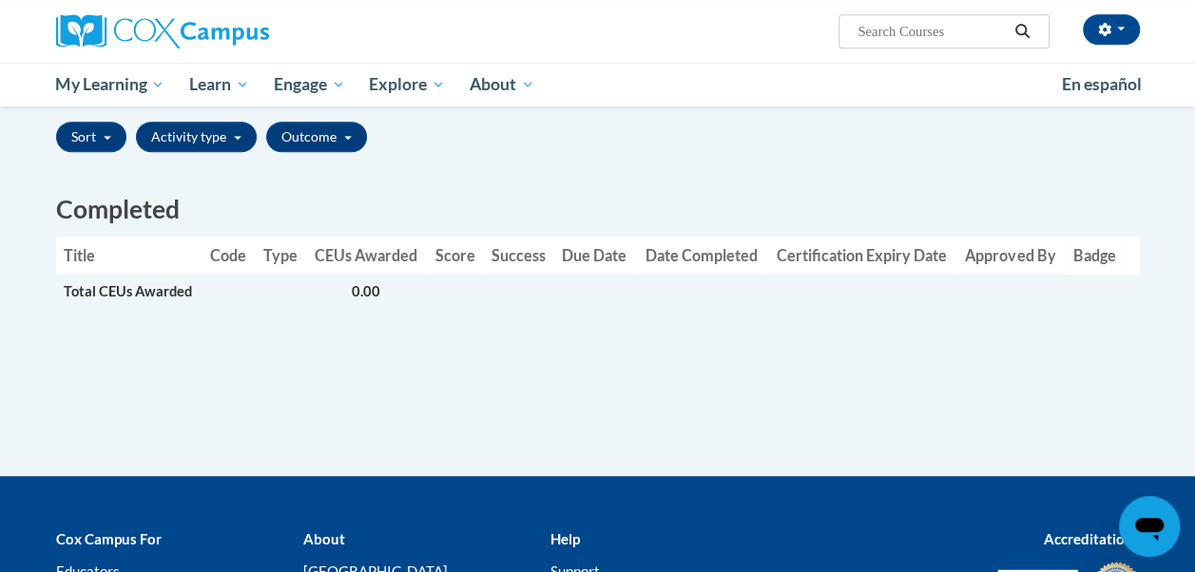
scroll to position [442, 0]
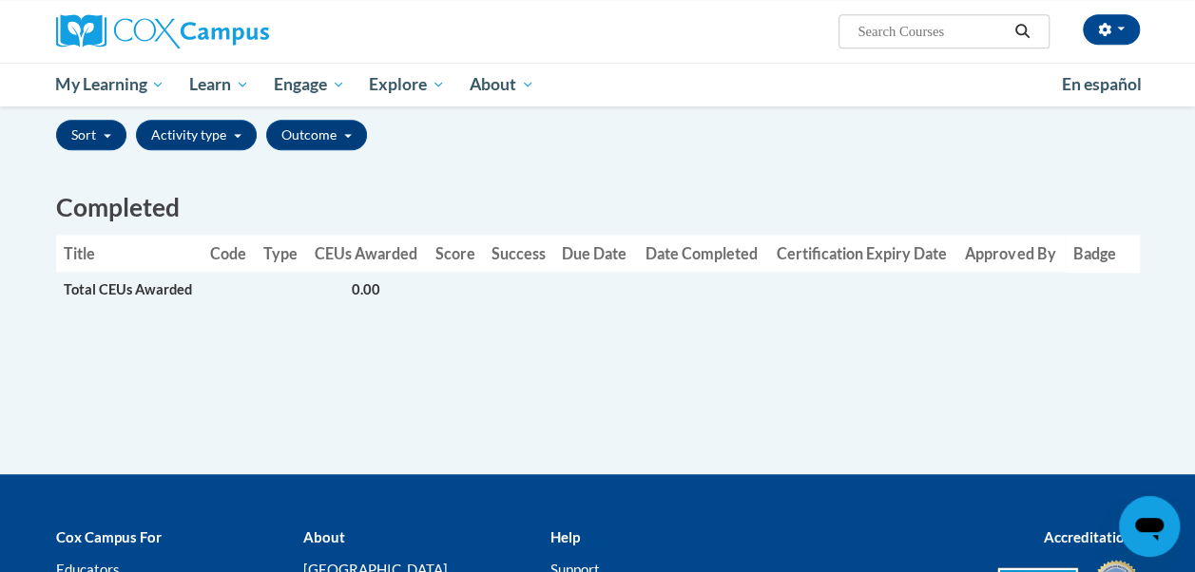
click at [159, 293] on span "Total CEUs Awarded" at bounding box center [128, 289] width 128 height 16
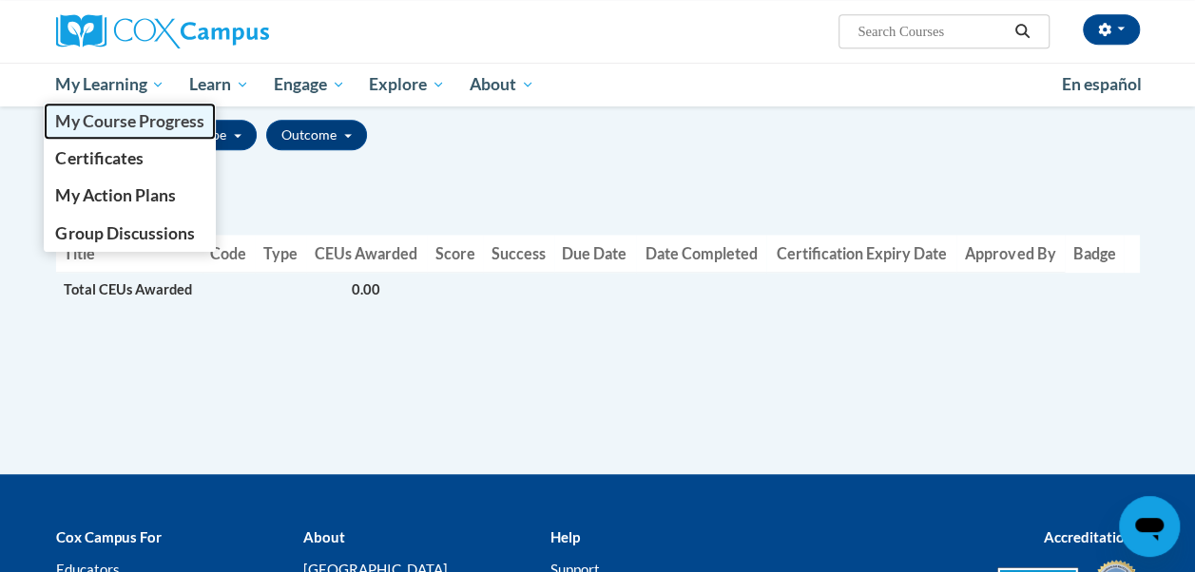
click at [118, 131] on link "My Course Progress" at bounding box center [130, 121] width 173 height 37
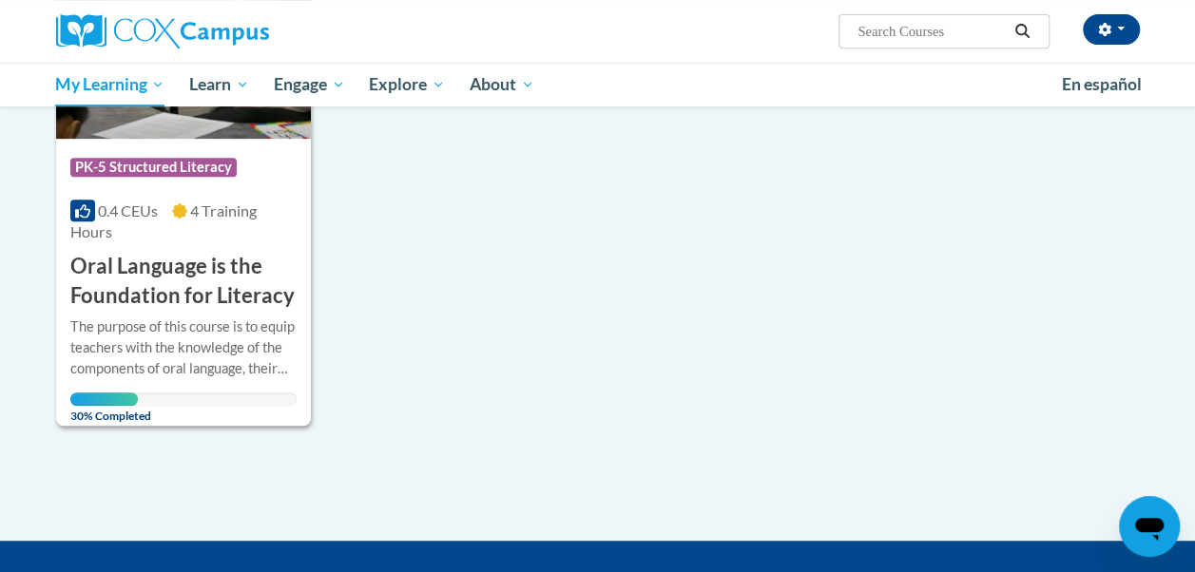
scroll to position [405, 0]
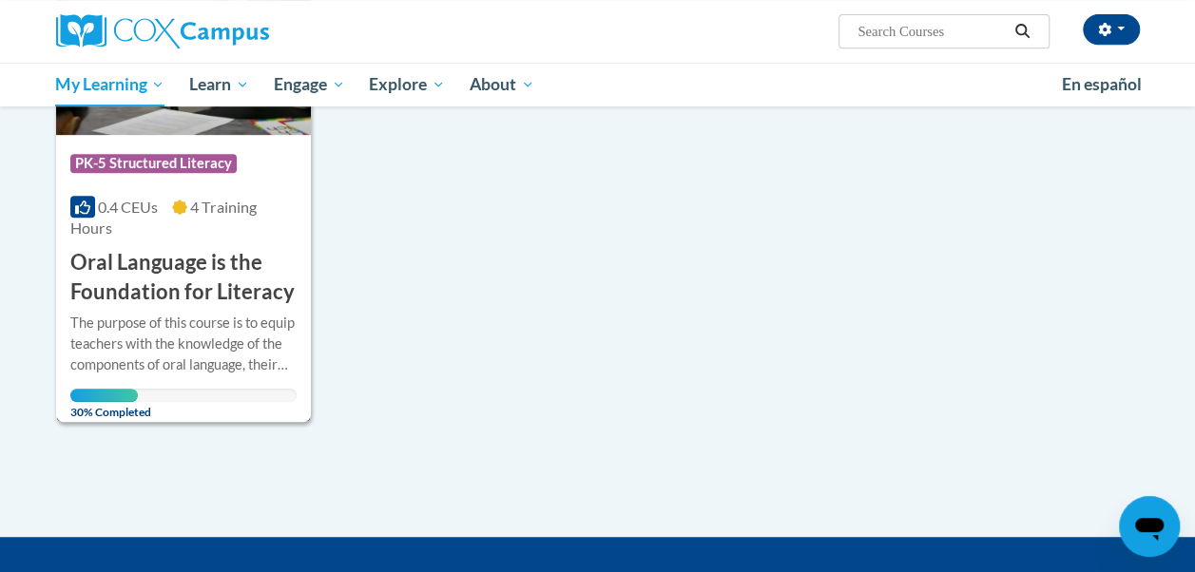
click at [190, 264] on h3 "Oral Language is the Foundation for Literacy" at bounding box center [183, 277] width 226 height 59
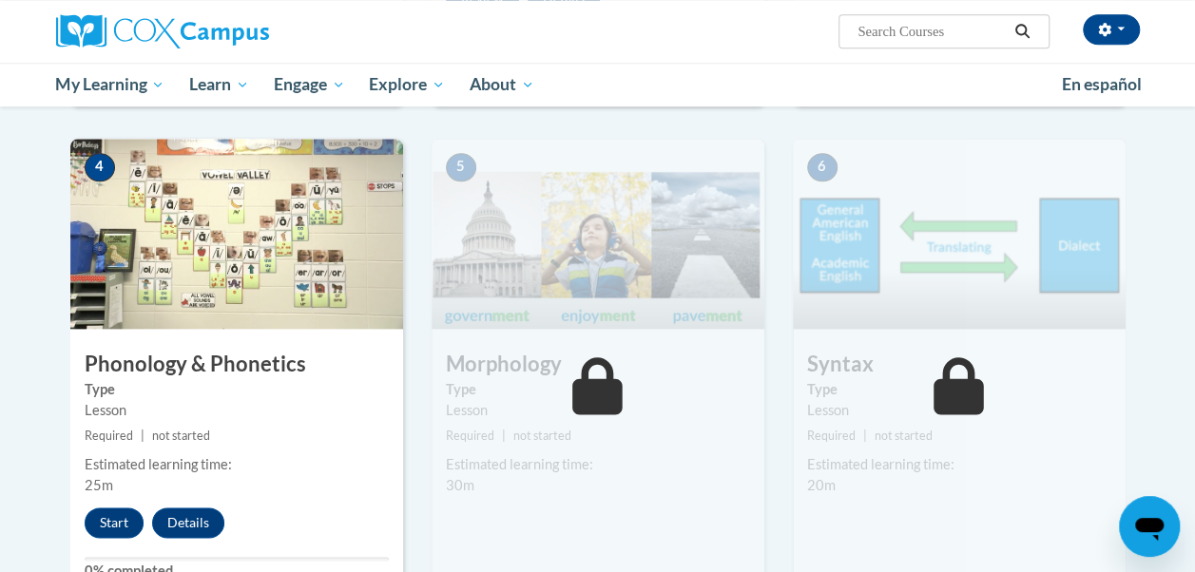
scroll to position [970, 0]
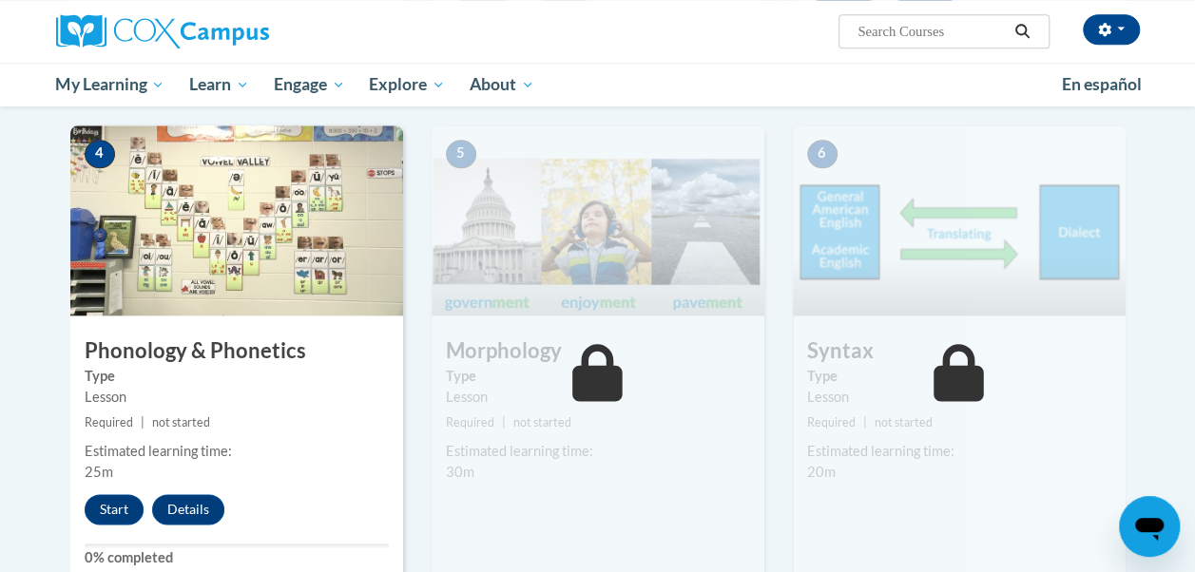
drag, startPoint x: 1194, startPoint y: 230, endPoint x: 1202, endPoint y: 260, distance: 31.4
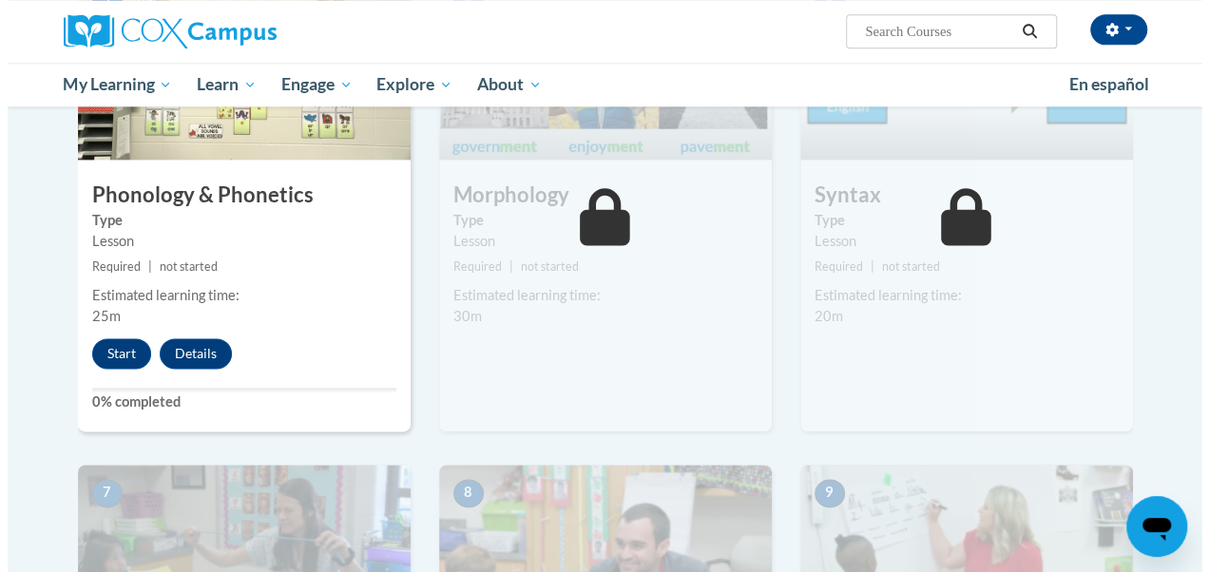
scroll to position [1072, 0]
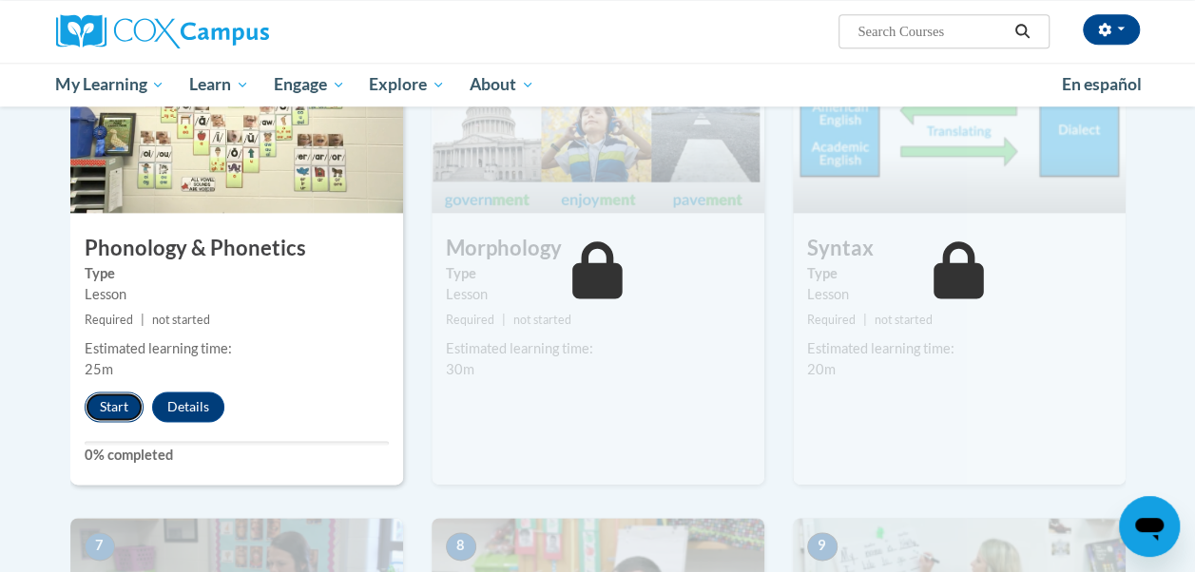
click at [106, 412] on button "Start" at bounding box center [114, 407] width 59 height 30
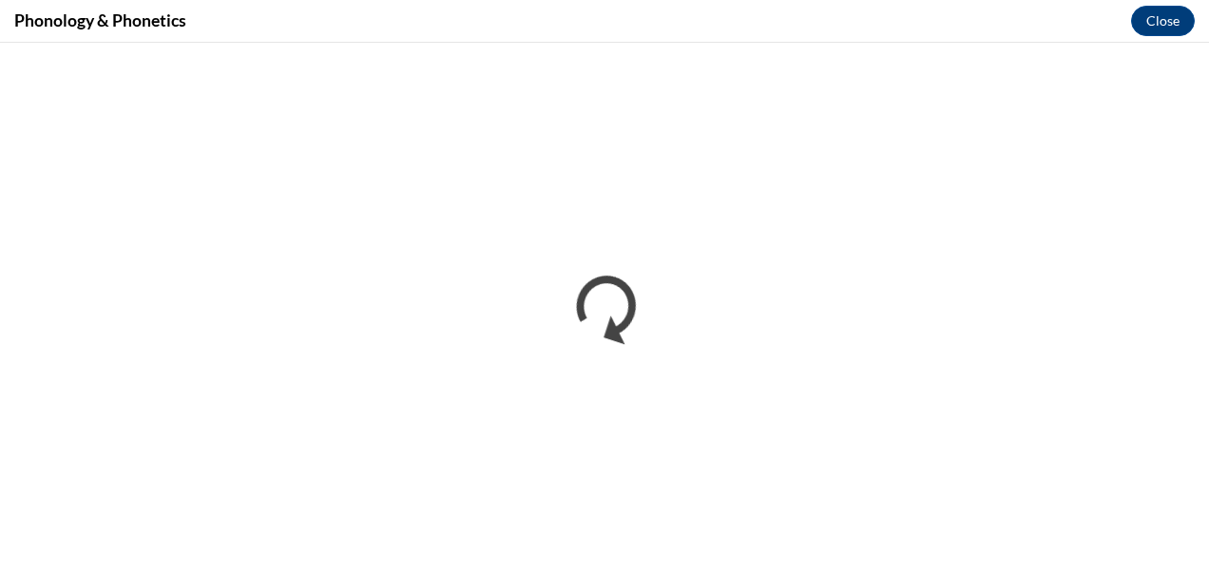
scroll to position [0, 0]
